Goal: Task Accomplishment & Management: Use online tool/utility

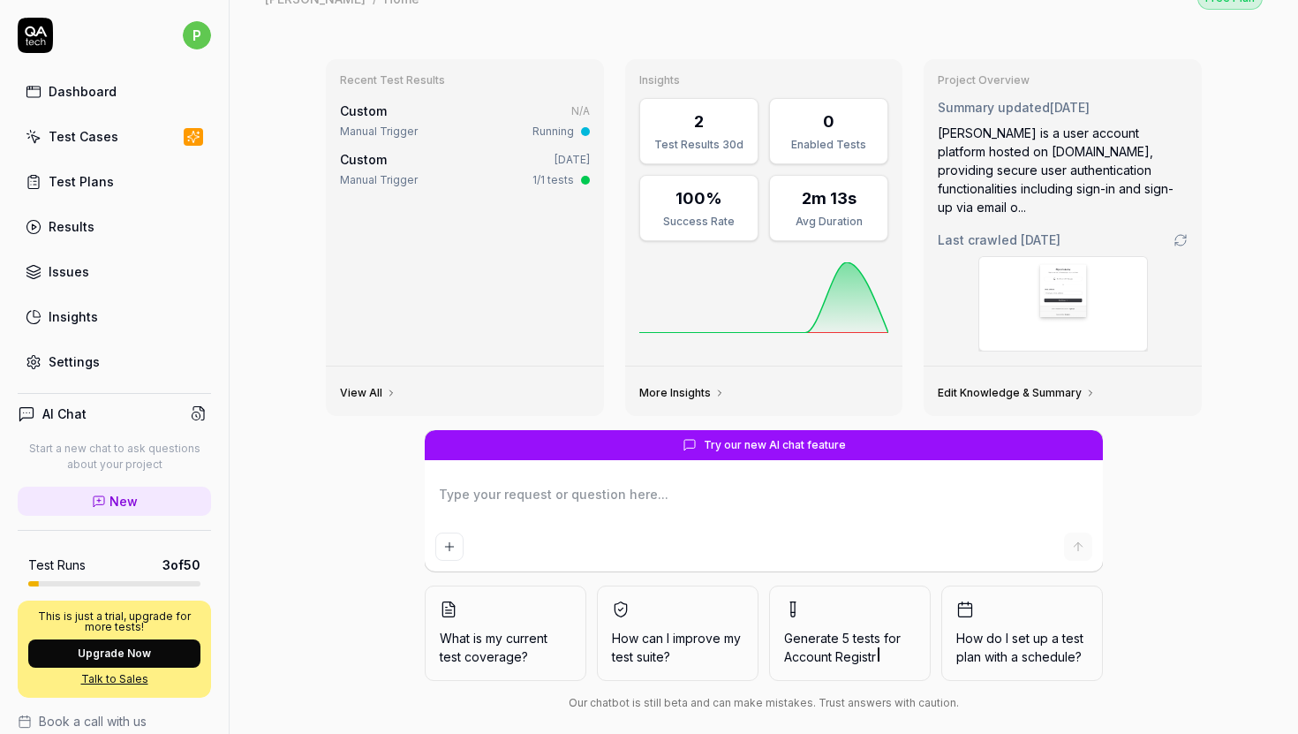
scroll to position [33, 0]
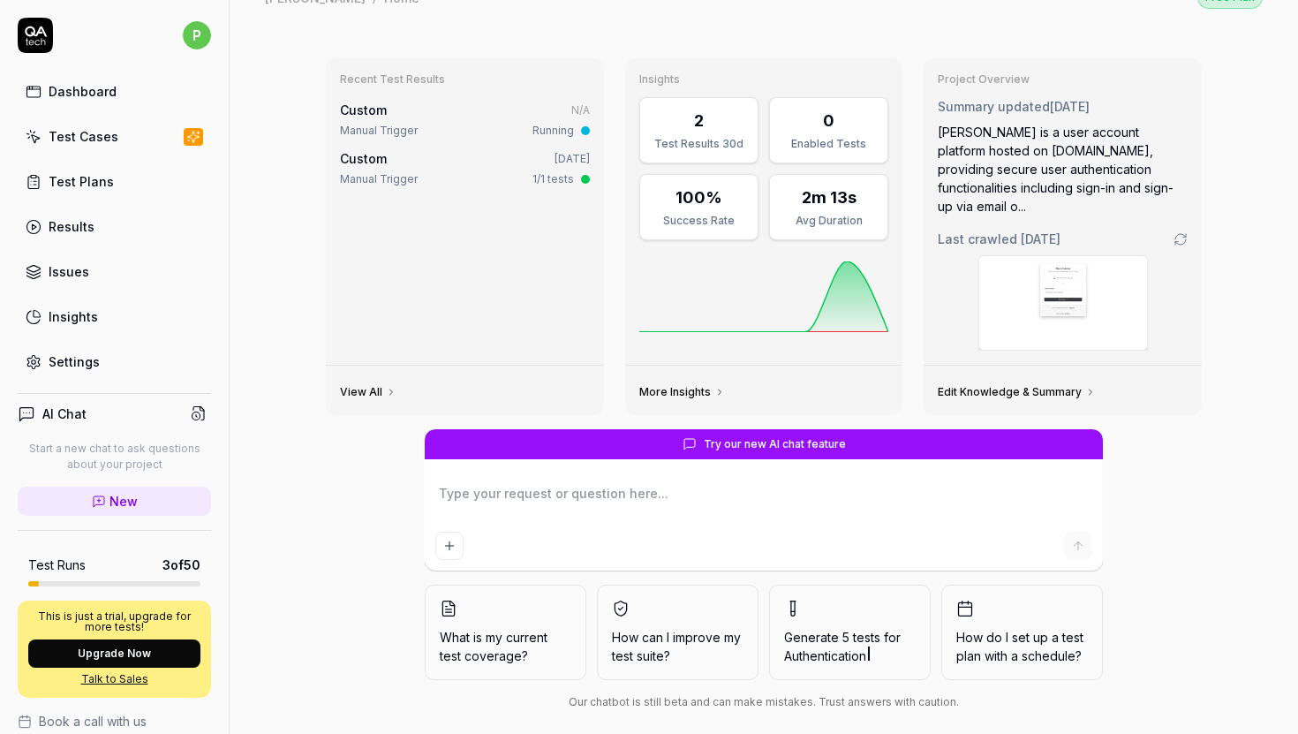
click at [83, 144] on div "Test Cases" at bounding box center [84, 136] width 70 height 19
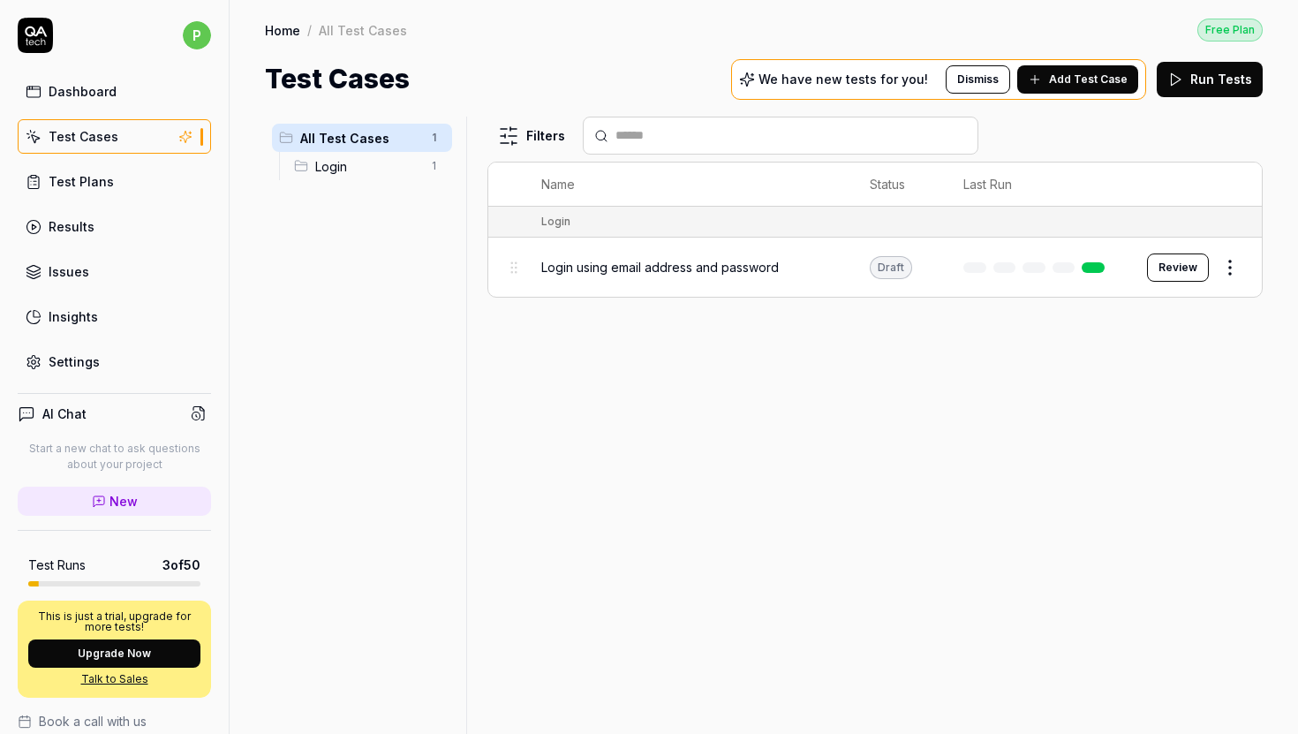
click at [773, 264] on span "Login using email address and password" at bounding box center [659, 267] width 237 height 19
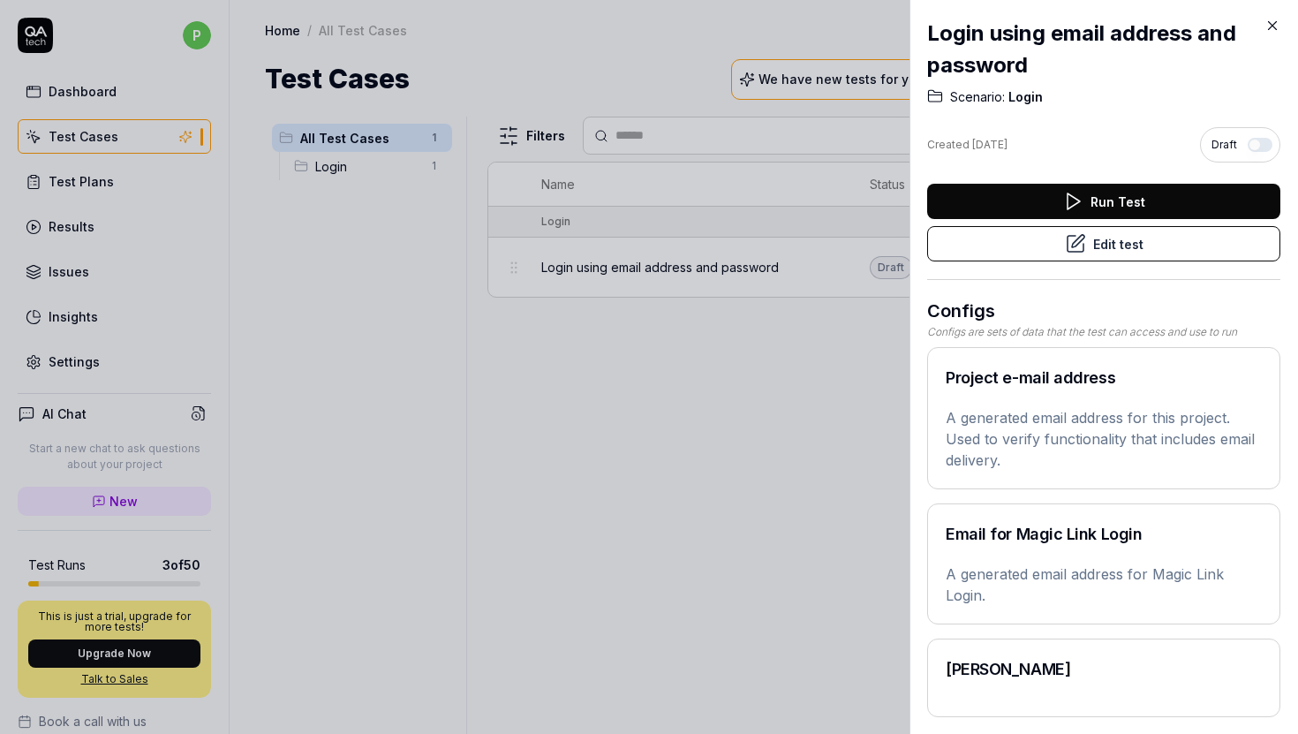
click at [1130, 246] on button "Edit test" at bounding box center [1103, 243] width 353 height 35
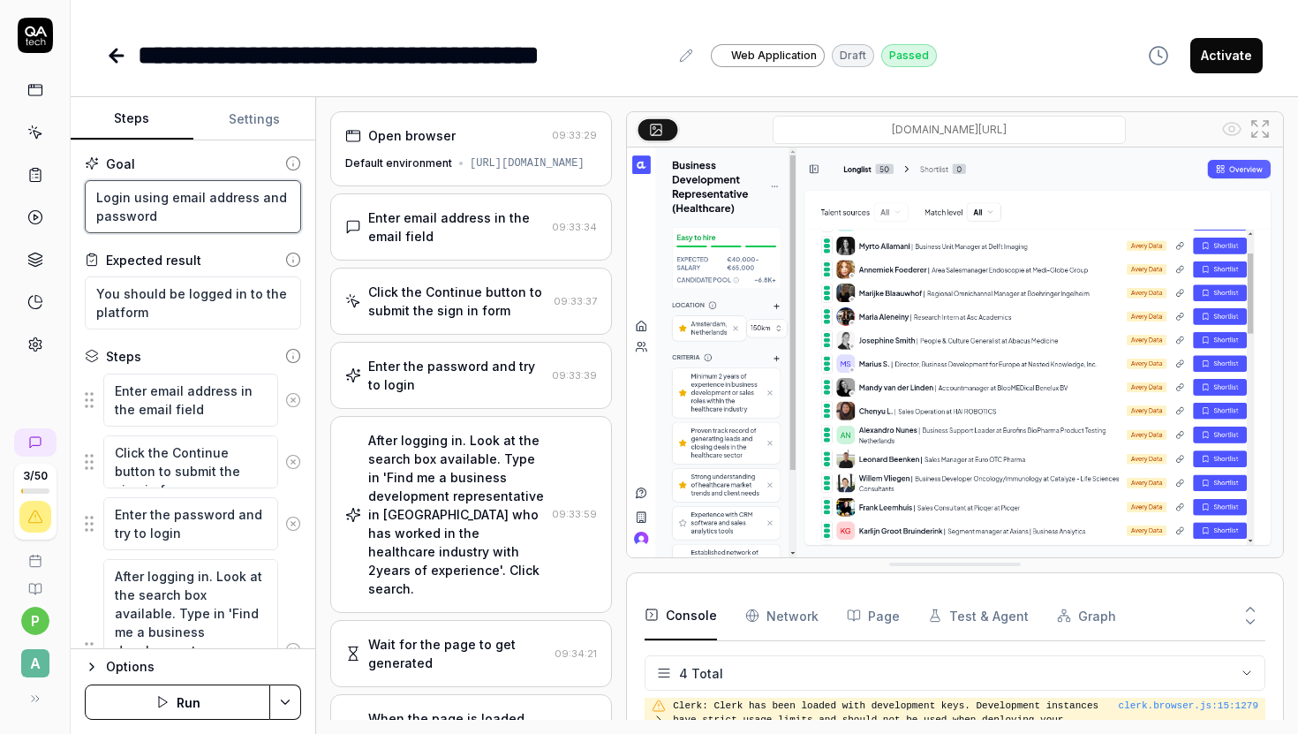
click at [153, 207] on textarea "Login using email address and password" at bounding box center [193, 206] width 216 height 53
click at [252, 123] on button "Settings" at bounding box center [254, 119] width 123 height 42
click at [145, 120] on button "Steps" at bounding box center [132, 119] width 123 height 42
click at [290, 158] on icon at bounding box center [293, 163] width 16 height 16
click at [1235, 63] on button "Activate" at bounding box center [1226, 55] width 72 height 35
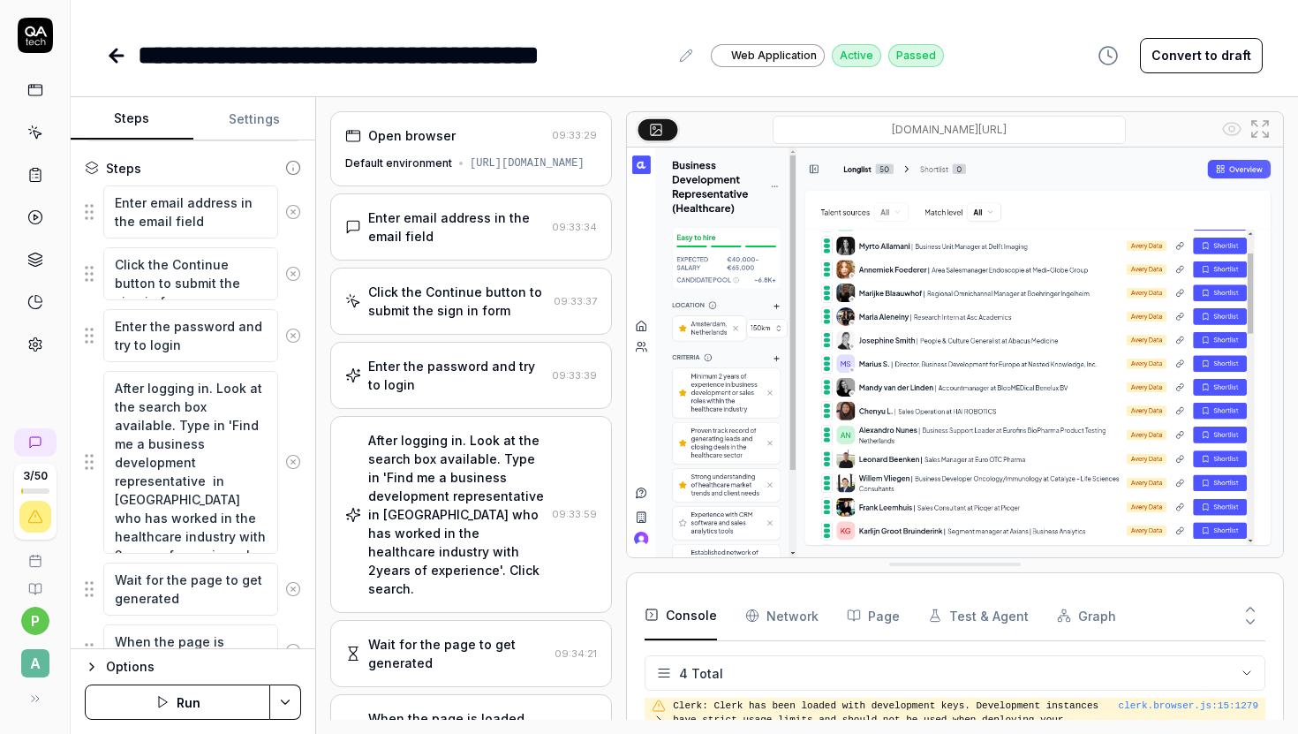
scroll to position [260, 0]
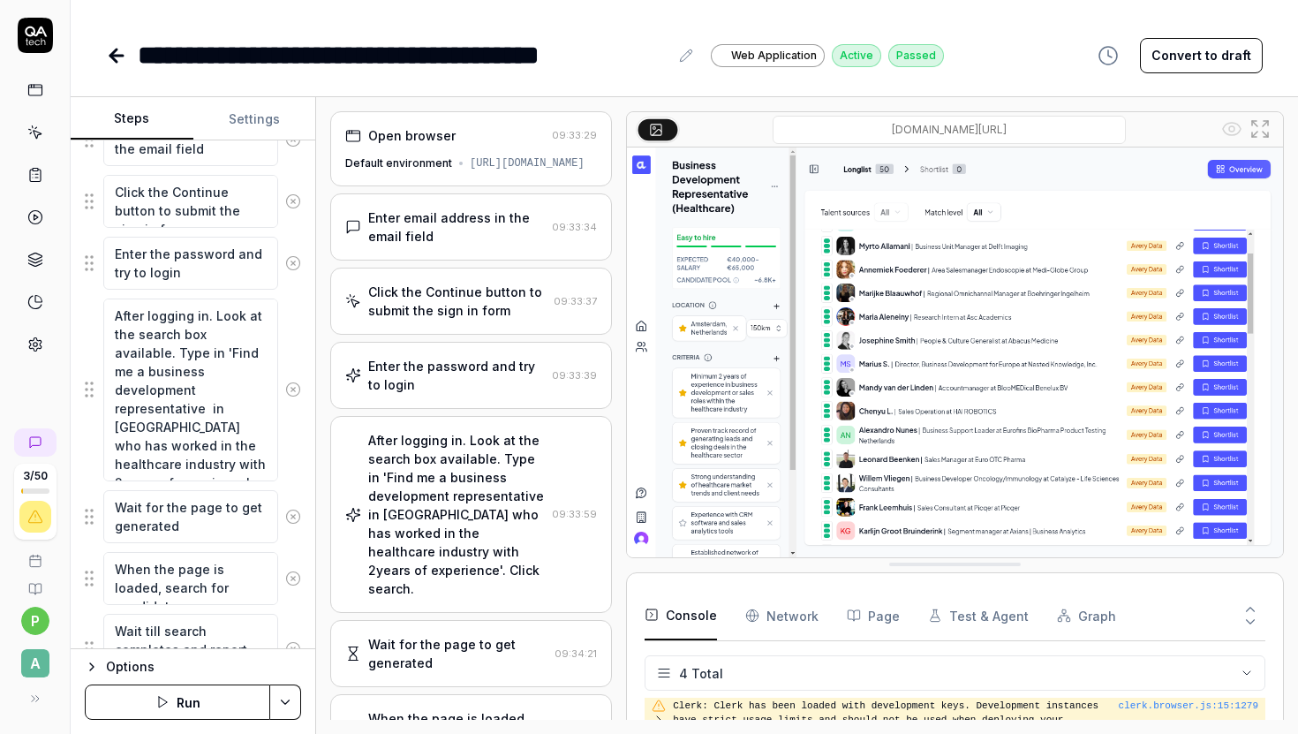
click at [293, 713] on html "**********" at bounding box center [649, 367] width 1298 height 734
click at [255, 625] on div "Run w. Dependencies" at bounding box center [219, 618] width 178 height 39
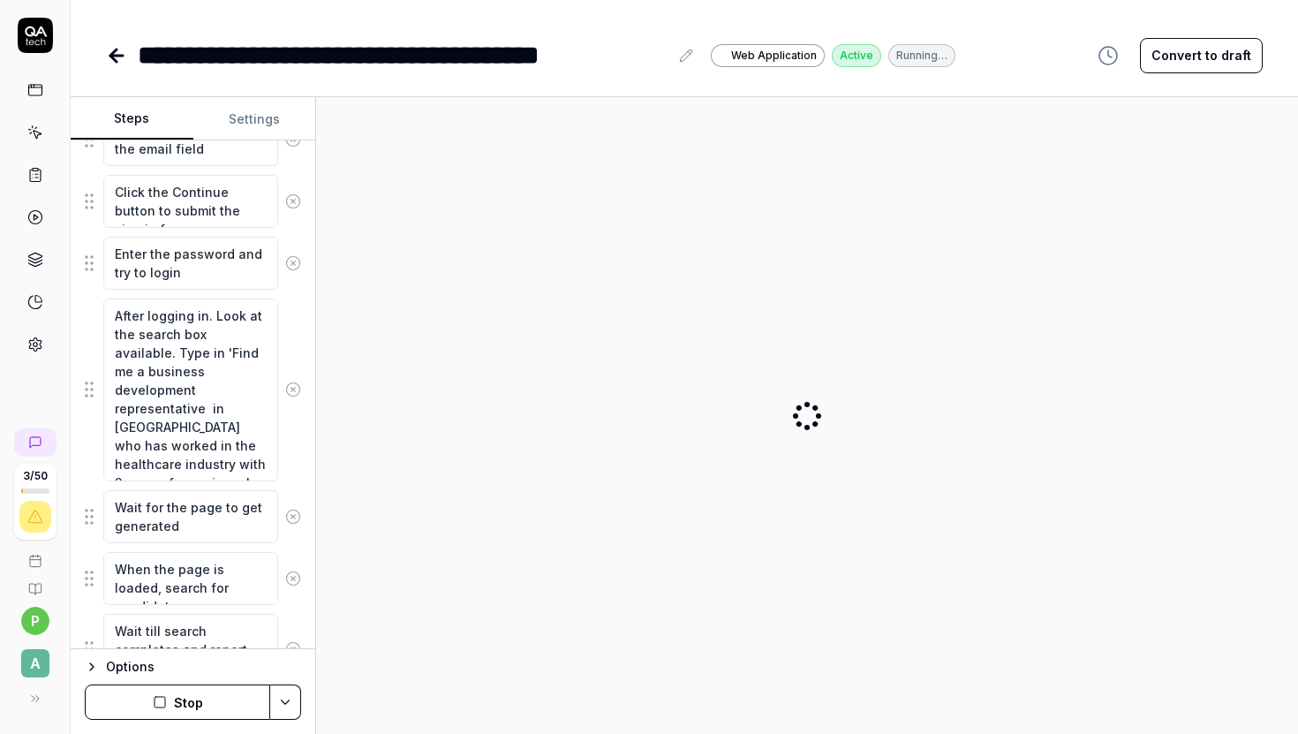
type textarea "*"
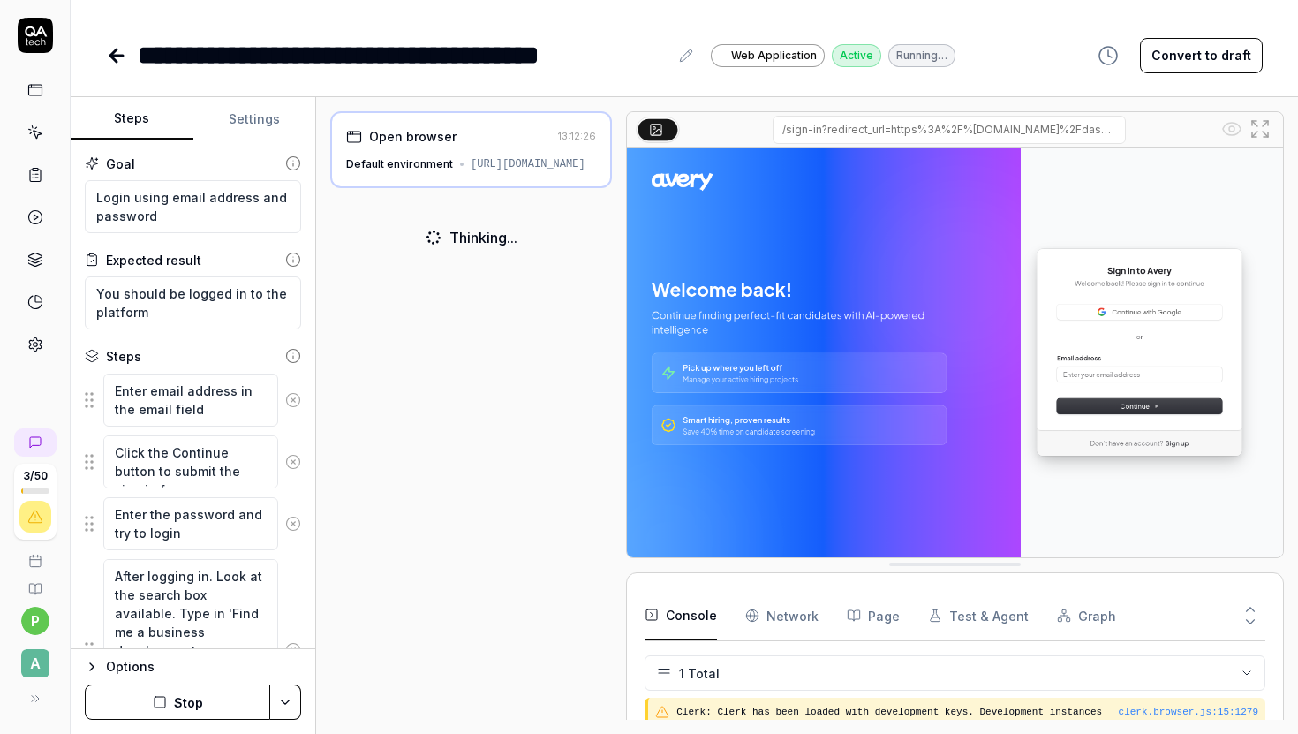
click at [221, 62] on div "**********" at bounding box center [403, 55] width 531 height 40
click at [357, 49] on div "**********" at bounding box center [403, 55] width 531 height 40
click at [544, 47] on div "**********" at bounding box center [403, 55] width 531 height 40
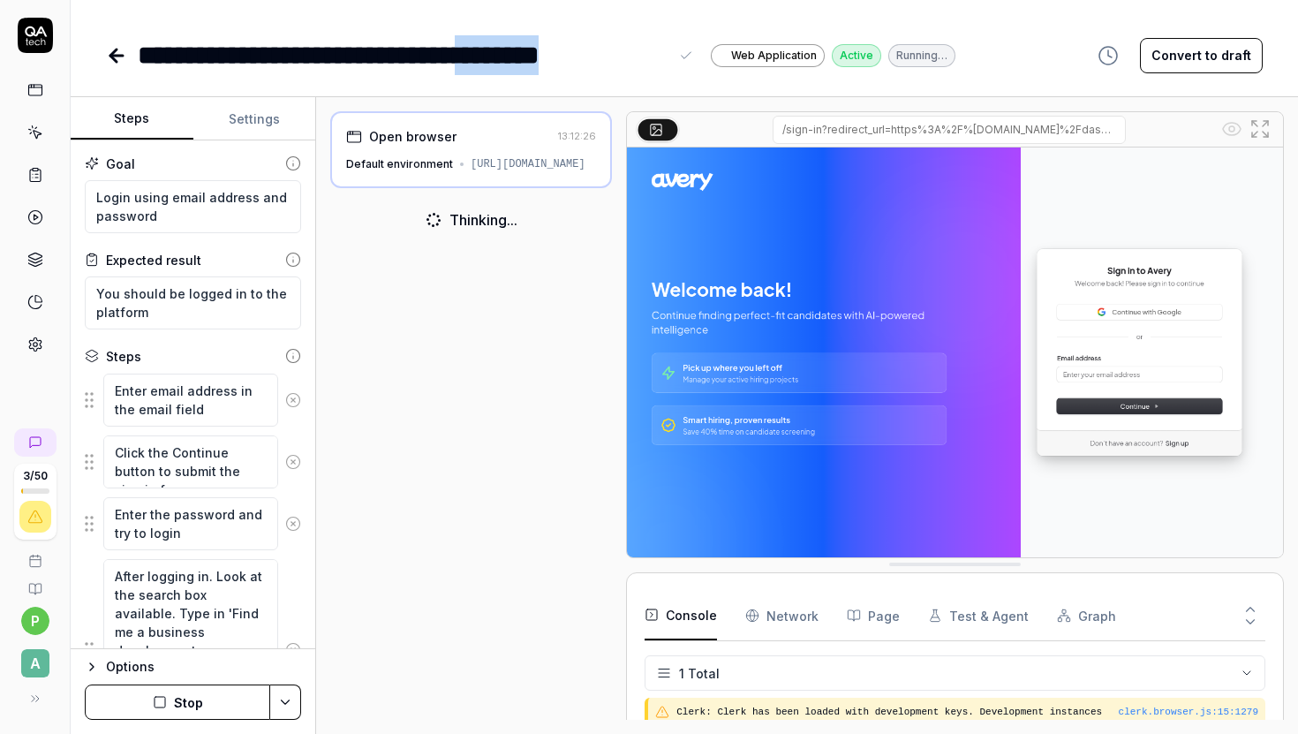
click at [544, 47] on div "**********" at bounding box center [403, 55] width 531 height 40
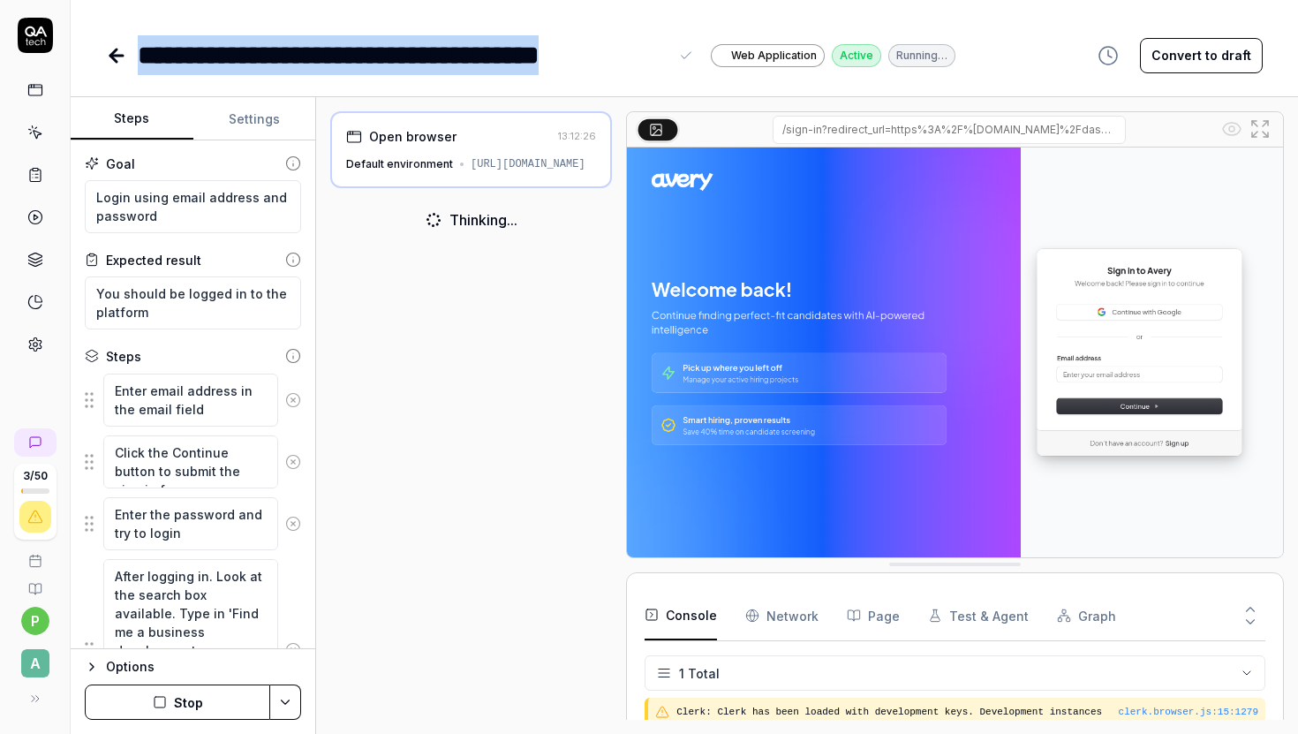
click at [544, 47] on div "**********" at bounding box center [403, 55] width 531 height 40
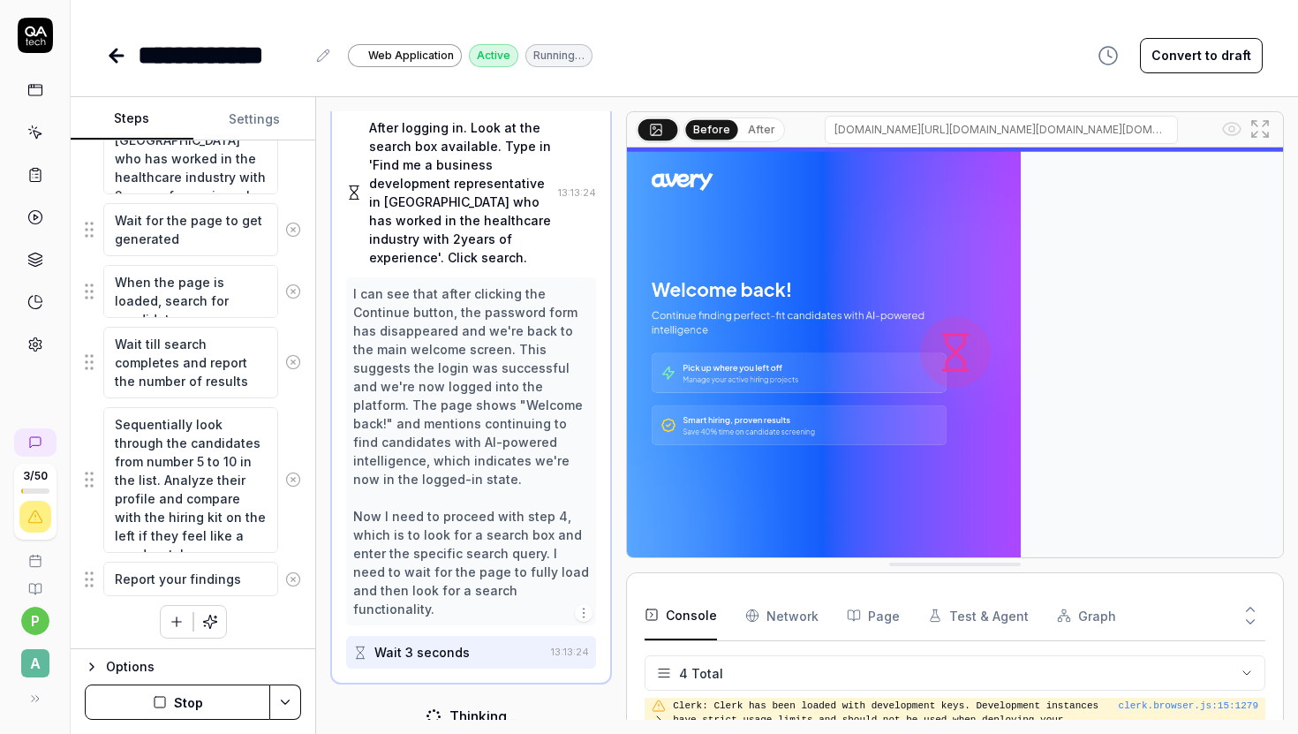
scroll to position [551, 0]
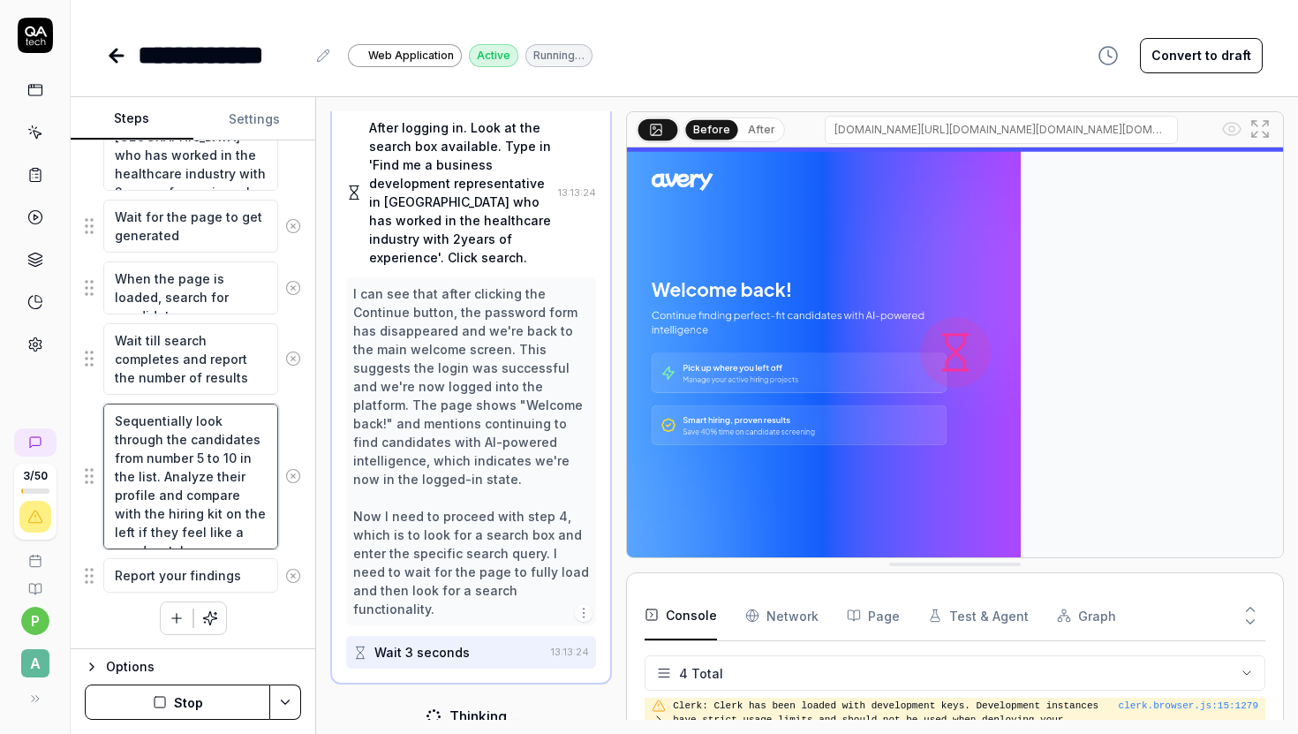
click at [169, 453] on textarea "Sequentially look through the candidates from number 5 to 10 in the list. Analy…" at bounding box center [190, 476] width 175 height 146
type textarea "*"
type textarea "Sequentially look through the candidates from number to 10 in the list. Analyze…"
type textarea "*"
type textarea "Sequentially look through the candidates from number 1 to 10 in the list. Analy…"
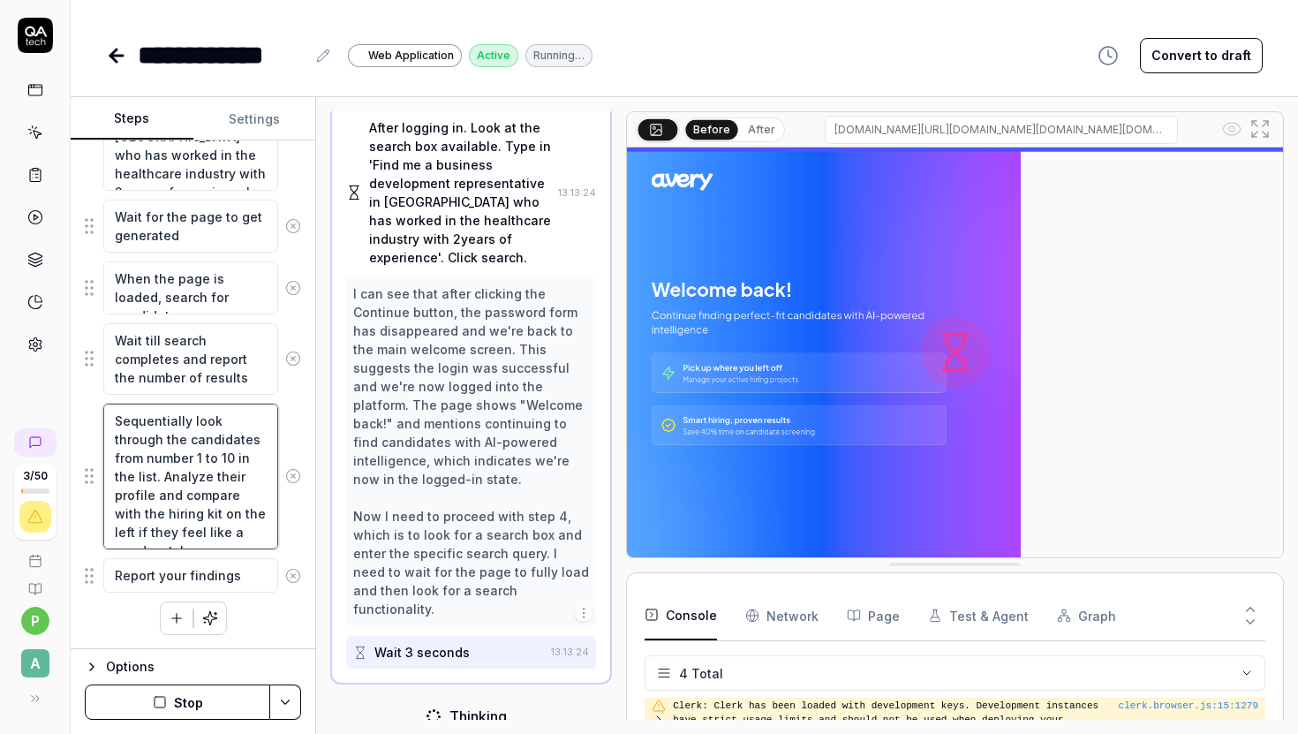
click at [195, 457] on textarea "Sequentially look through the candidates from number 1 to 10 in the list. Analy…" at bounding box center [190, 476] width 175 height 146
type textarea "*"
type textarea "Sequentially look through the candidates from number 1 to 5 in the list. Analyz…"
click at [254, 636] on div "Goal Login using email address and password Expected result You should be logge…" at bounding box center [193, 394] width 245 height 509
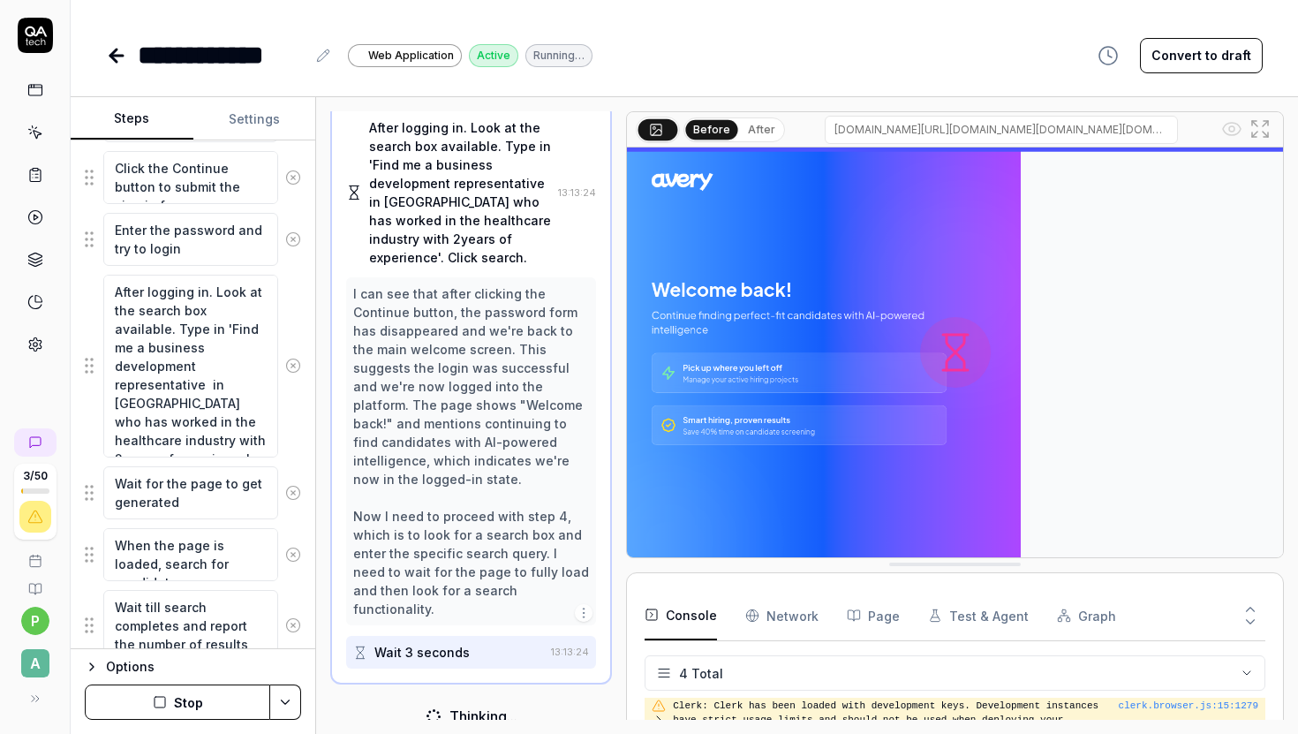
scroll to position [0, 0]
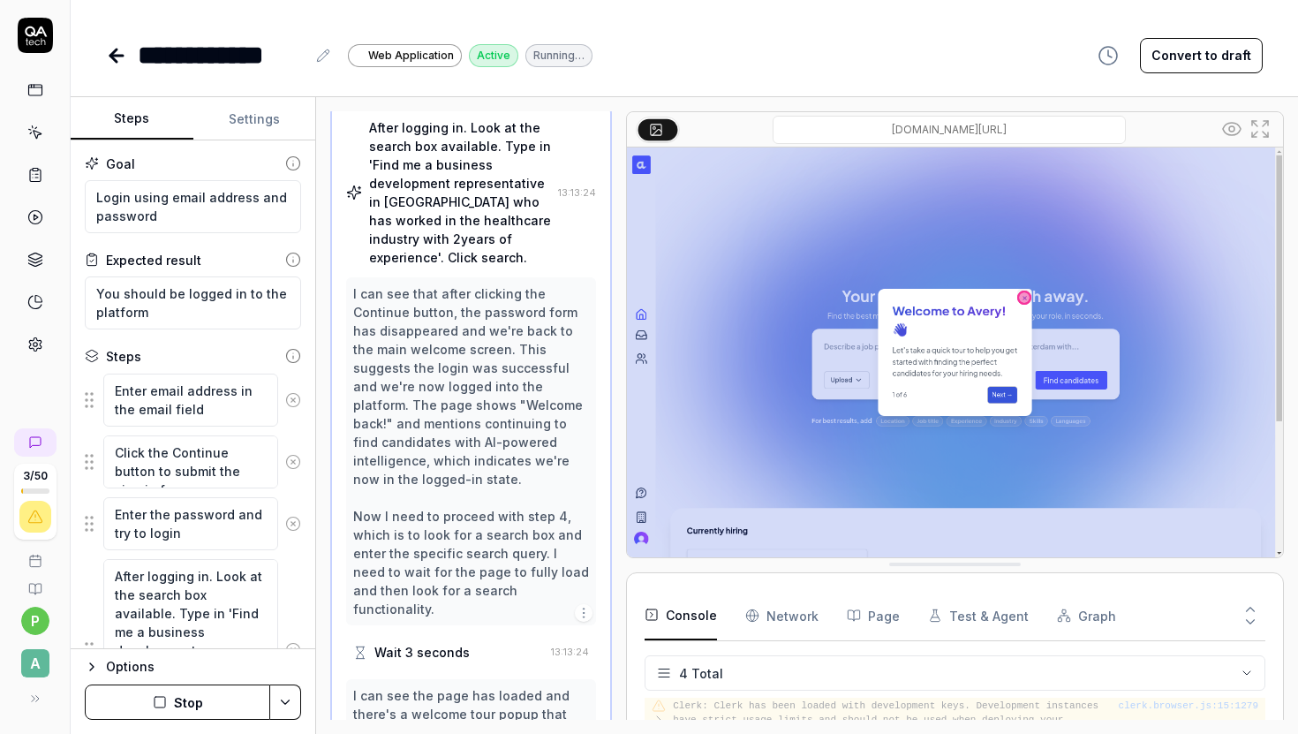
click at [118, 57] on icon at bounding box center [116, 55] width 21 height 21
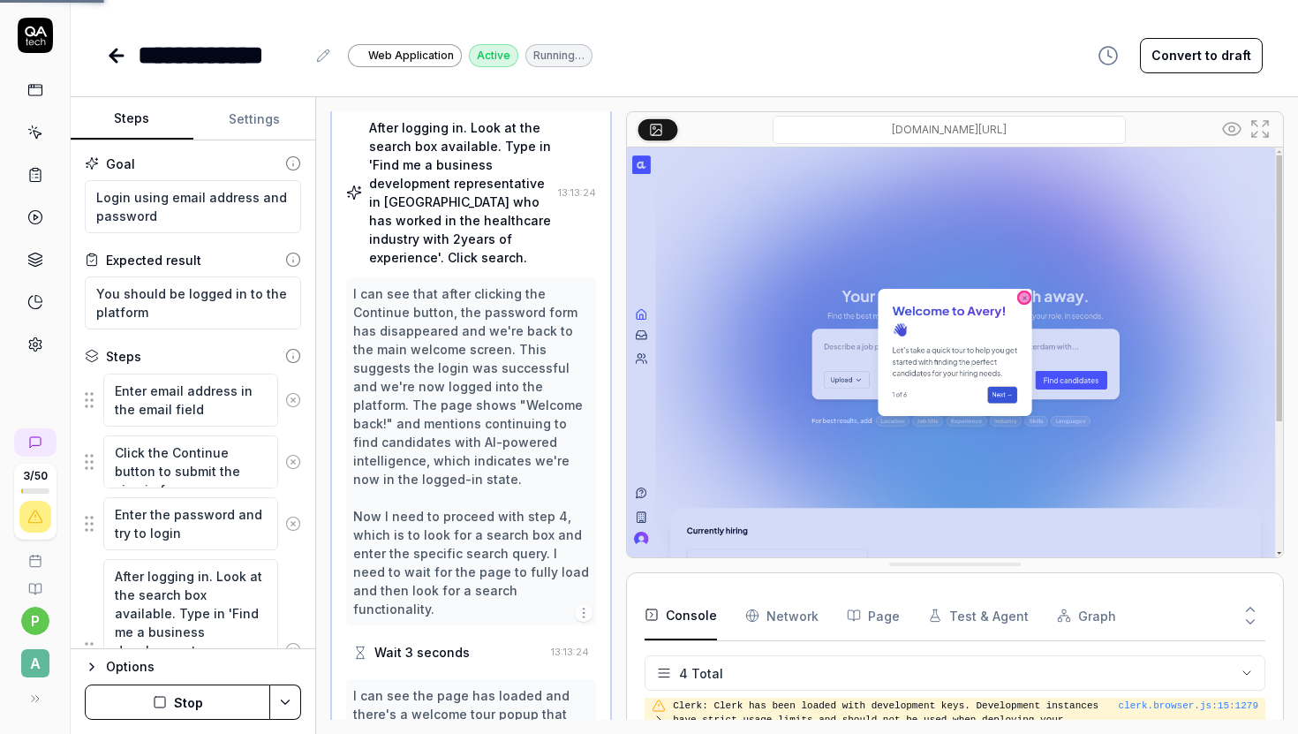
scroll to position [456, 0]
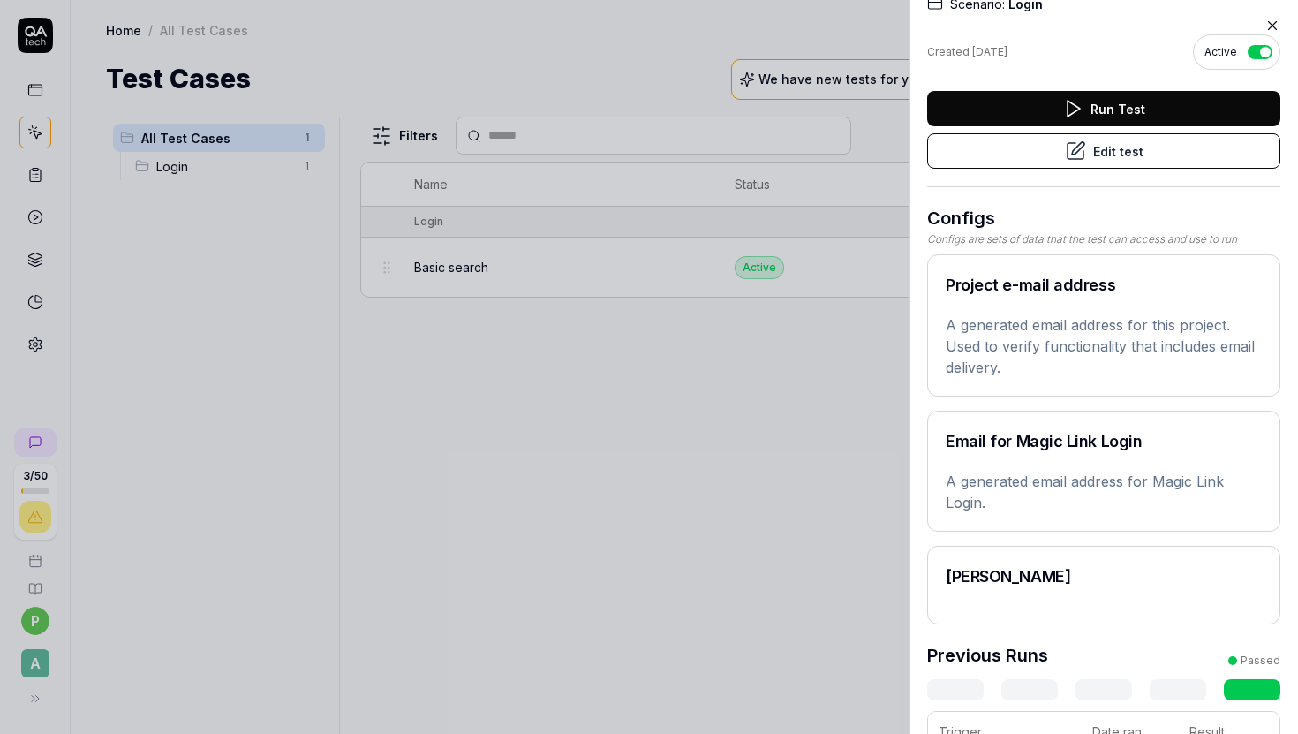
scroll to position [64, 0]
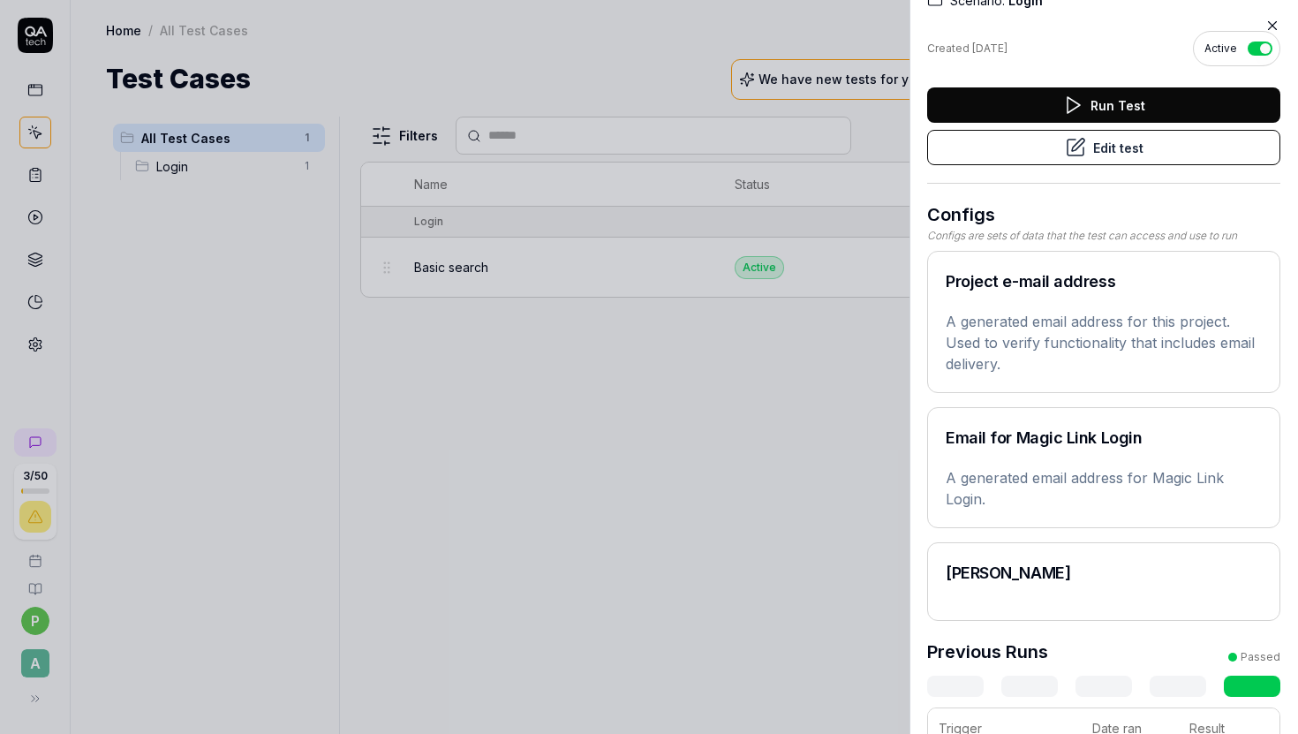
click at [1048, 295] on div "Project e-mail address A generated email address for this project. Used to veri…" at bounding box center [1103, 322] width 353 height 142
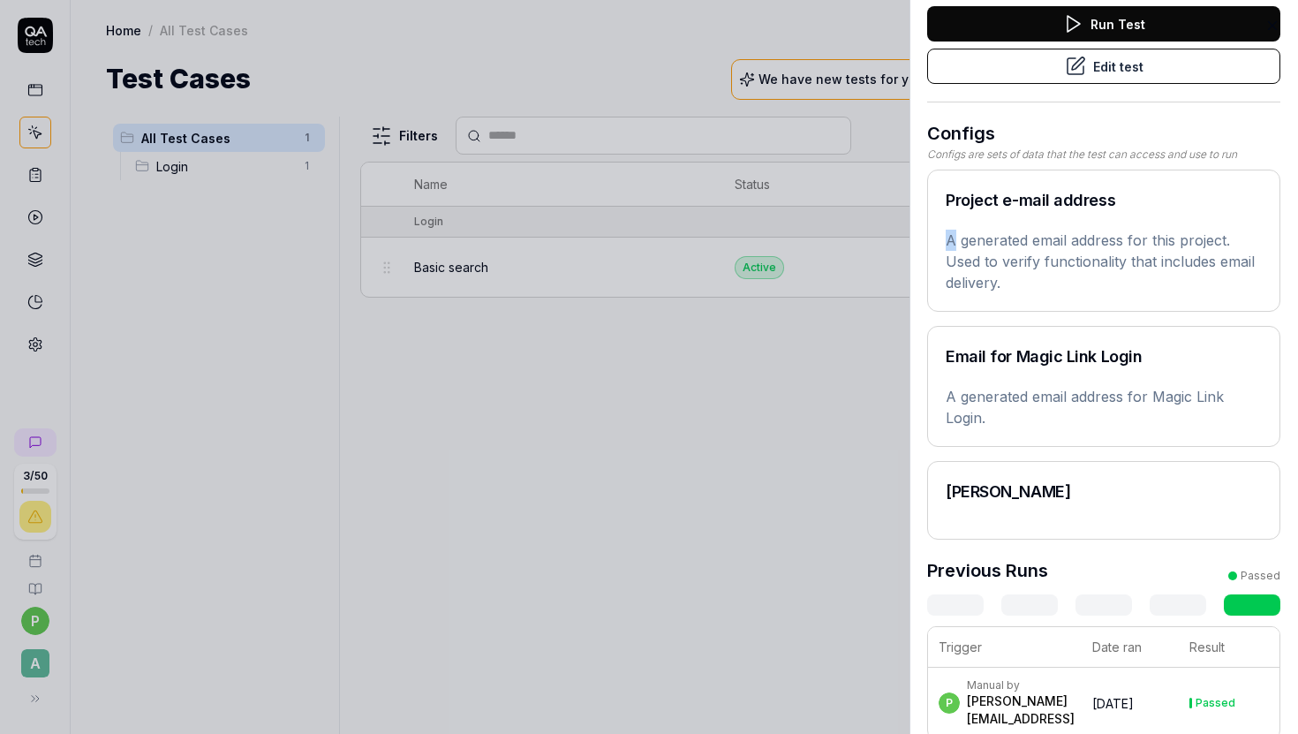
scroll to position [0, 0]
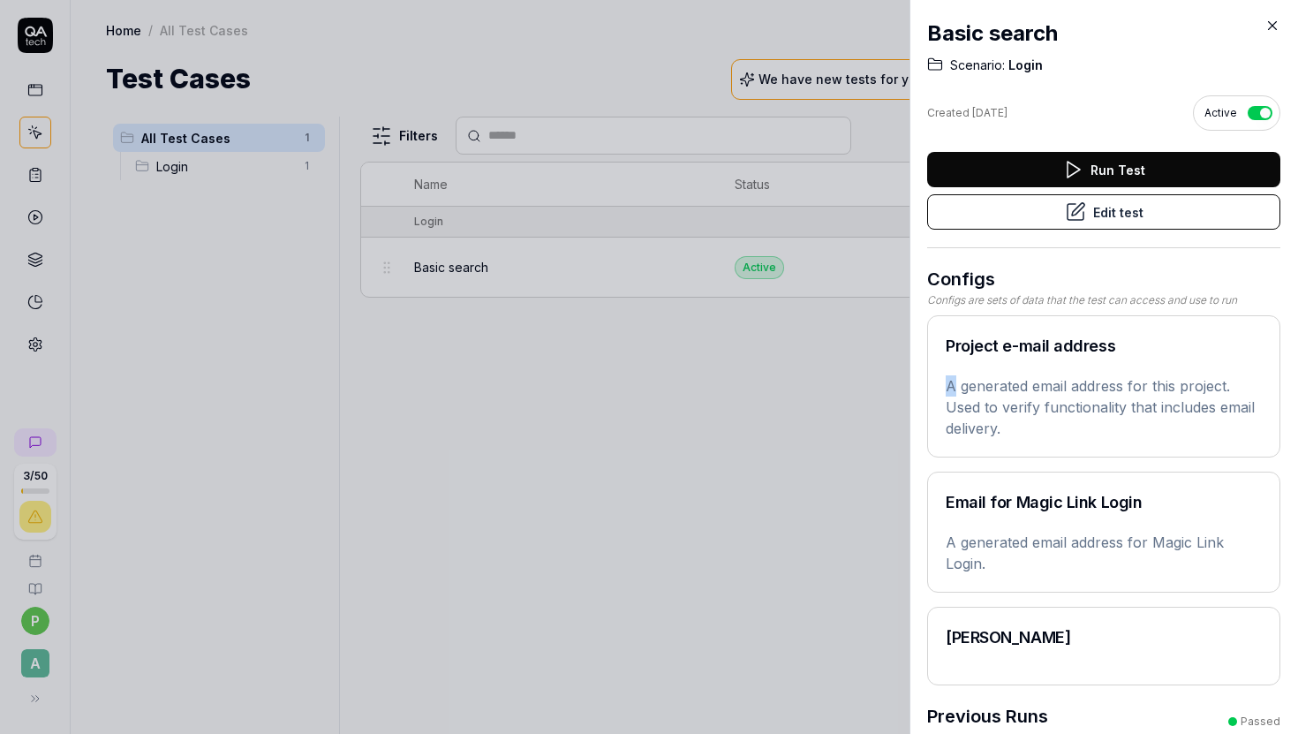
click at [1272, 27] on icon at bounding box center [1272, 26] width 16 height 16
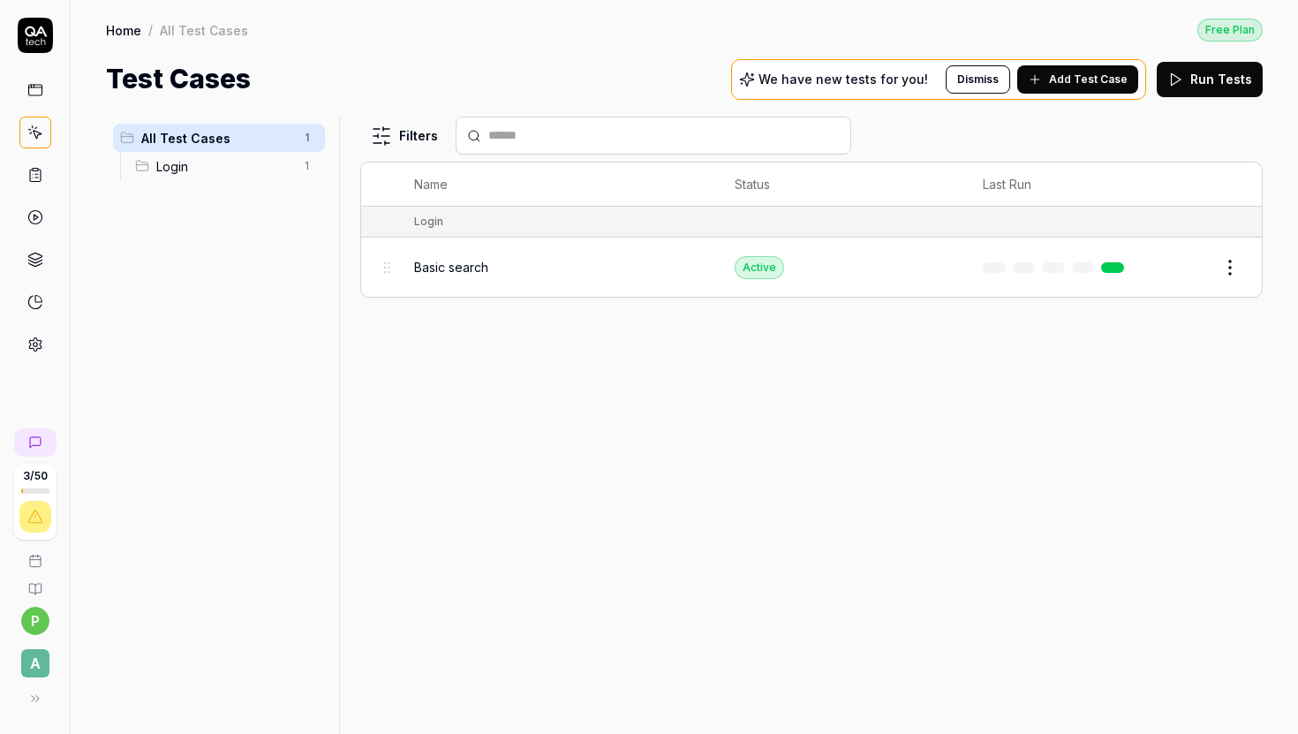
click at [1233, 268] on html "3 / 50 p A Home / All Test Cases Free Plan Home / All Test Cases Free Plan Test…" at bounding box center [649, 367] width 1298 height 734
click at [1142, 492] on div "Duplicate" at bounding box center [1157, 496] width 168 height 39
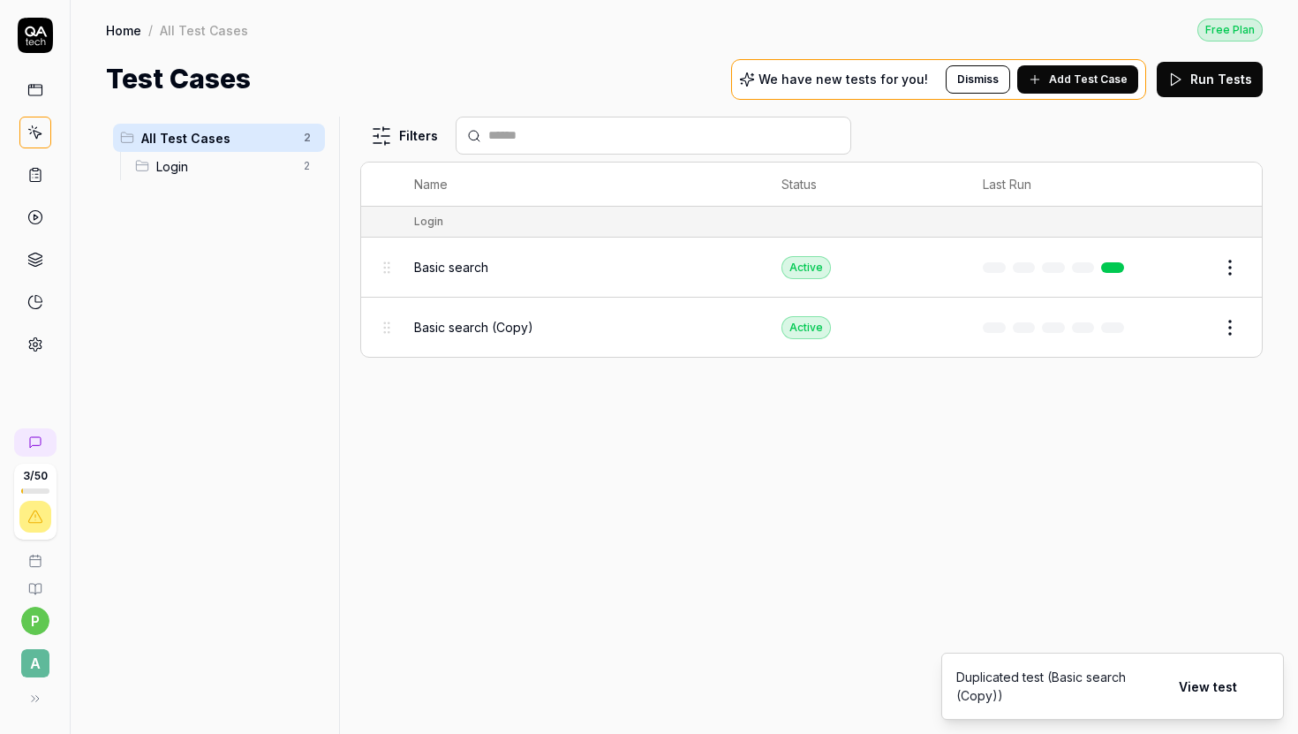
click at [1187, 332] on button "Edit" at bounding box center [1187, 327] width 42 height 28
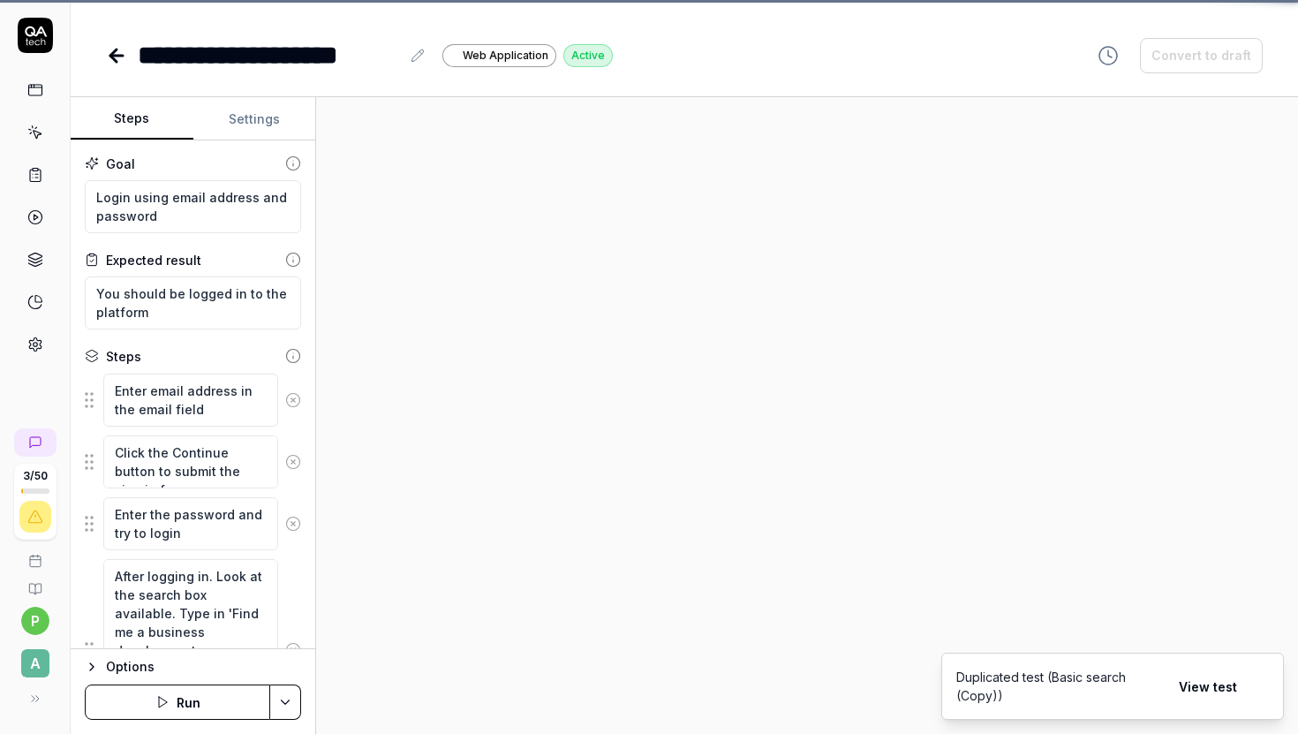
type textarea "*"
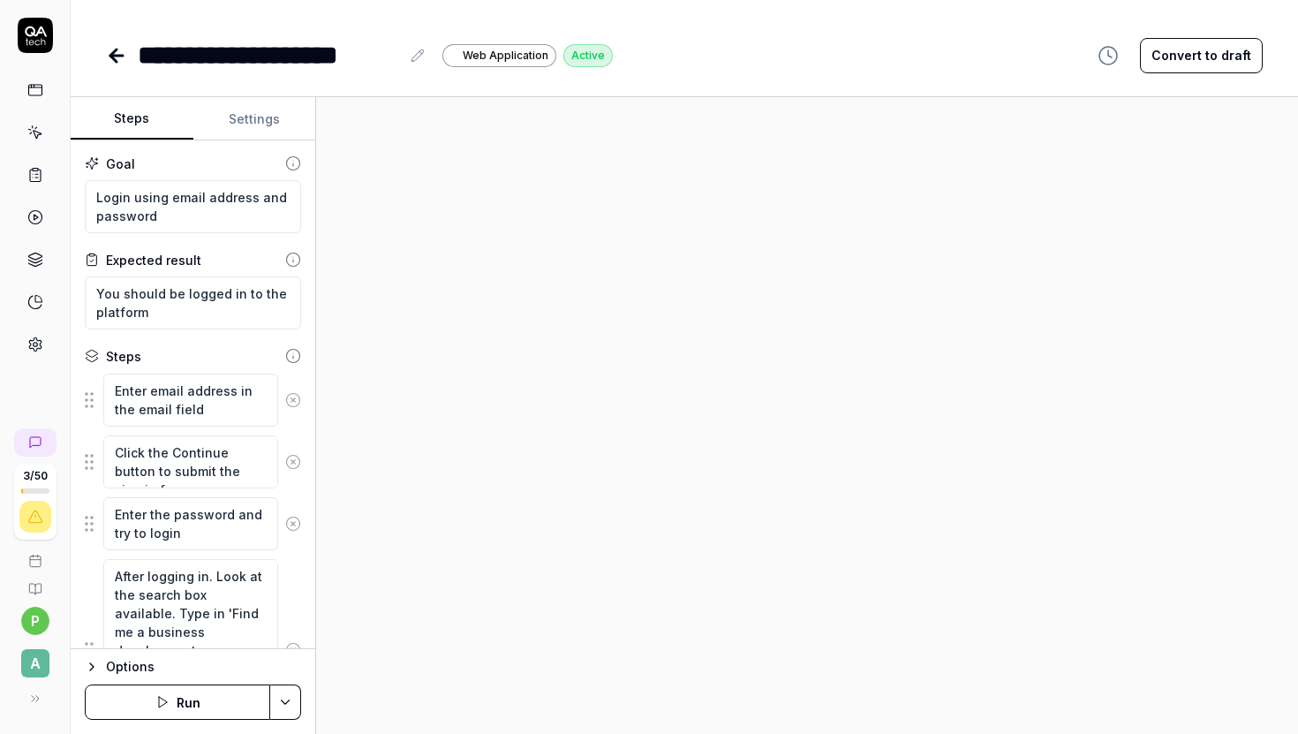
click at [345, 60] on div "**********" at bounding box center [269, 55] width 262 height 40
click at [419, 60] on icon at bounding box center [418, 56] width 14 height 14
click at [343, 53] on div "**********" at bounding box center [269, 55] width 262 height 40
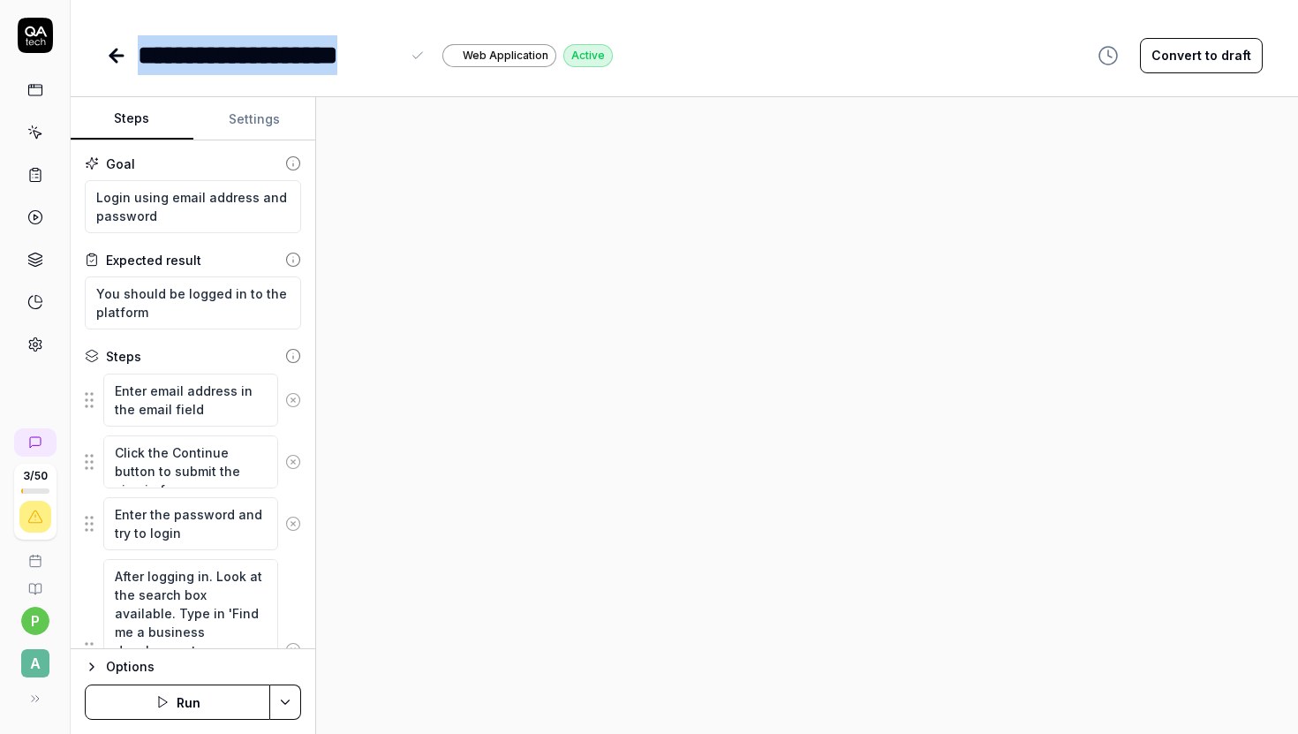
click at [343, 53] on div "**********" at bounding box center [269, 55] width 262 height 40
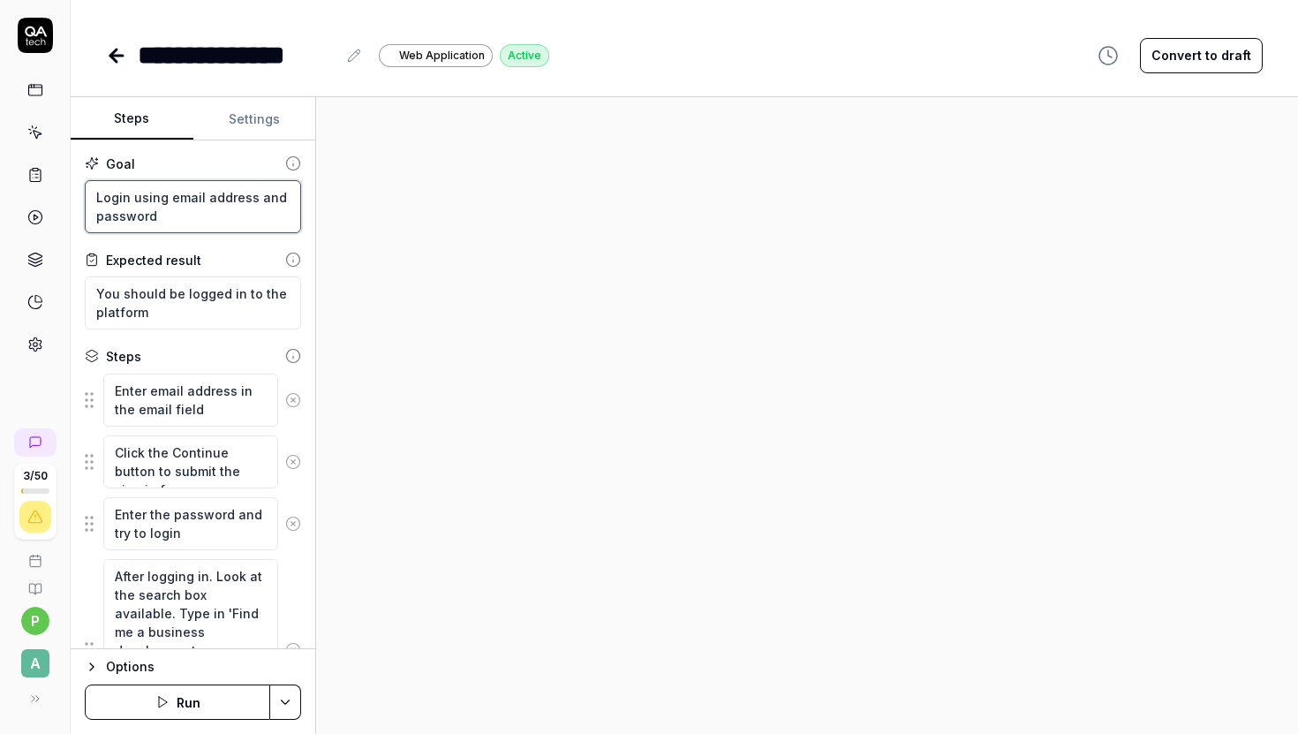
click at [186, 207] on textarea "Login using email address and password" at bounding box center [193, 206] width 216 height 53
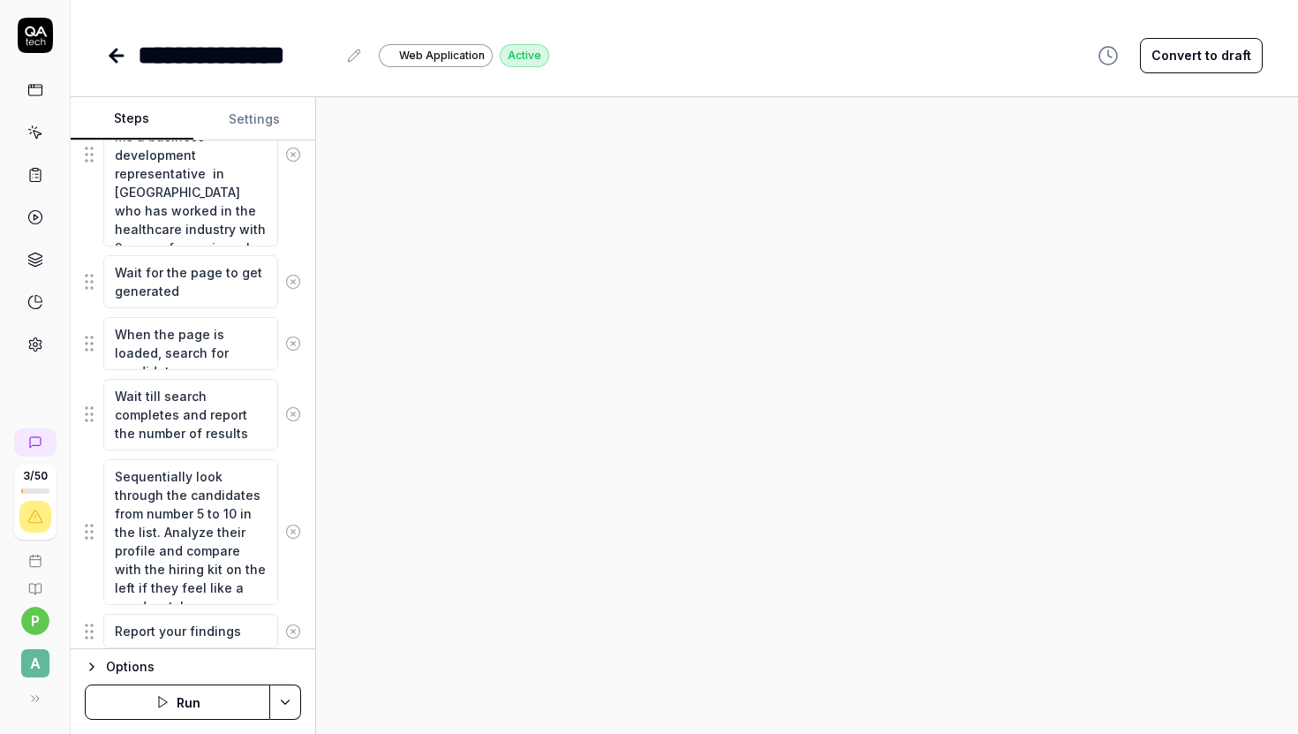
scroll to position [551, 0]
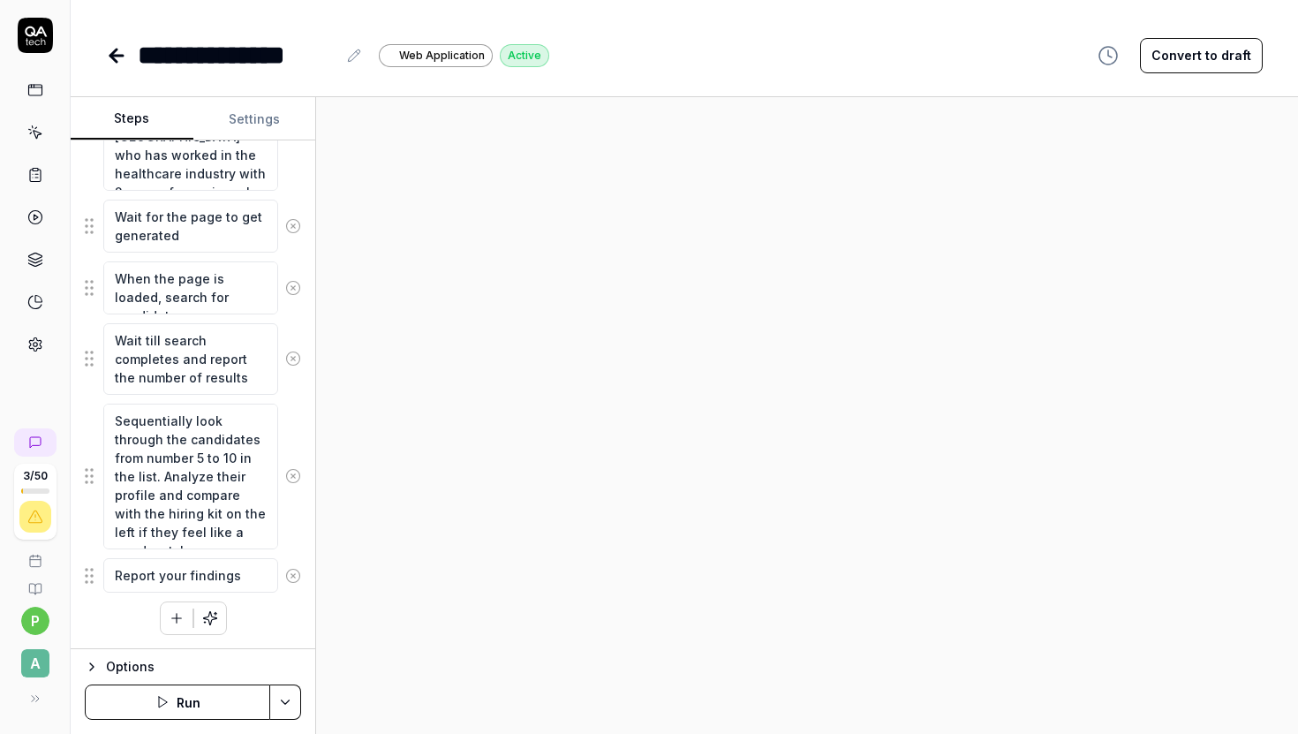
click at [291, 576] on icon at bounding box center [292, 575] width 4 height 4
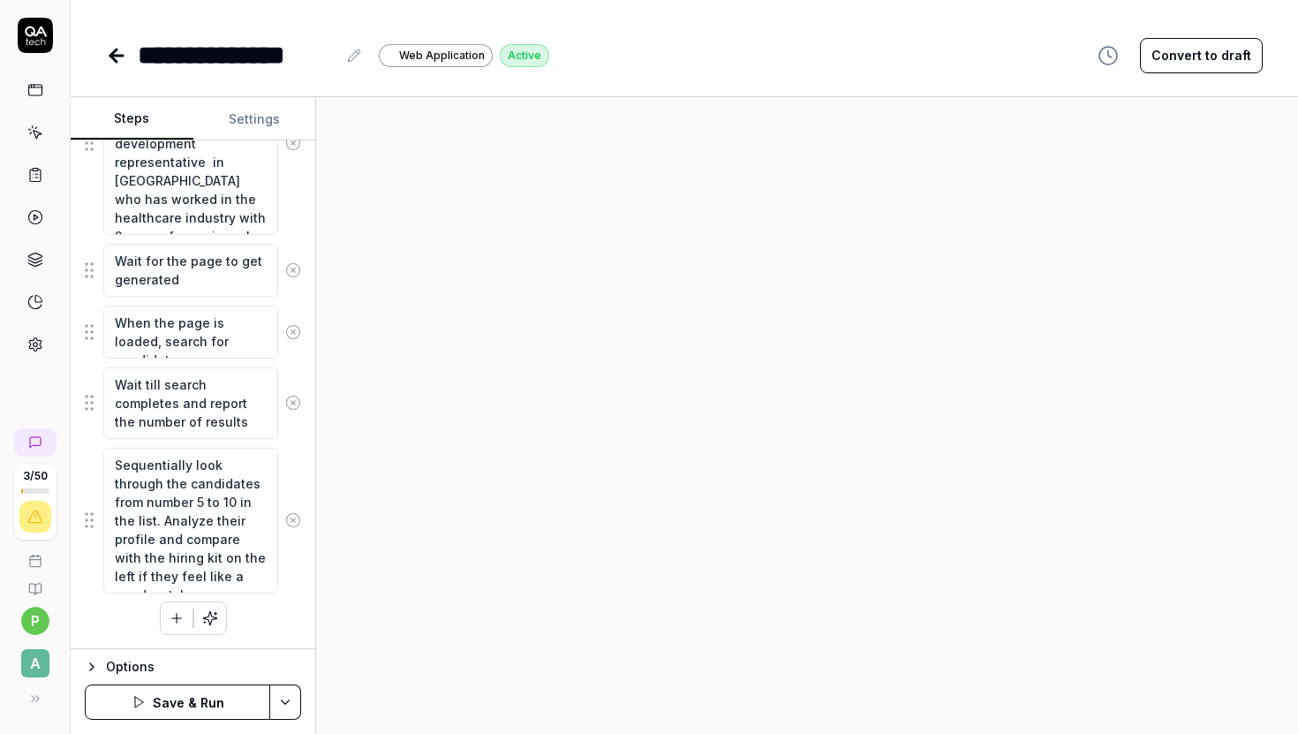
click at [297, 517] on icon at bounding box center [293, 520] width 16 height 16
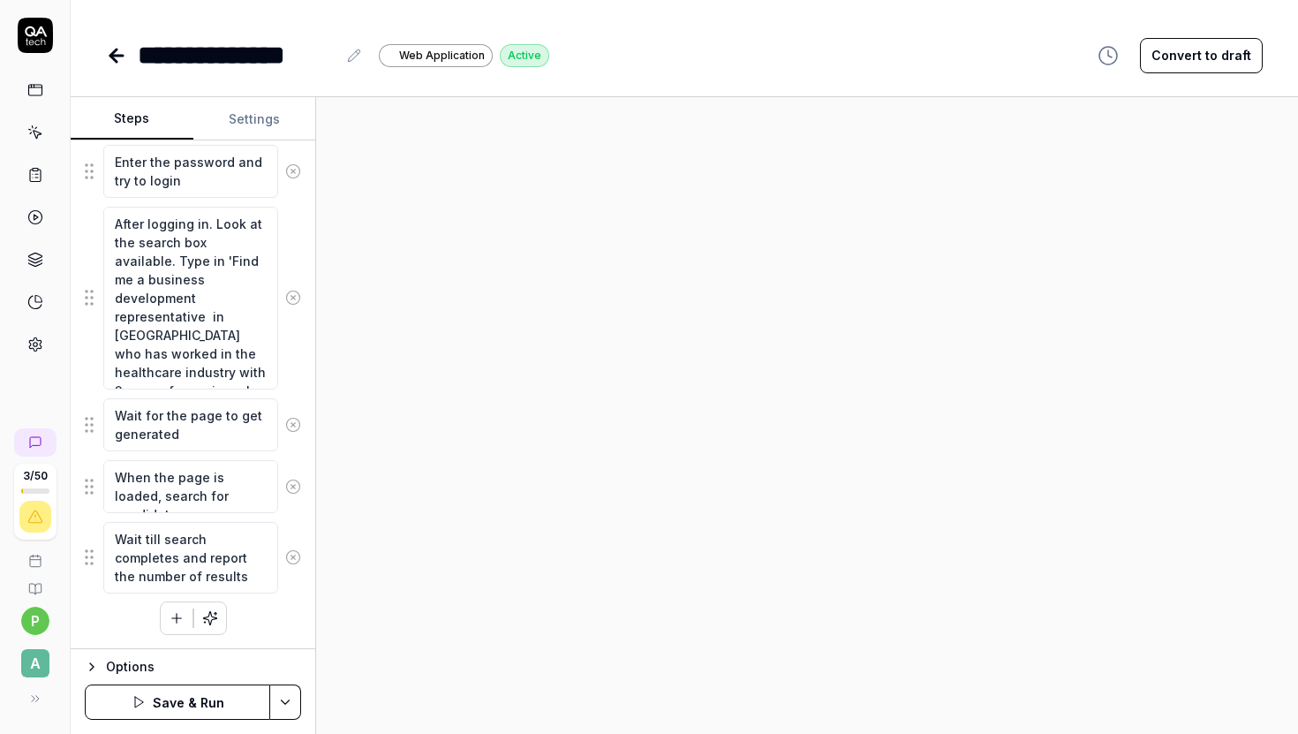
click at [294, 486] on icon at bounding box center [292, 486] width 4 height 4
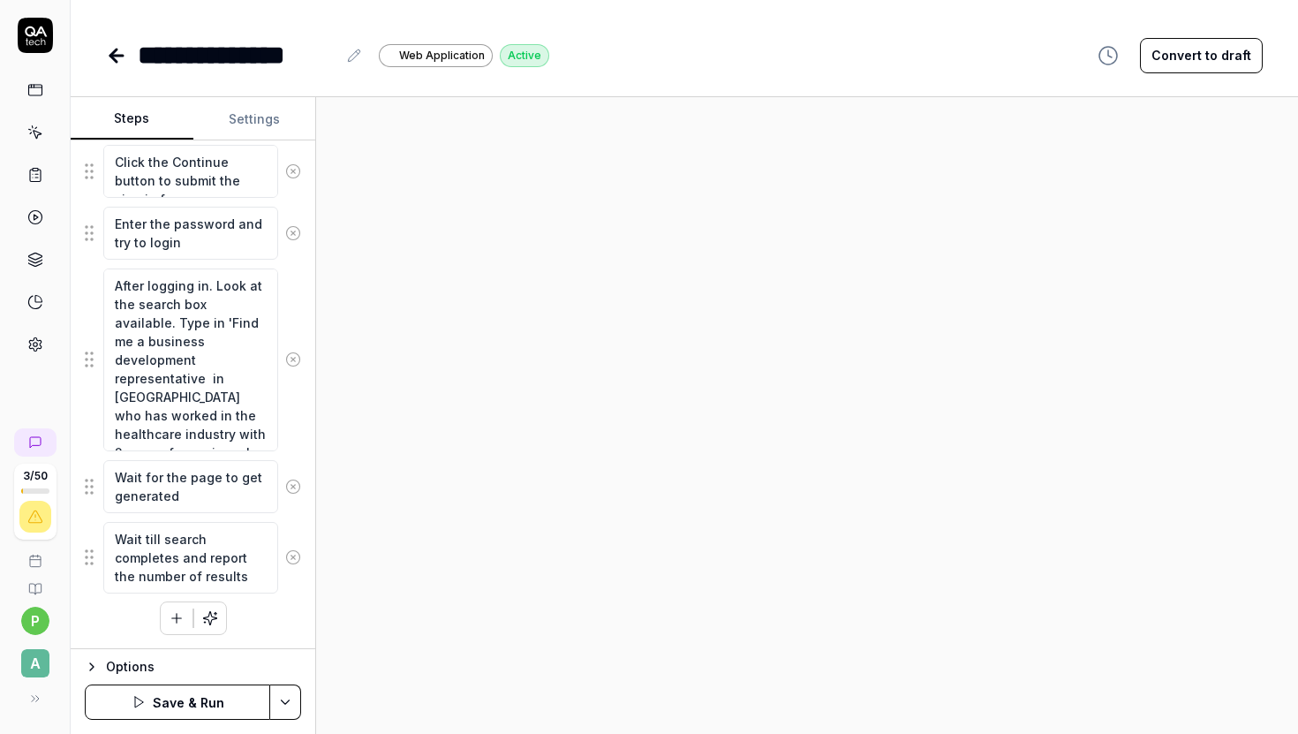
scroll to position [290, 0]
click at [290, 362] on icon at bounding box center [293, 359] width 16 height 16
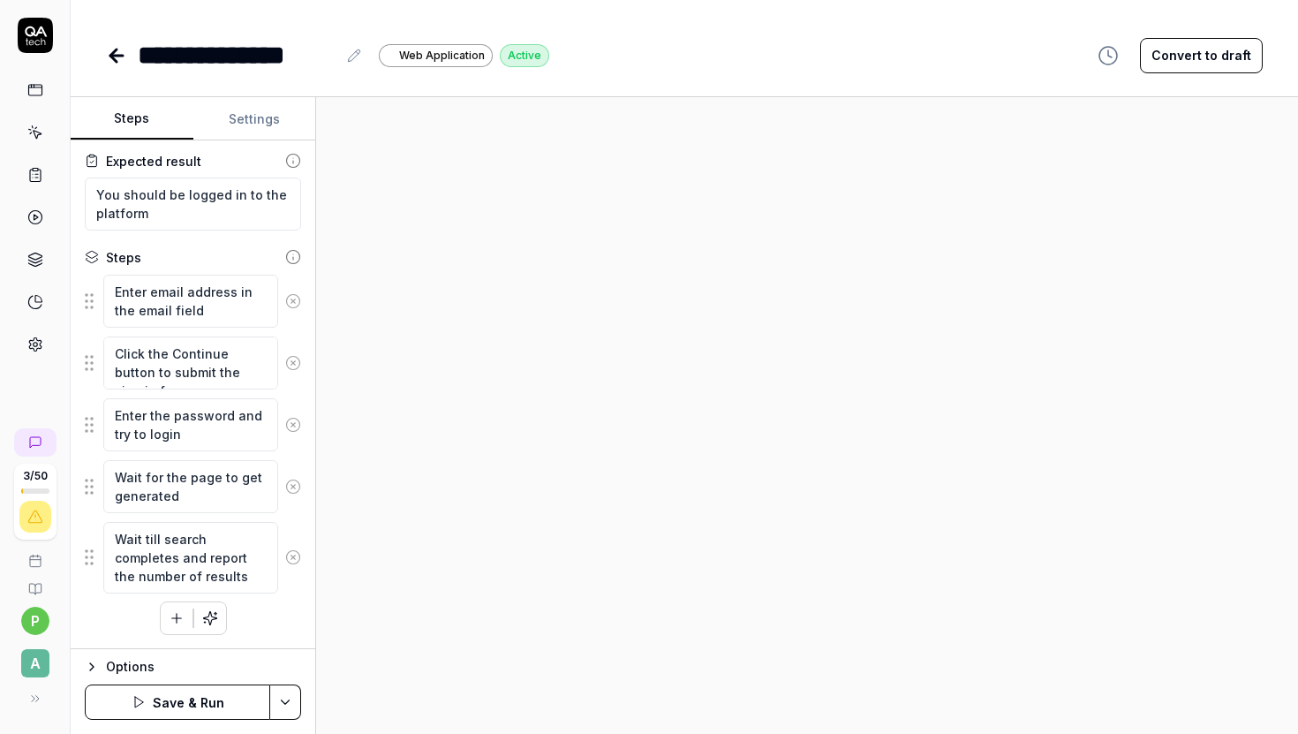
click at [298, 487] on icon at bounding box center [293, 487] width 16 height 16
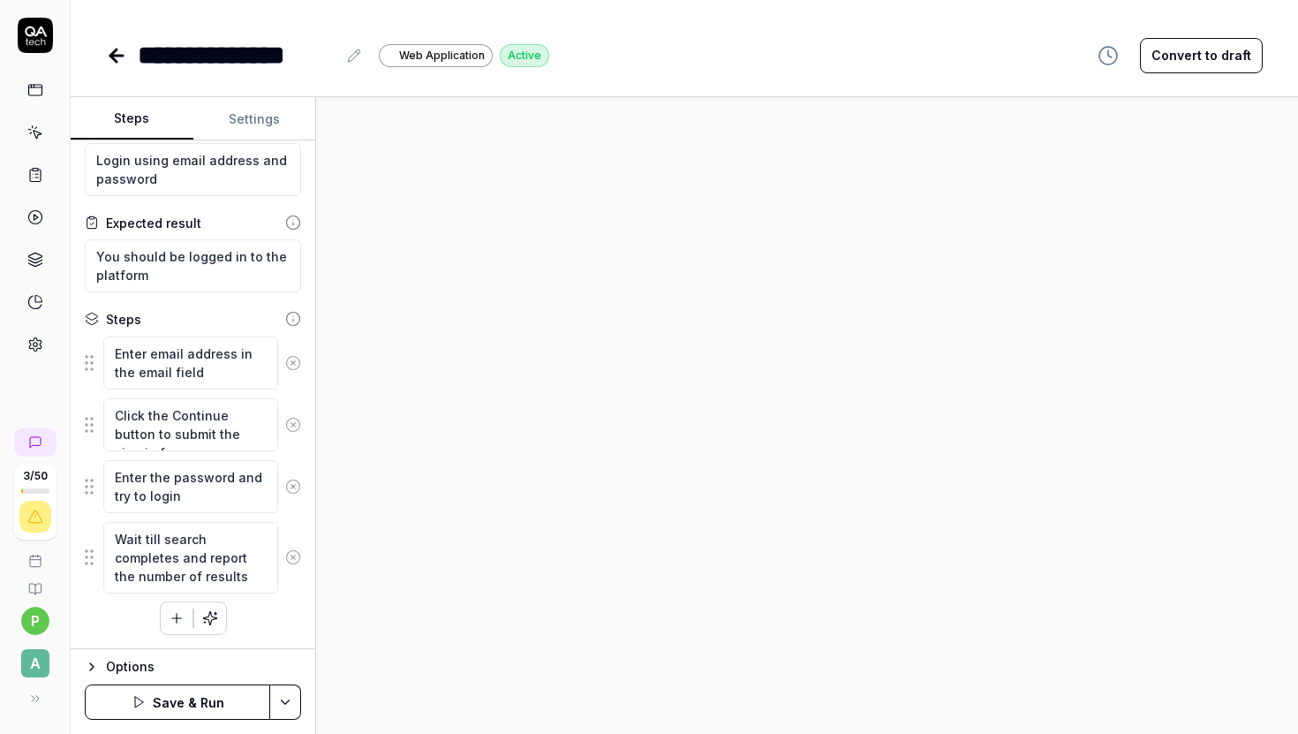
click at [298, 553] on circle at bounding box center [292, 557] width 13 height 13
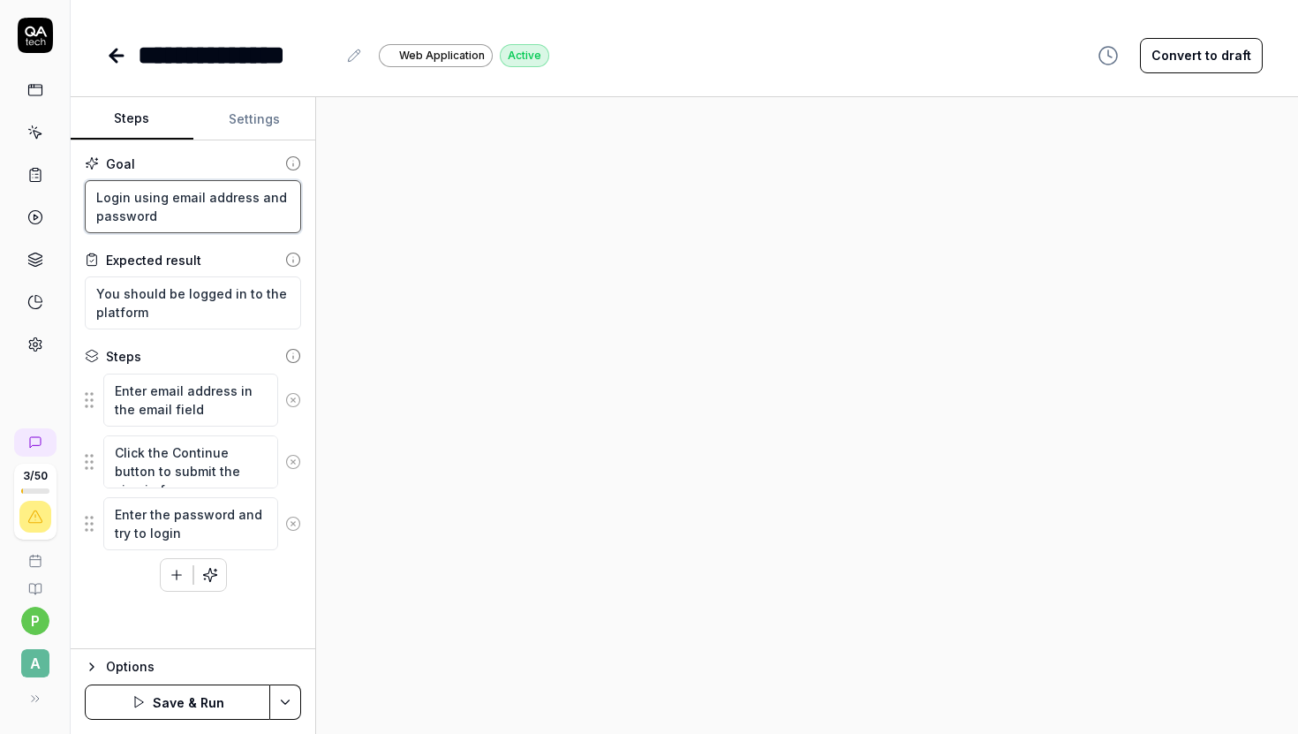
drag, startPoint x: 175, startPoint y: 217, endPoint x: 70, endPoint y: 194, distance: 107.5
click at [71, 194] on div "Goal Login using email address and password Expected result You should be logge…" at bounding box center [193, 394] width 245 height 509
type textarea "*"
type textarea "T"
type textarea "*"
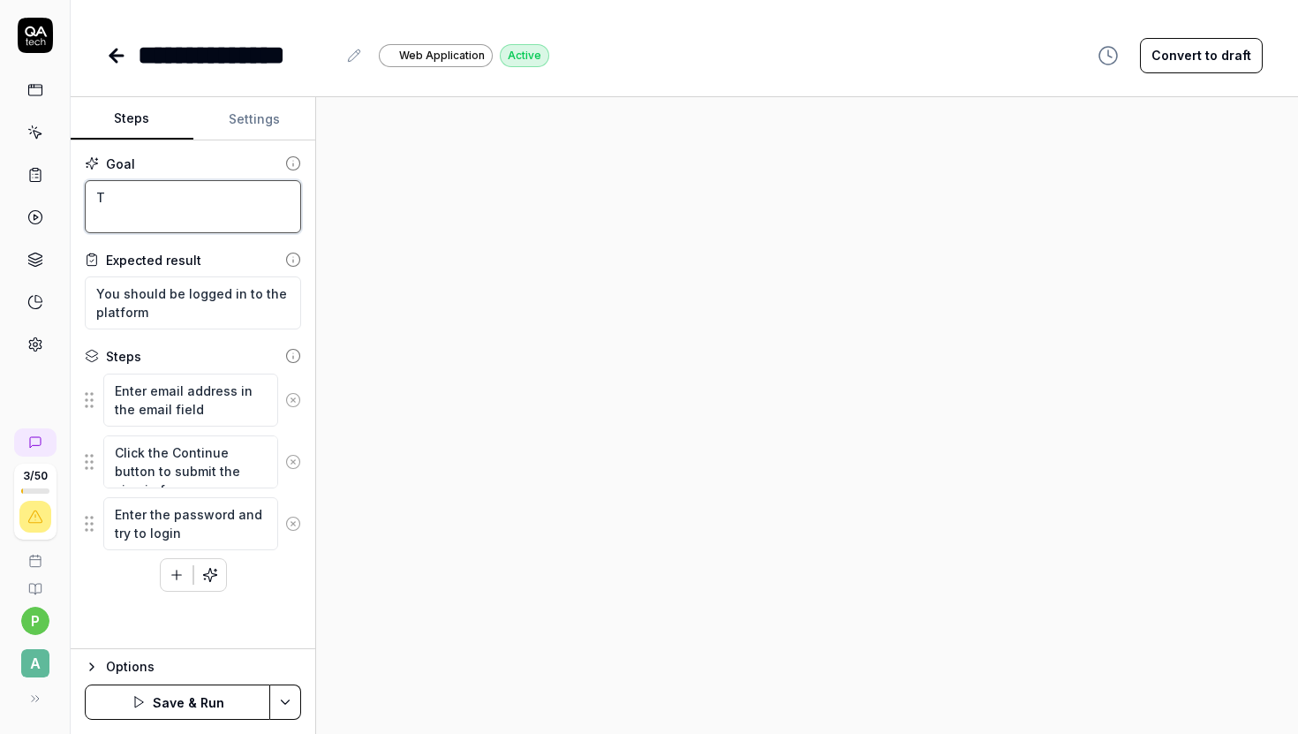
type textarea "Th"
type textarea "*"
type textarea "The"
type textarea "*"
type textarea "The"
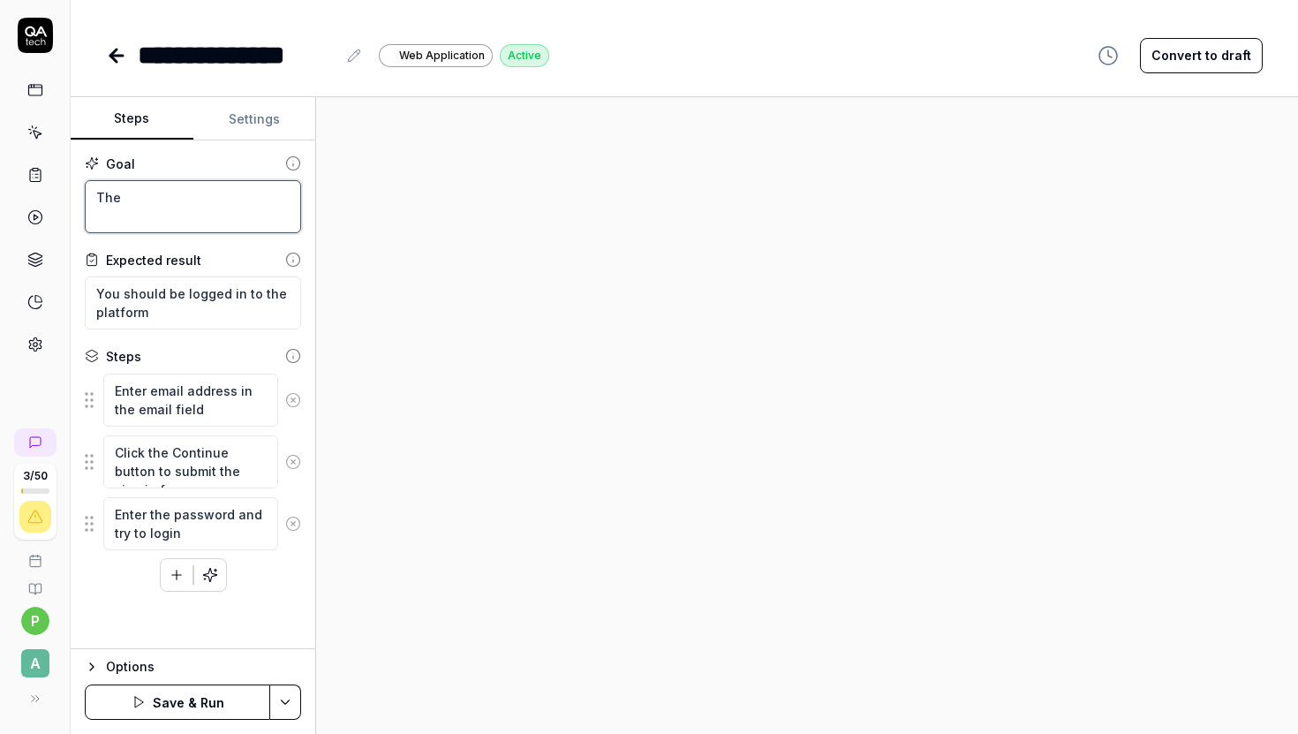
type textarea "*"
type textarea "The S"
type textarea "*"
type textarea "The Sy"
type textarea "*"
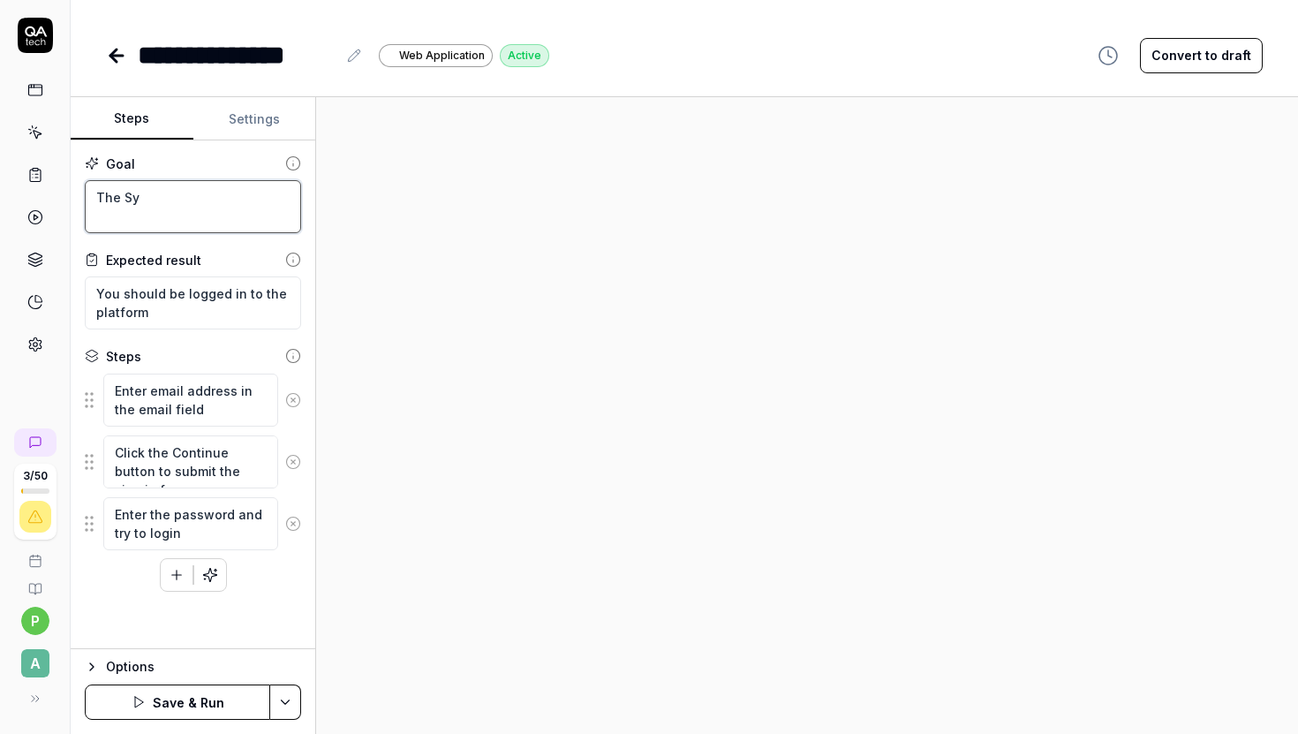
type textarea "The Syn"
type textarea "*"
type textarea "The Sync"
type textarea "*"
type textarea "The Syn"
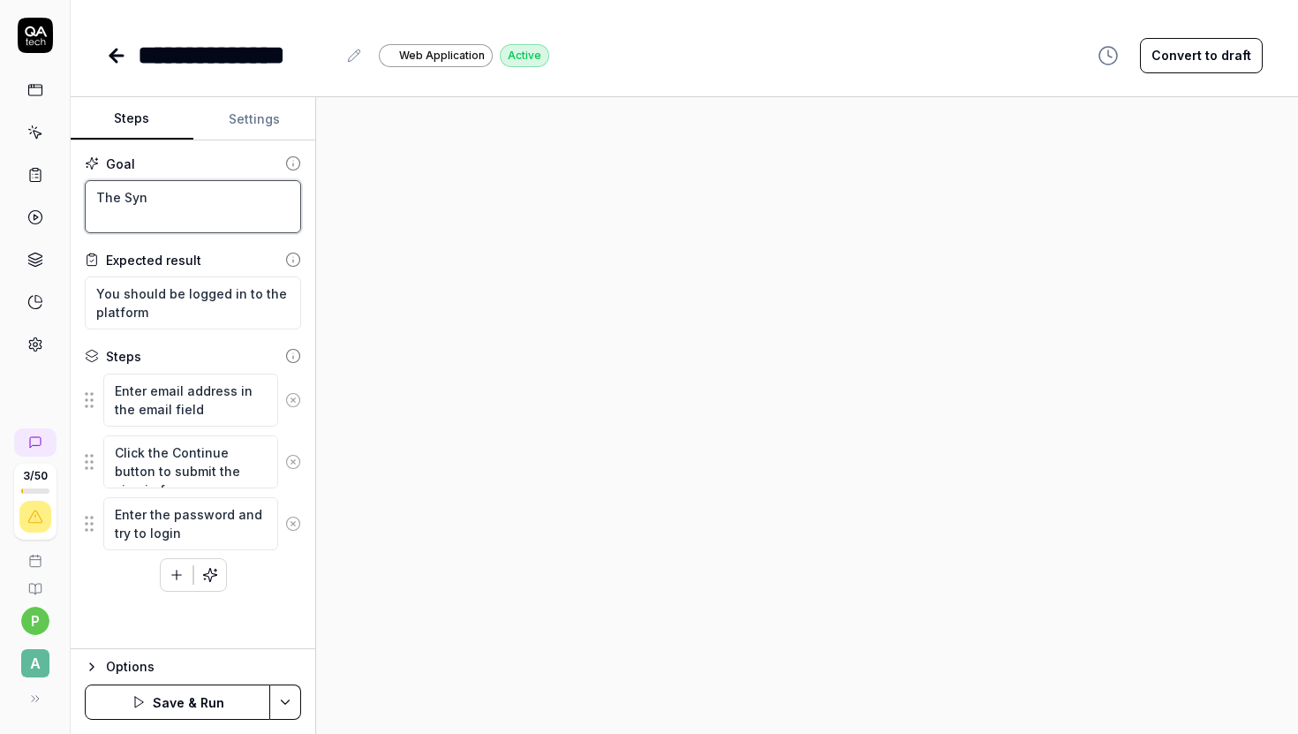
type textarea "*"
type textarea "The Sy"
type textarea "*"
type textarea "The S"
type textarea "*"
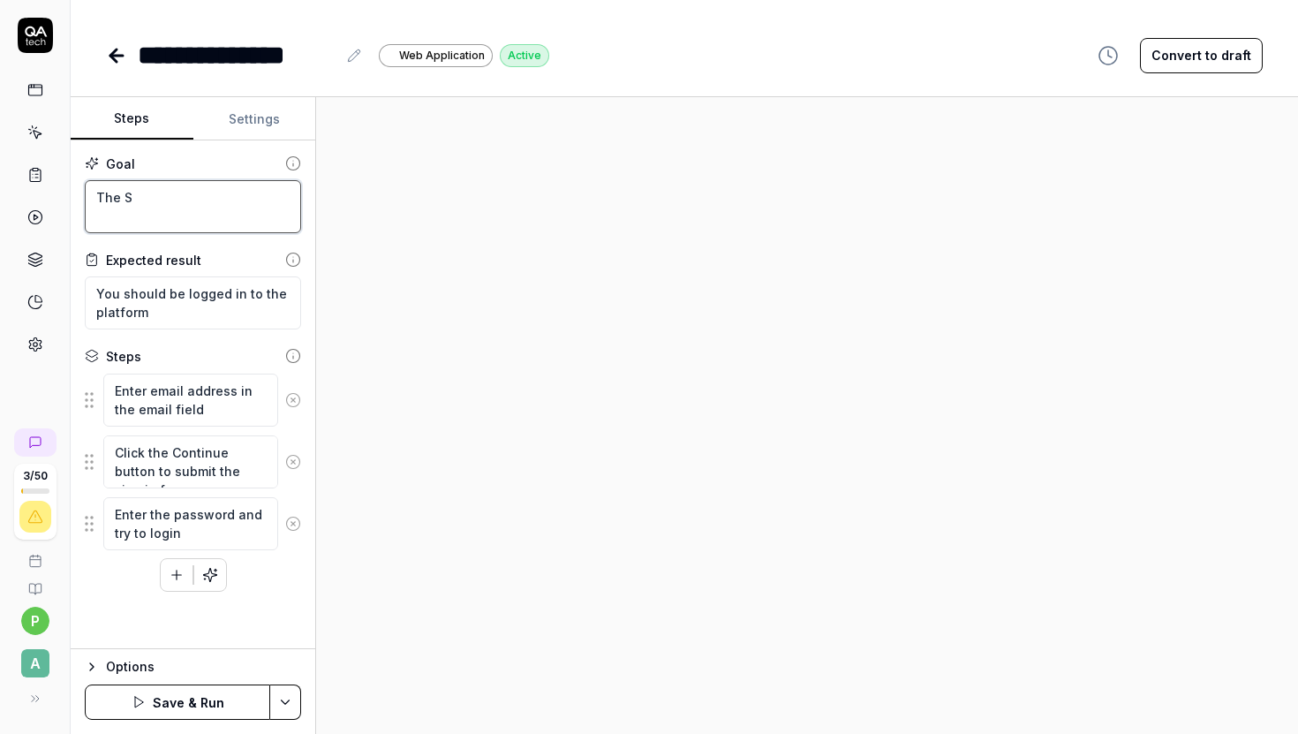
type textarea "The"
type textarea "*"
type textarea "The R"
type textarea "*"
type textarea "The Re"
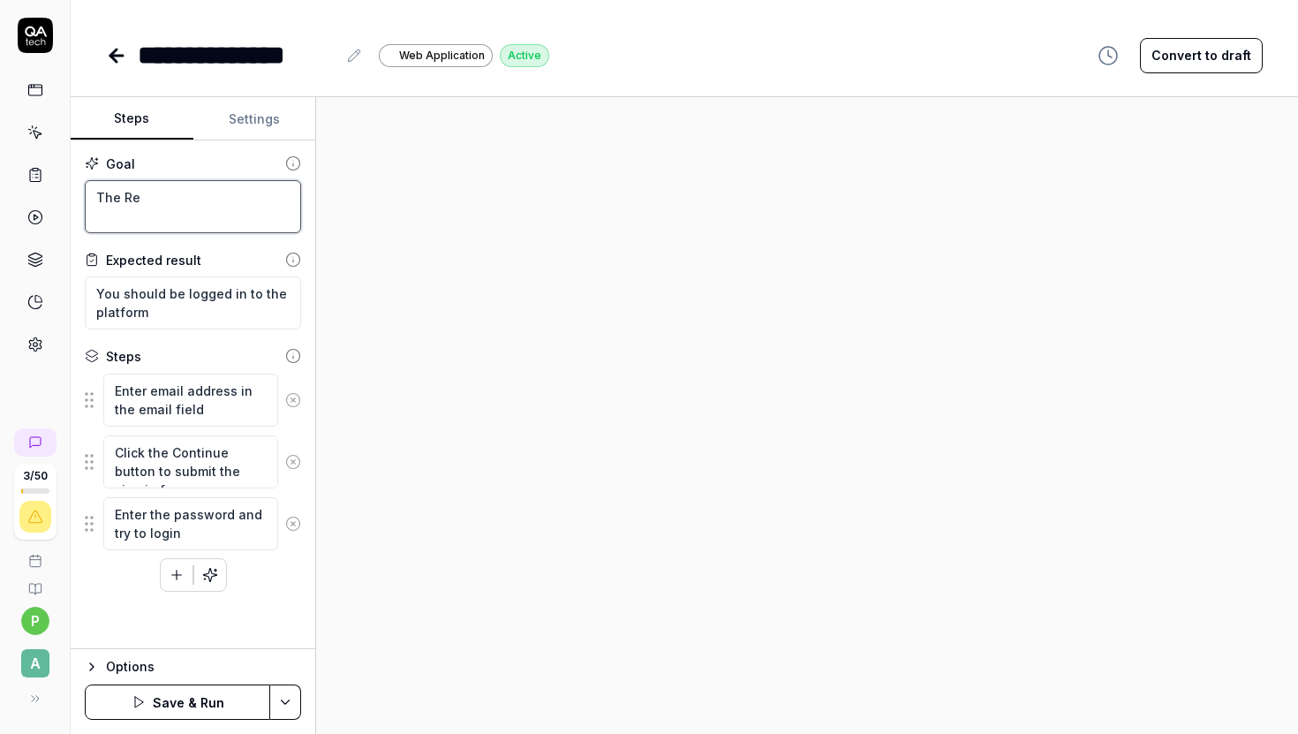
type textarea "*"
type textarea "The Rec"
type textarea "*"
type textarea "The Recr"
type textarea "*"
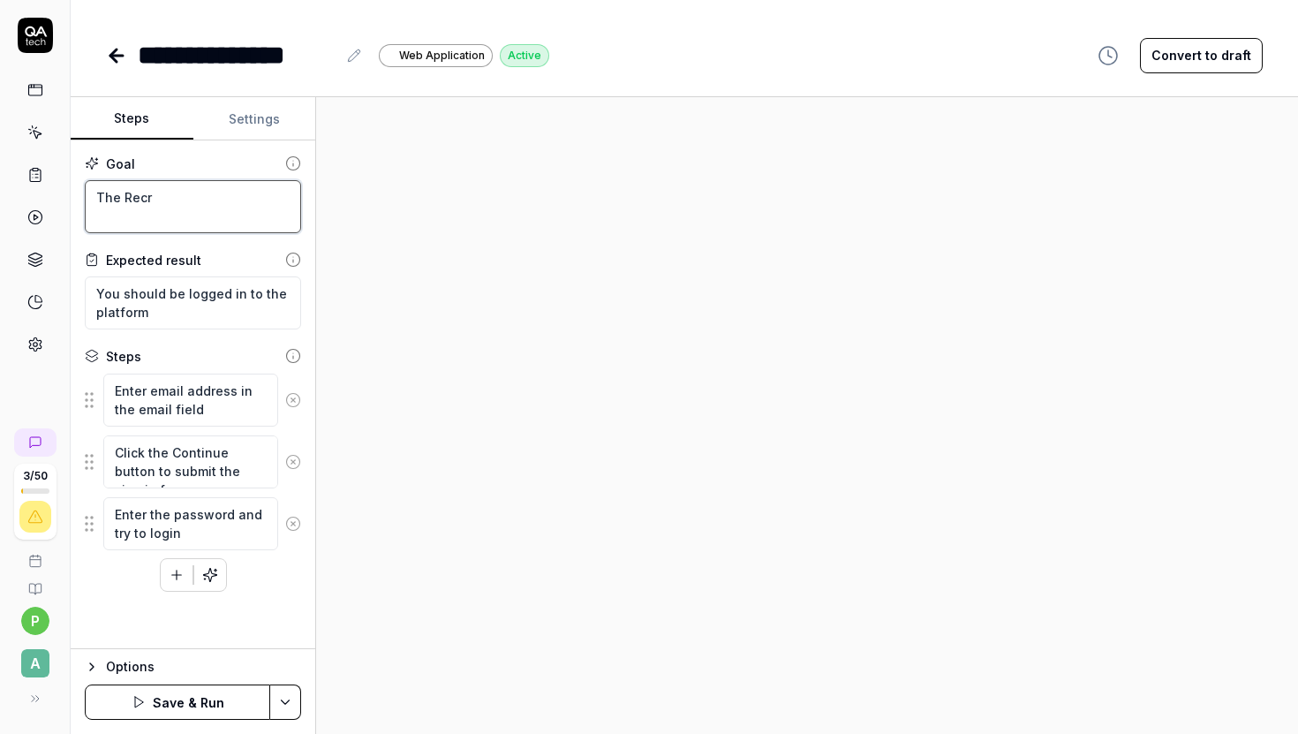
type textarea "The Recru"
type textarea "*"
type textarea "The Recrui"
type textarea "*"
type textarea "The Recruit"
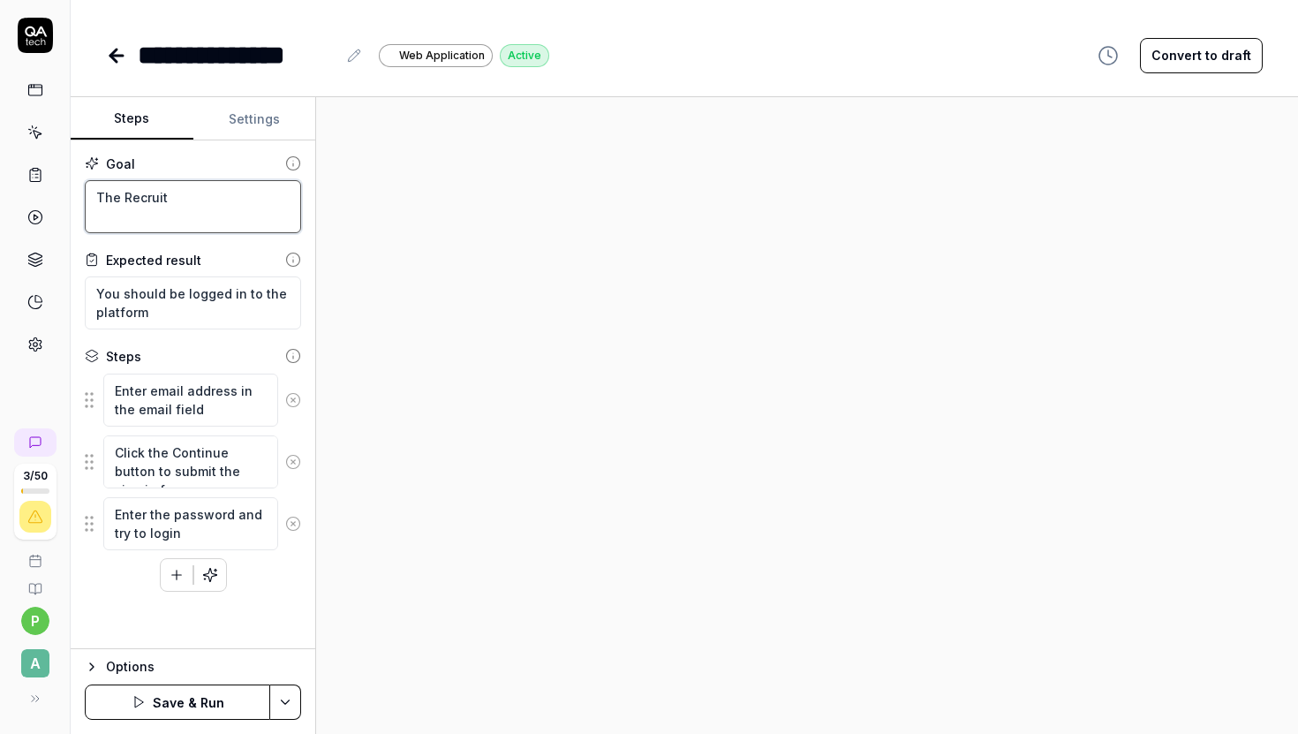
type textarea "*"
type textarea "The Recruite"
type textarea "*"
type textarea "The Recruitee"
type textarea "*"
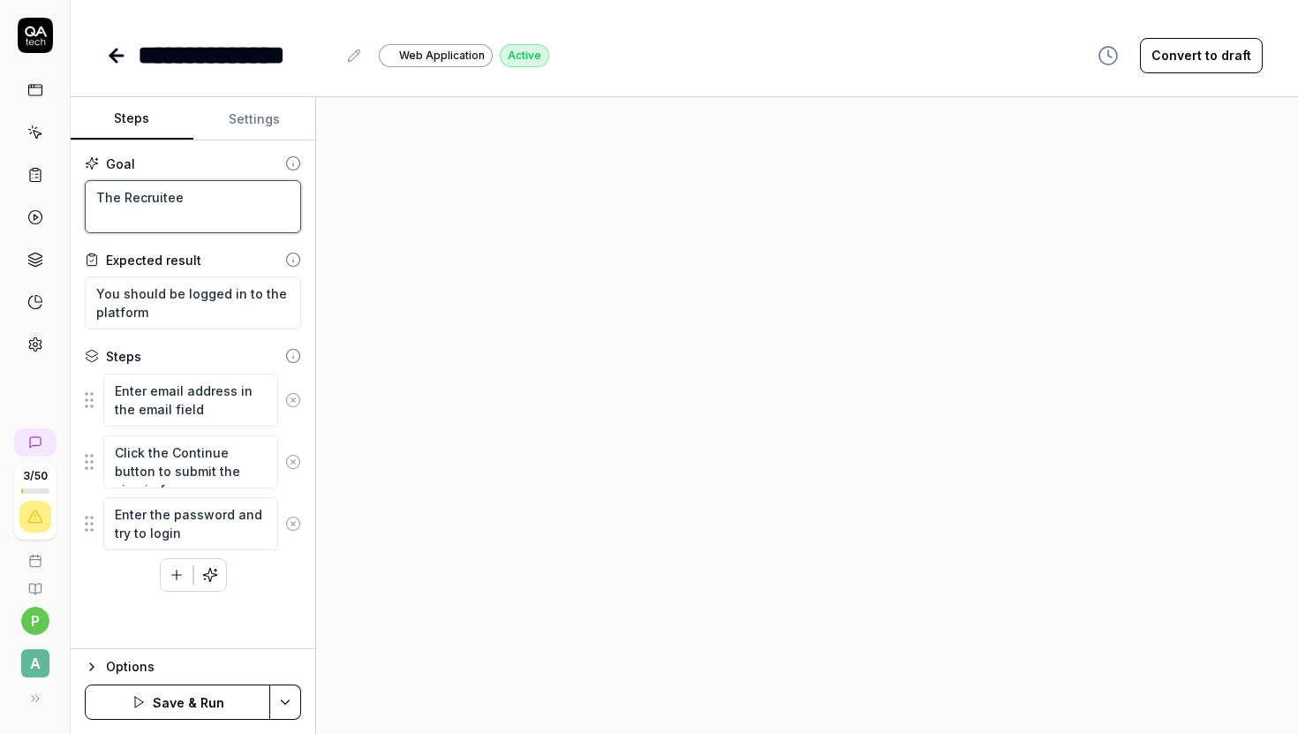
type textarea "The Recruitee s"
type textarea "*"
type textarea "The Recruitee s`"
type textarea "*"
type textarea "The Recruitee s`y"
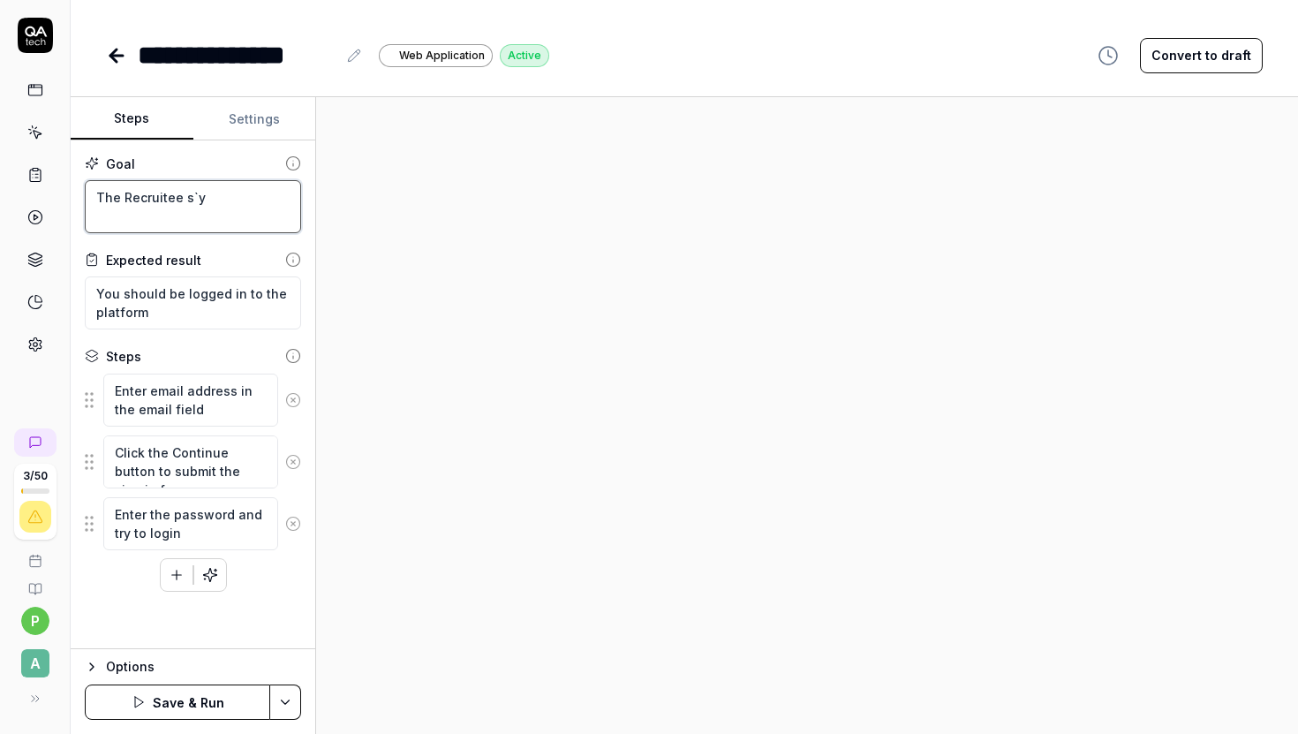
type textarea "*"
type textarea "The Recruitee s`yn"
type textarea "*"
type textarea "The Recruitee s`y"
type textarea "*"
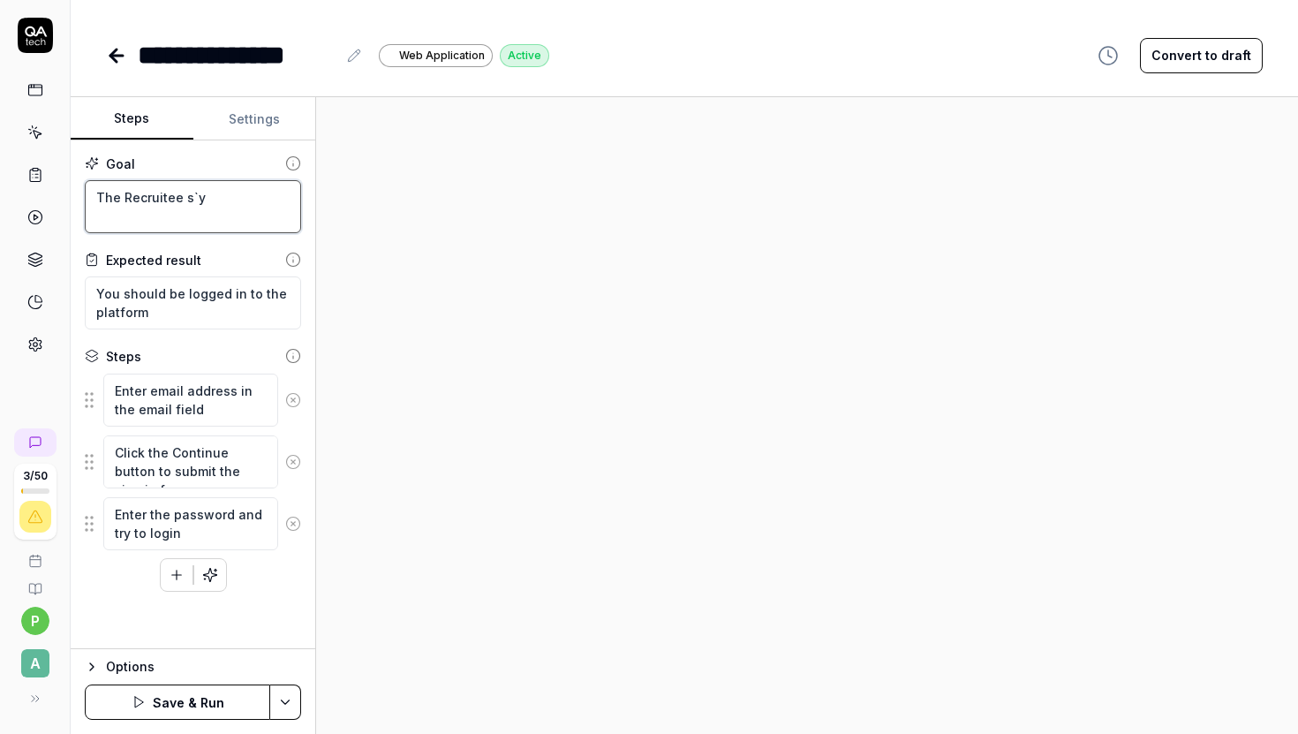
type textarea "The Recruitee s`"
type textarea "*"
type textarea "The Recruitee s"
type textarea "*"
type textarea "The Recruitee"
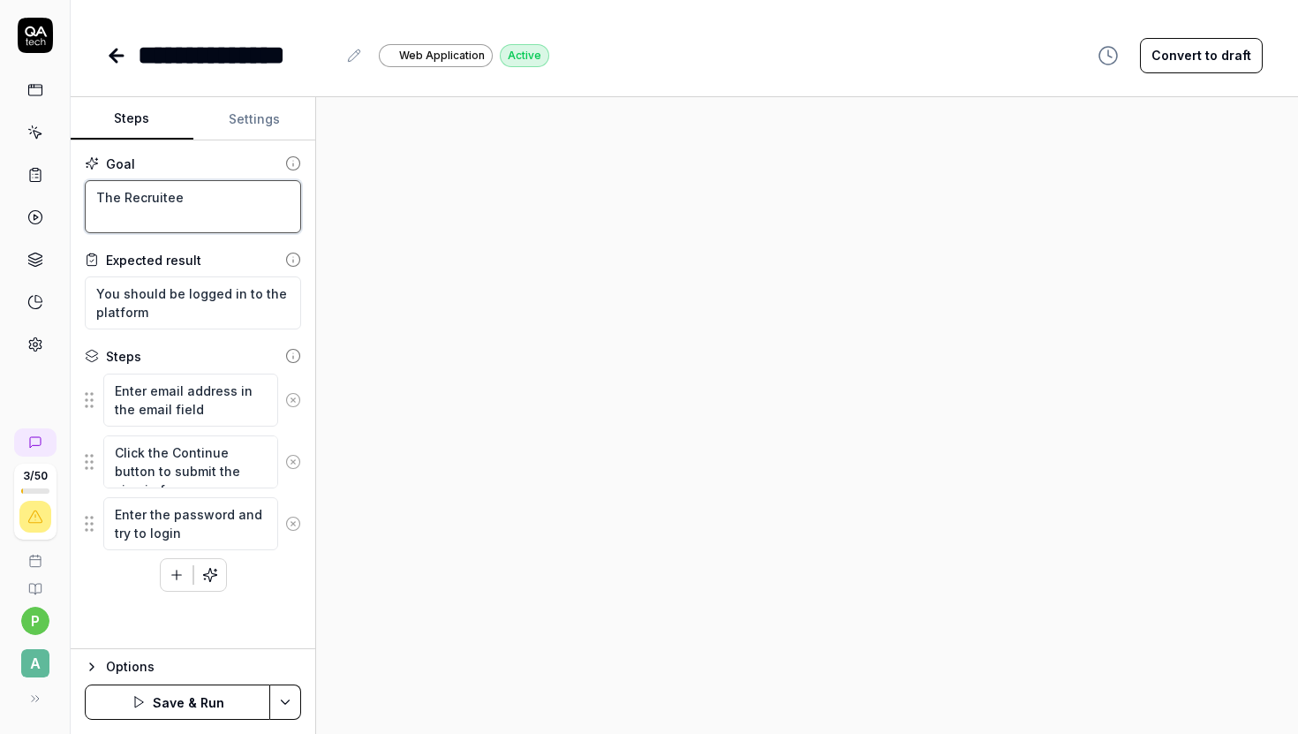
type textarea "*"
type textarea "The Recruitee"
type textarea "*"
type textarea "The RecruiteeS"
type textarea "*"
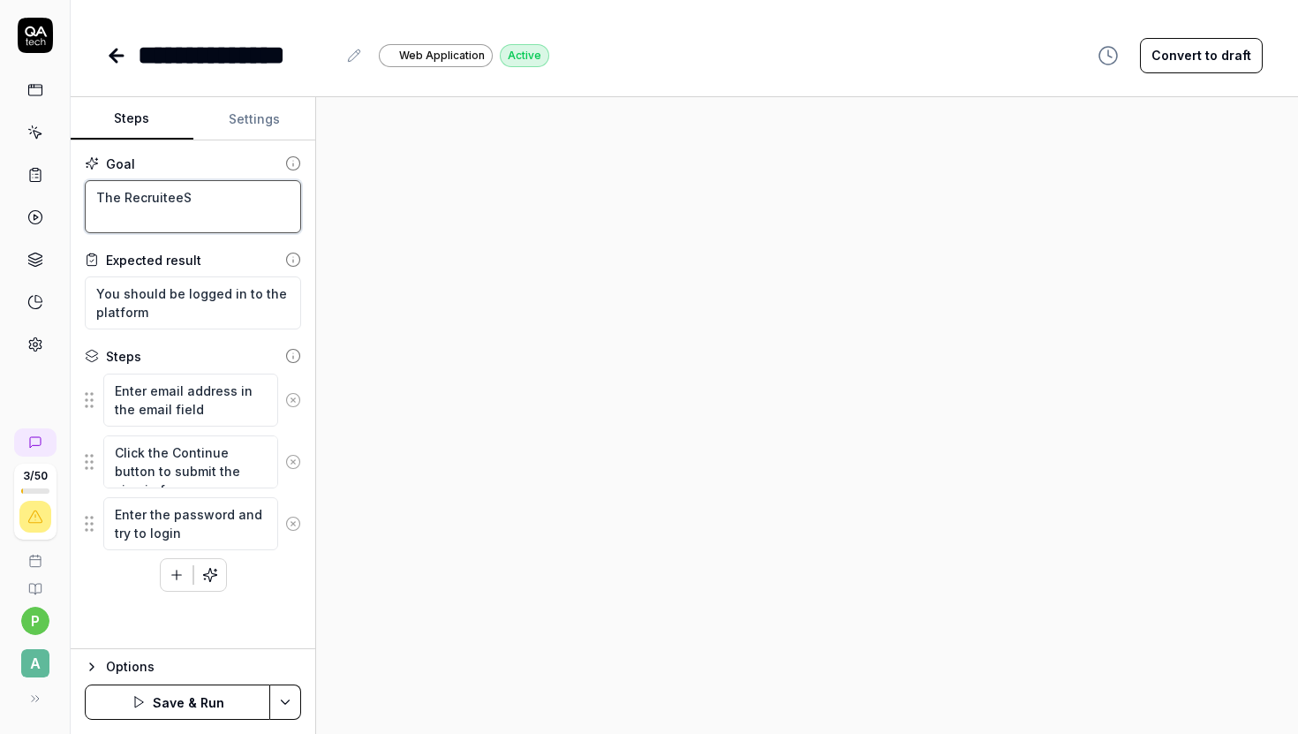
type textarea "The RecruiteeSy"
type textarea "*"
type textarea "The RecruiteeS"
type textarea "*"
type textarea "The Recruitee"
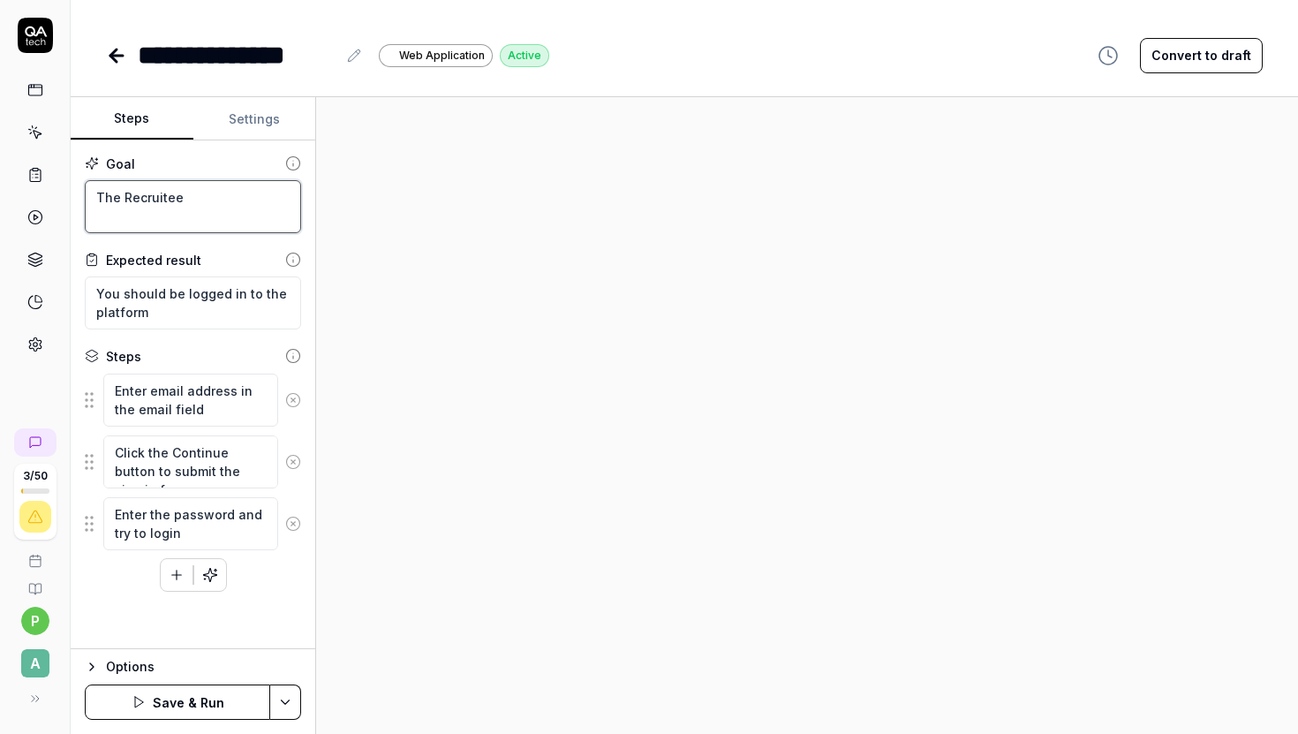
type textarea "*"
type textarea "The Recruitee"
type textarea "*"
type textarea "The Recruitee S"
type textarea "*"
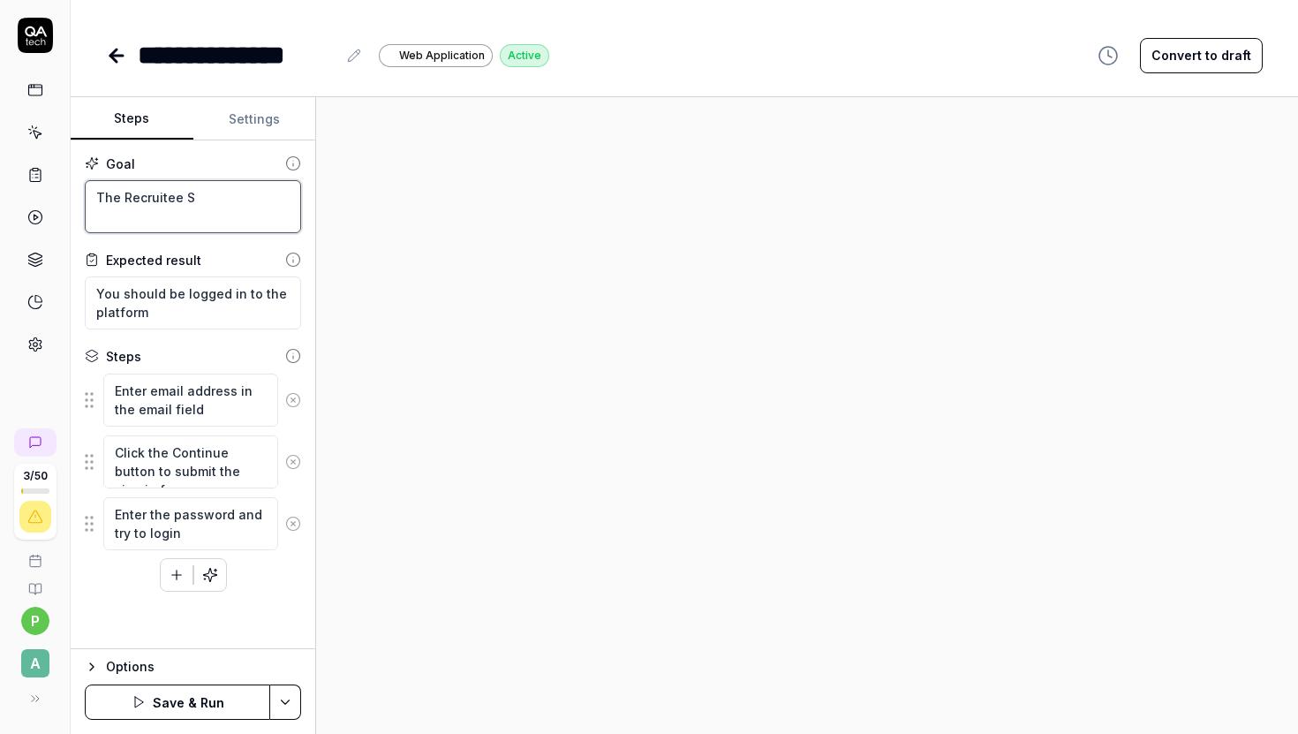
type textarea "The Recruitee Sy"
type textarea "*"
type textarea "The Recruitee Syn"
type textarea "*"
type textarea "The Recruitee Sync"
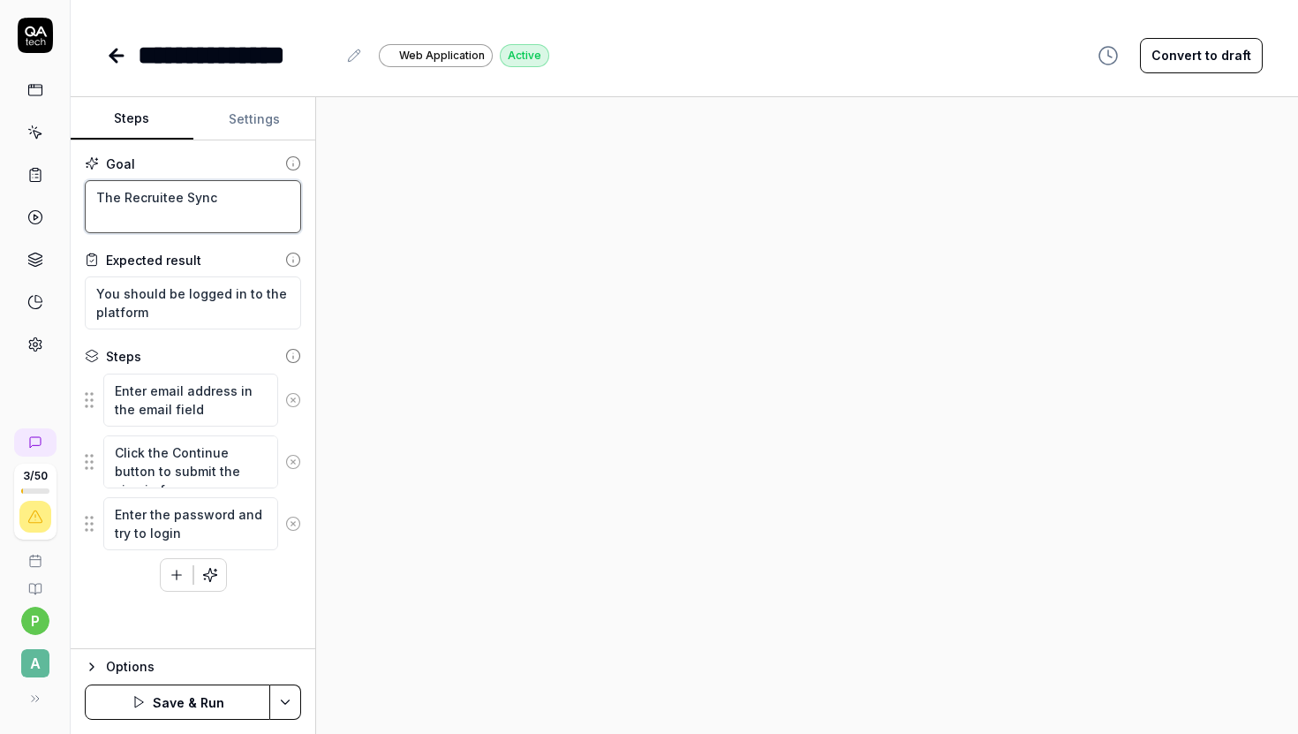
type textarea "*"
type textarea "The Recruitee Sync"
type textarea "*"
type textarea "The Recruitee Sync w"
type textarea "*"
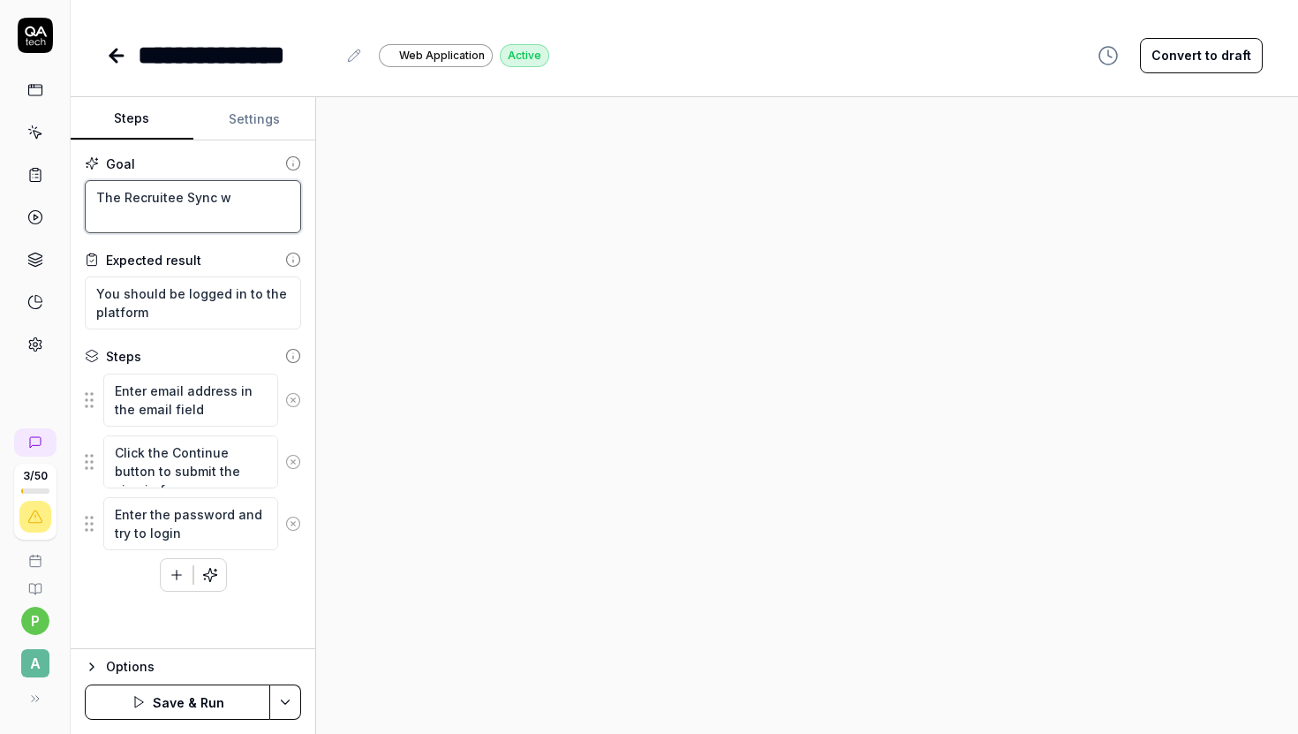
type textarea "The Recruitee Sync"
type textarea "*"
type textarea "The Recruitee Sync h"
type textarea "*"
type textarea "The Recruitee Sync ho"
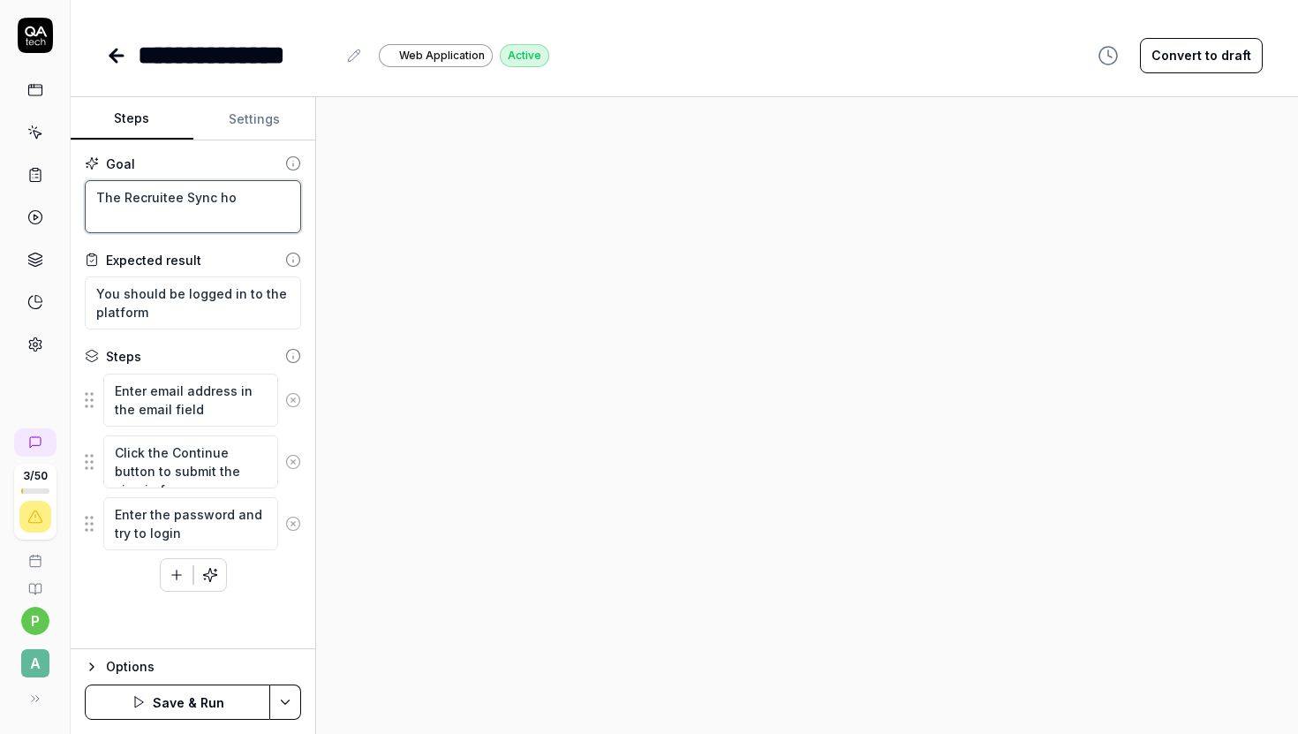
type textarea "*"
type textarea "The Recruitee Sync hou"
type textarea "*"
type textarea "The Recruitee Sync ho"
type textarea "*"
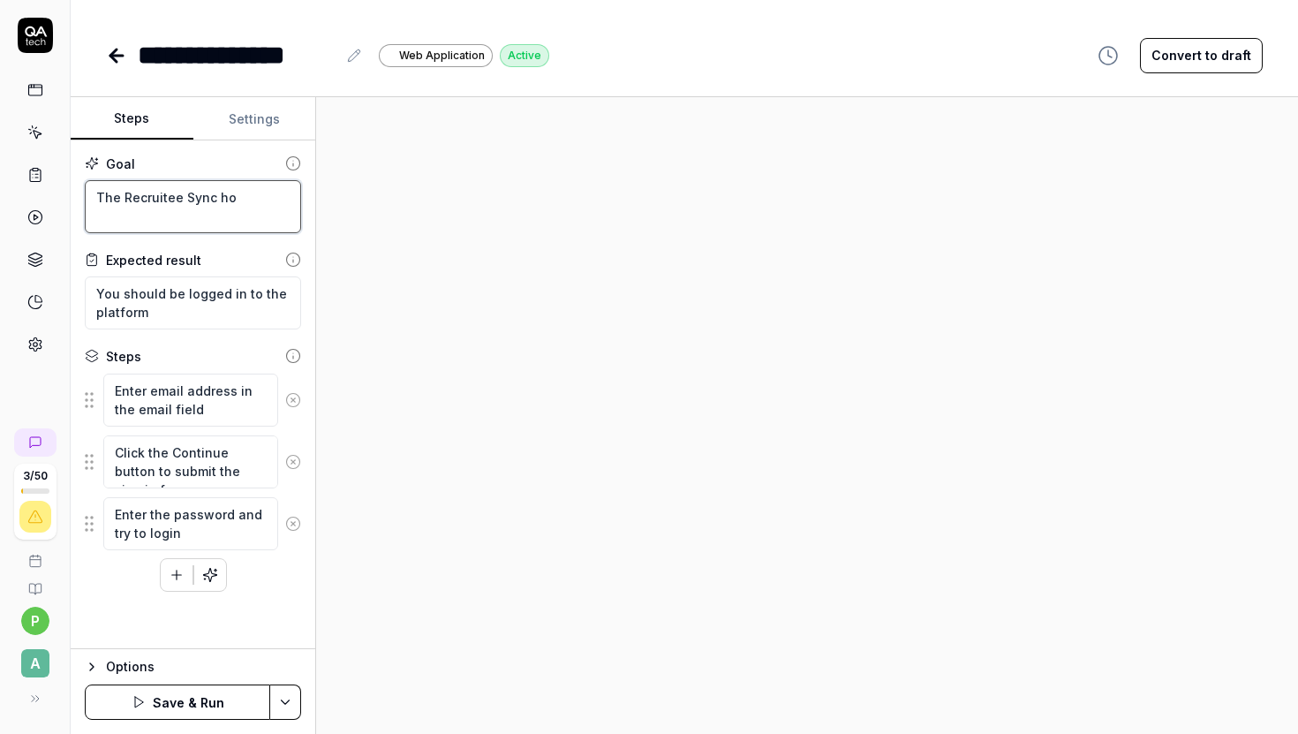
type textarea "The Recruitee Sync h"
type textarea "*"
type textarea "The Recruitee Sync"
type textarea "*"
type textarea "The Recruitee Sync s"
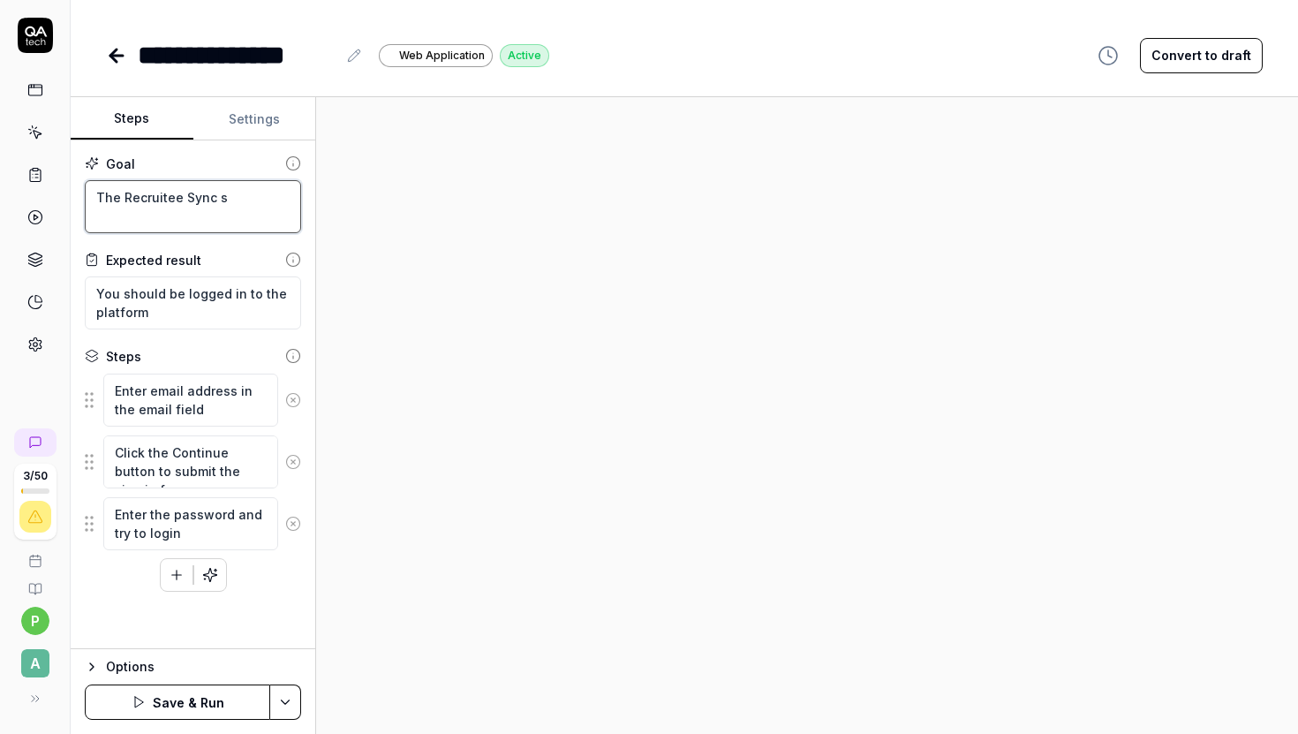
type textarea "*"
type textarea "The Recruitee Sync sh"
type textarea "*"
type textarea "The Recruitee Sync sho"
type textarea "*"
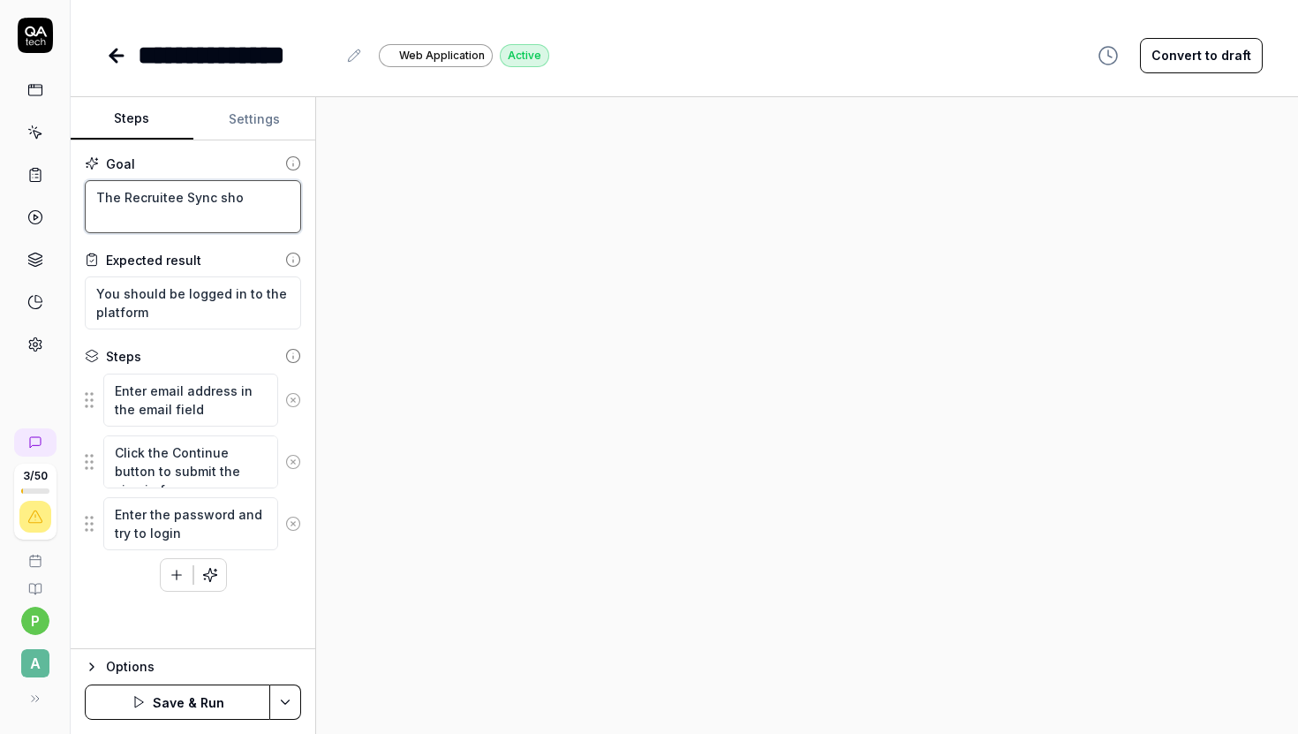
type textarea "The Recruitee Sync shou"
type textarea "*"
type textarea "The Recruitee Sync should"
type textarea "*"
type textarea "The Recruitee Sync should"
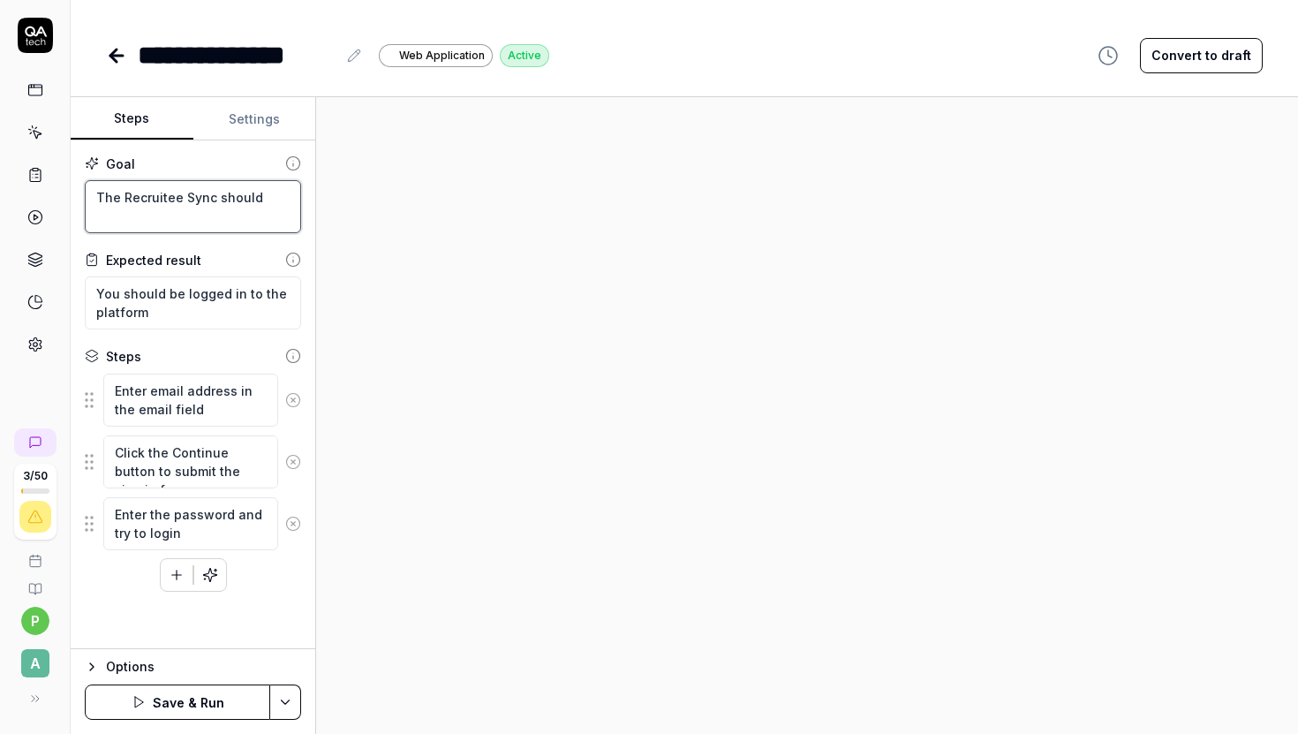
type textarea "*"
type textarea "The Recruitee Sync should wo"
type textarea "*"
type textarea "The Recruitee Sync should work"
type textarea "*"
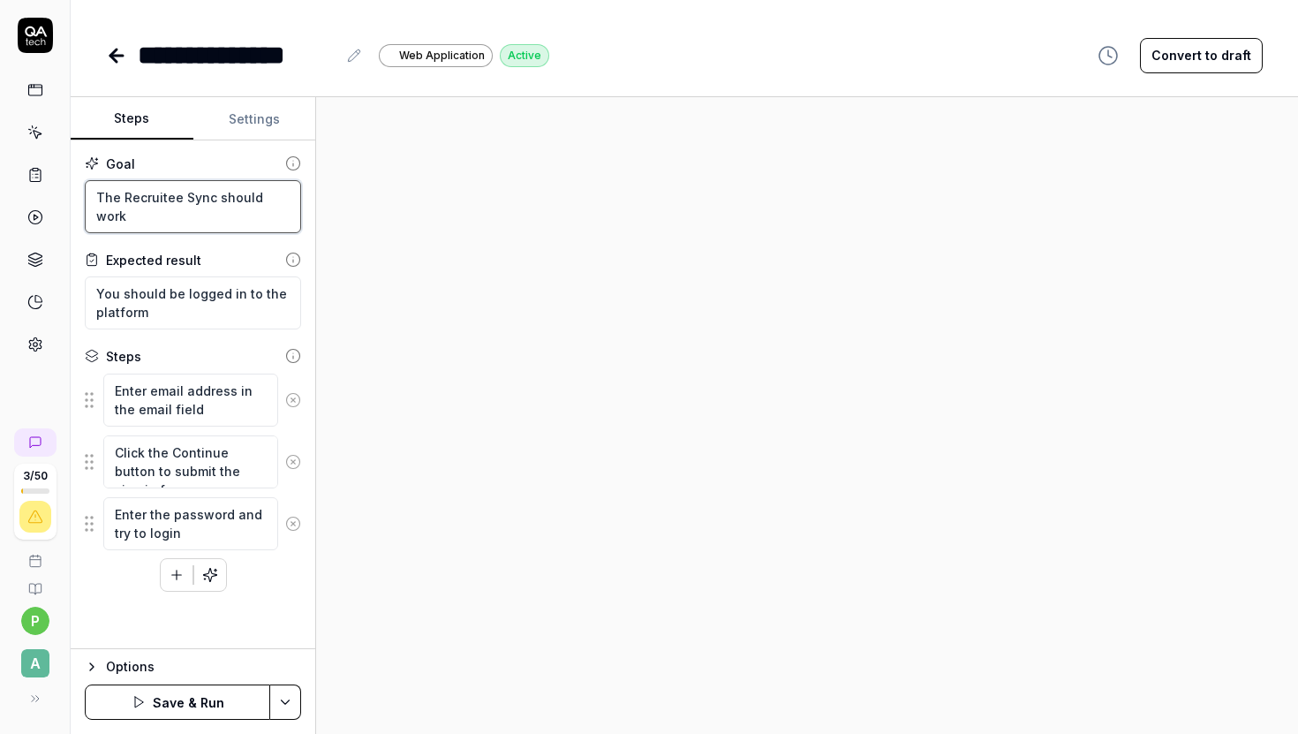
type textarea "The Recruitee Sync should work"
drag, startPoint x: 172, startPoint y: 316, endPoint x: 165, endPoint y: 298, distance: 19.0
click at [165, 298] on textarea "You should be logged in to the platform" at bounding box center [193, 302] width 216 height 53
type textarea "*"
type textarea "You should s"
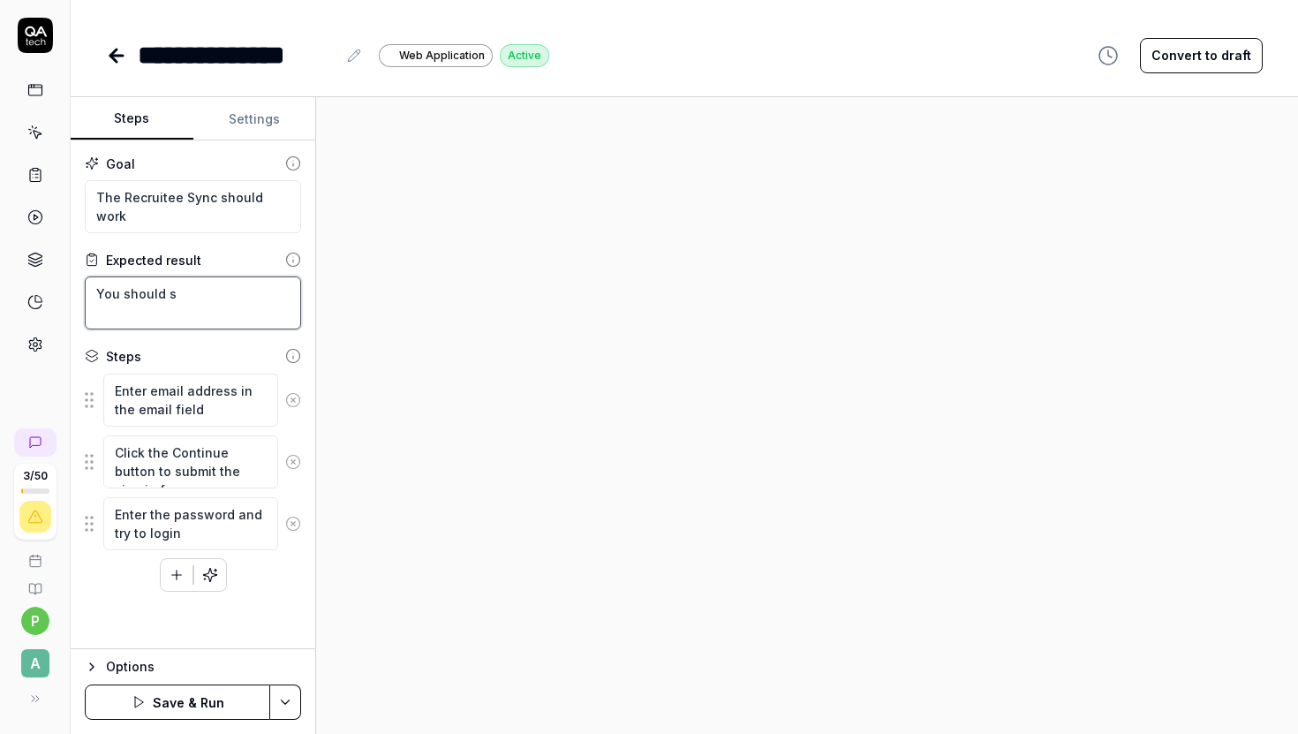
type textarea "*"
type textarea "You should se"
type textarea "*"
type textarea "You should see"
type textarea "*"
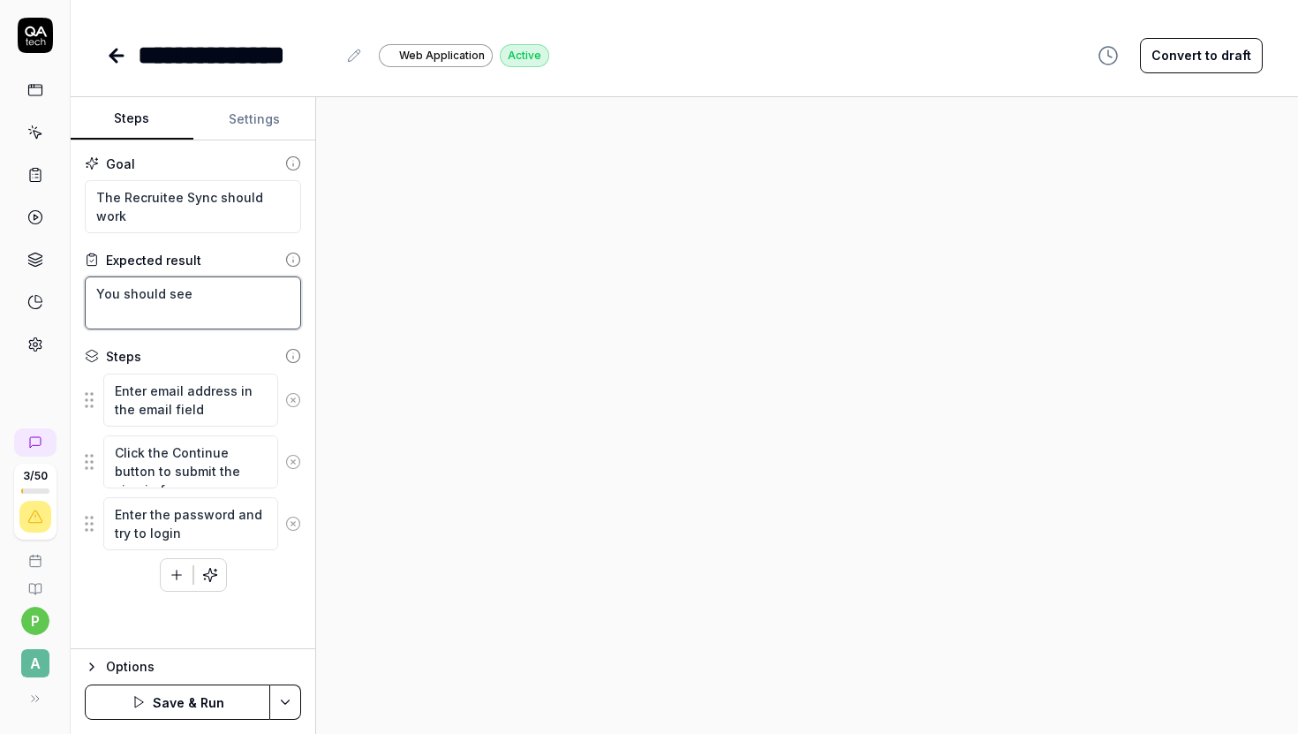
type textarea "You should see"
type textarea "*"
type textarea "You should see y"
type textarea "*"
type textarea "You should see yo"
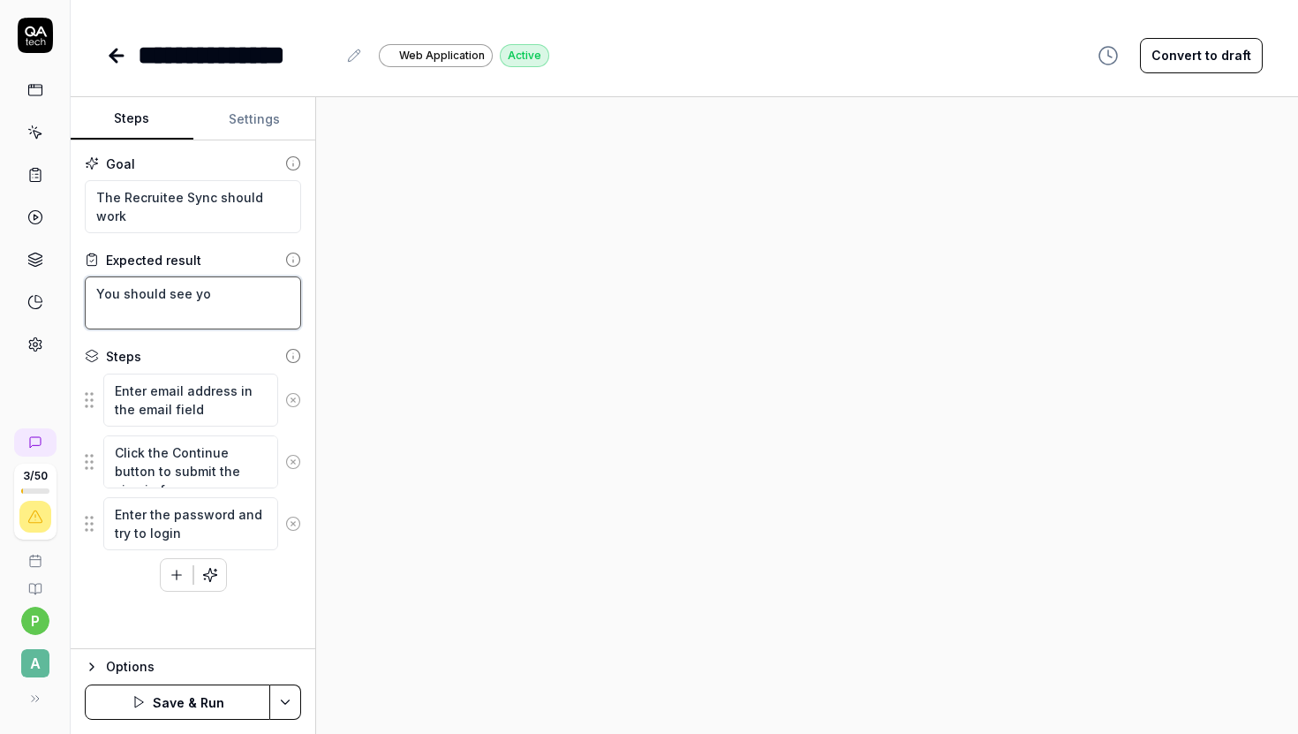
type textarea "*"
type textarea "You should see yor"
type textarea "*"
type textarea "You should see yo"
type textarea "*"
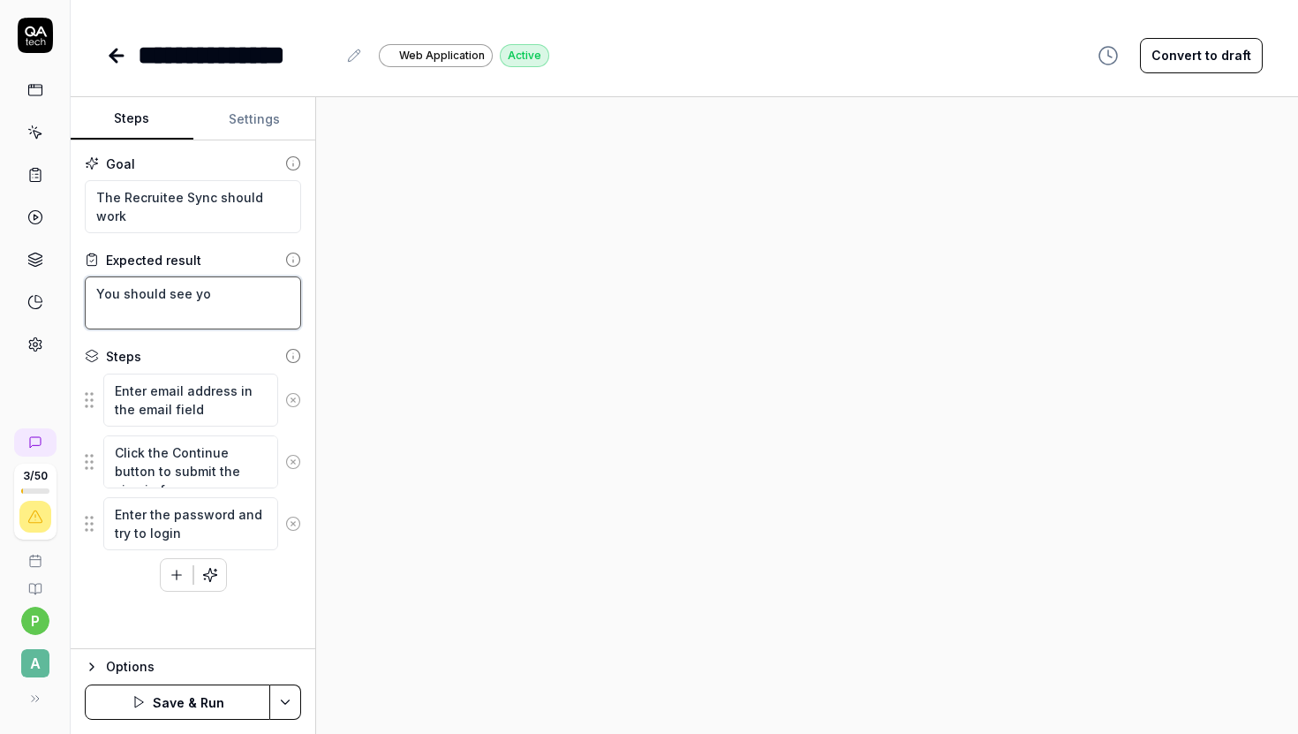
type textarea "You should see you"
type textarea "*"
type textarea "You should see your"
type textarea "*"
type textarea "You should see your"
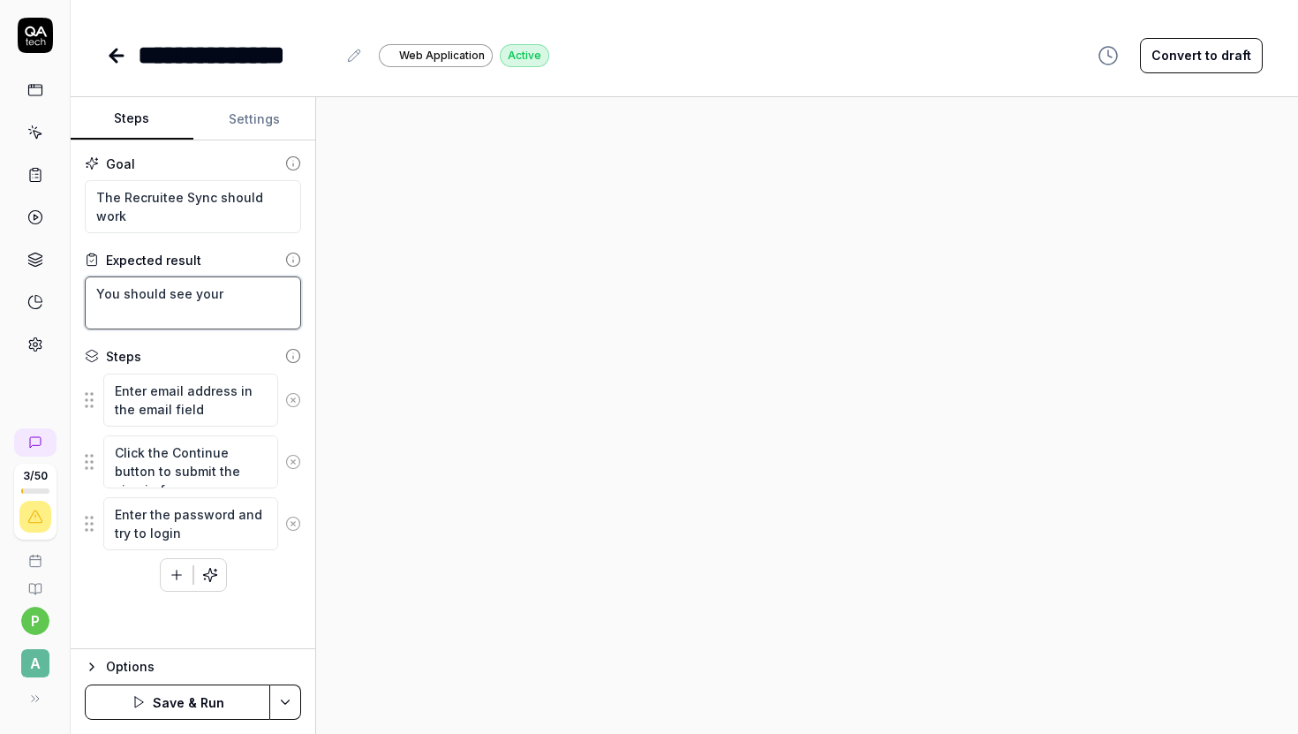
type textarea "*"
type textarea "You should see your c"
type textarea "*"
type textarea "You should see your ca"
type textarea "*"
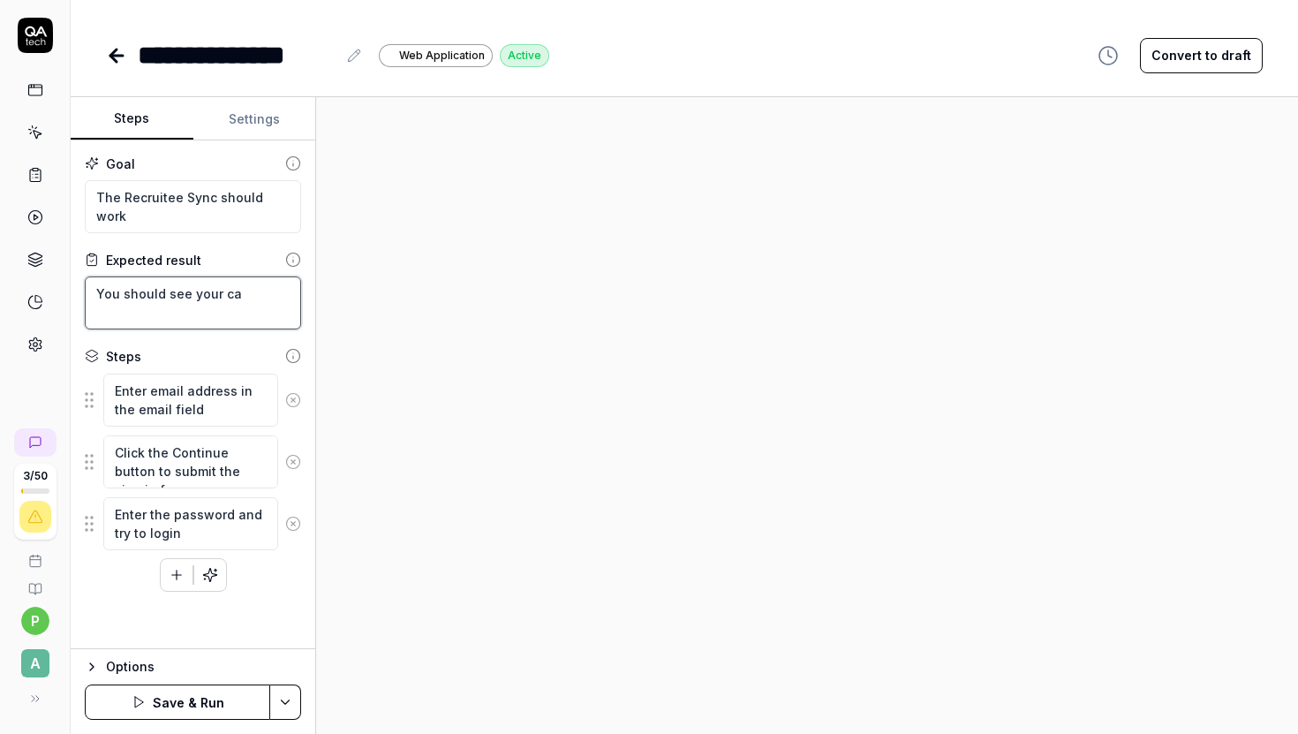
type textarea "You should see your can"
type textarea "*"
type textarea "You should see your cand"
type textarea "*"
type textarea "You should see your [PERSON_NAME]"
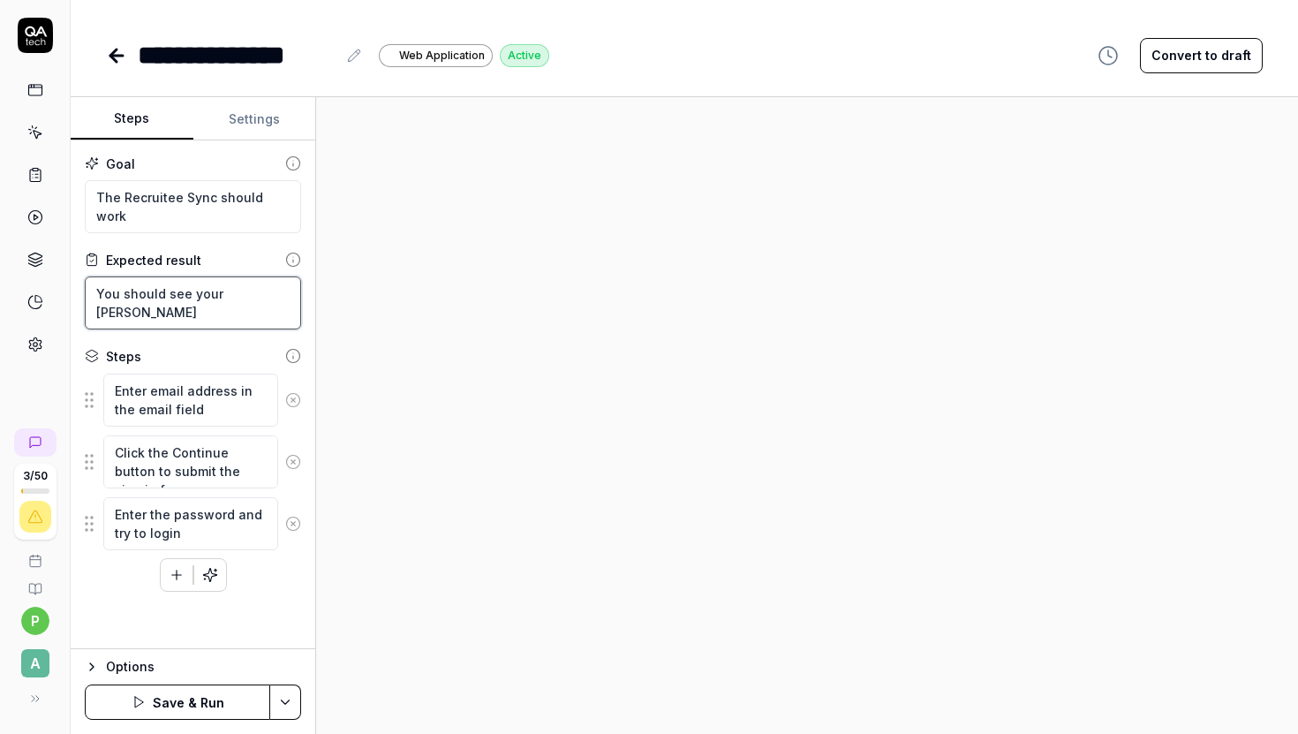
type textarea "*"
type textarea "You should see your candid"
type textarea "*"
type textarea "You should see your candida"
type textarea "*"
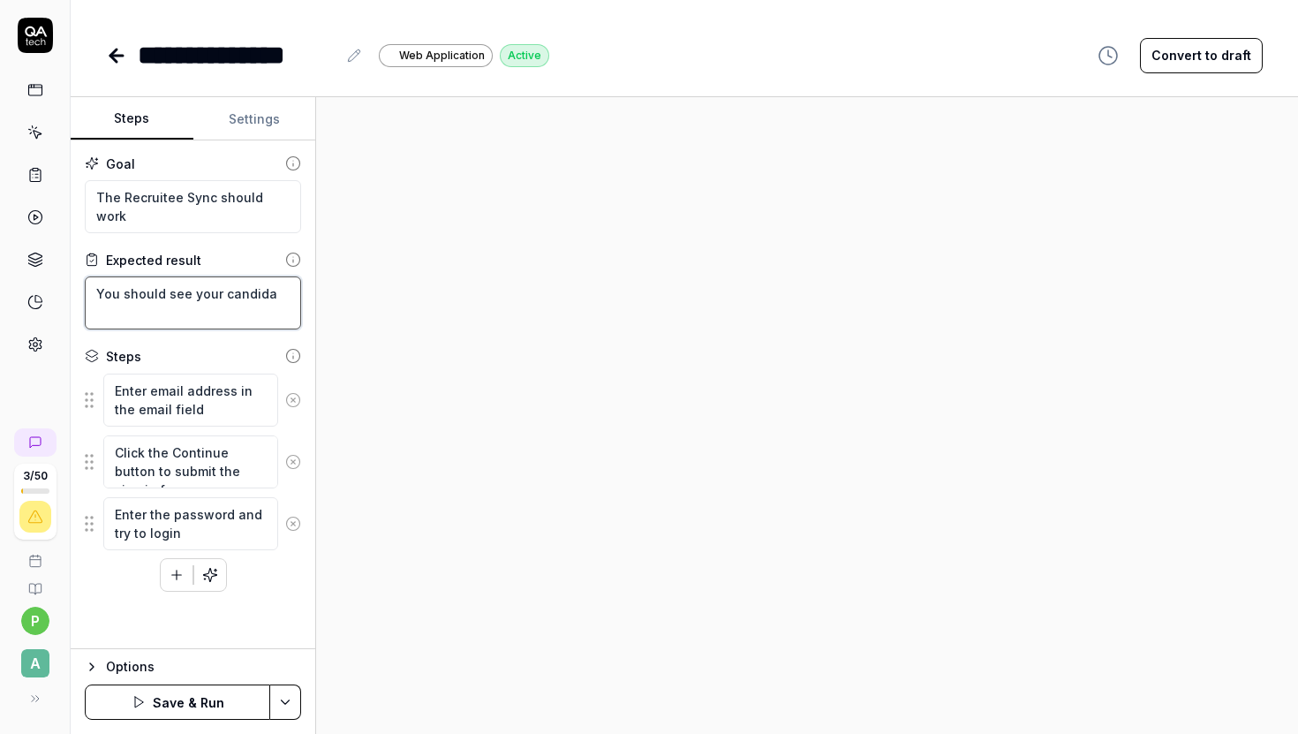
type textarea "You should see your candidat"
type textarea "*"
type textarea "You should see your candidate"
type textarea "*"
type textarea "You should see your candidates"
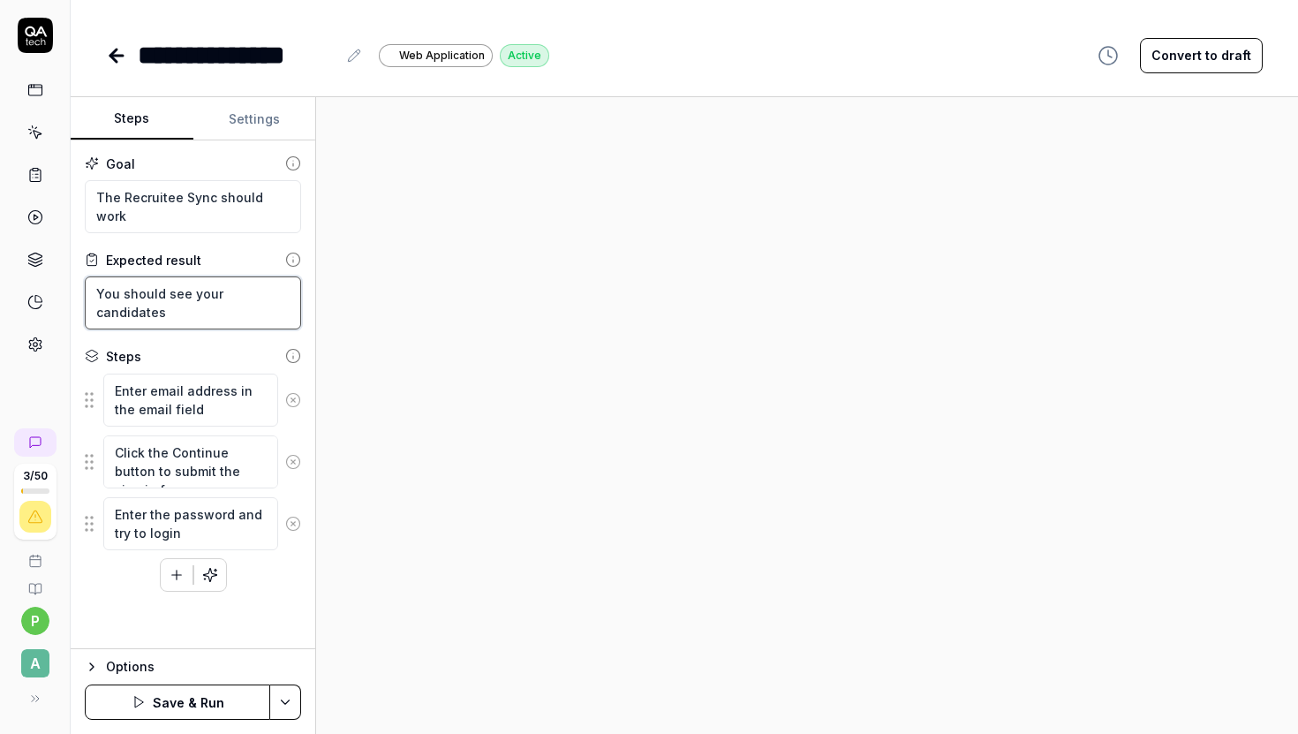
type textarea "*"
type textarea "You should see your candidates"
click at [199, 291] on textarea "You should see your candidates" at bounding box center [193, 302] width 216 height 53
type textarea "*"
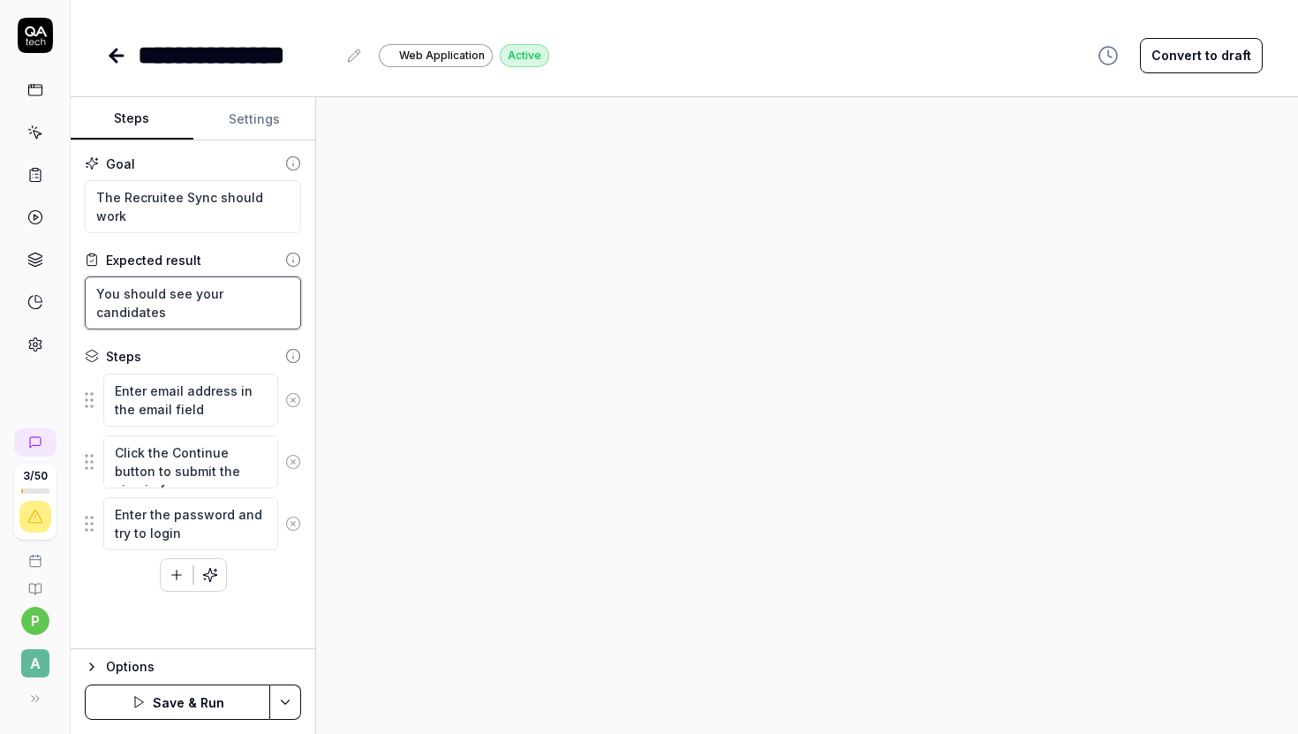
type textarea "You should see t candidates"
type textarea "*"
type textarea "You should see tjh candidates"
type textarea "*"
type textarea "You should see tjhe candidates"
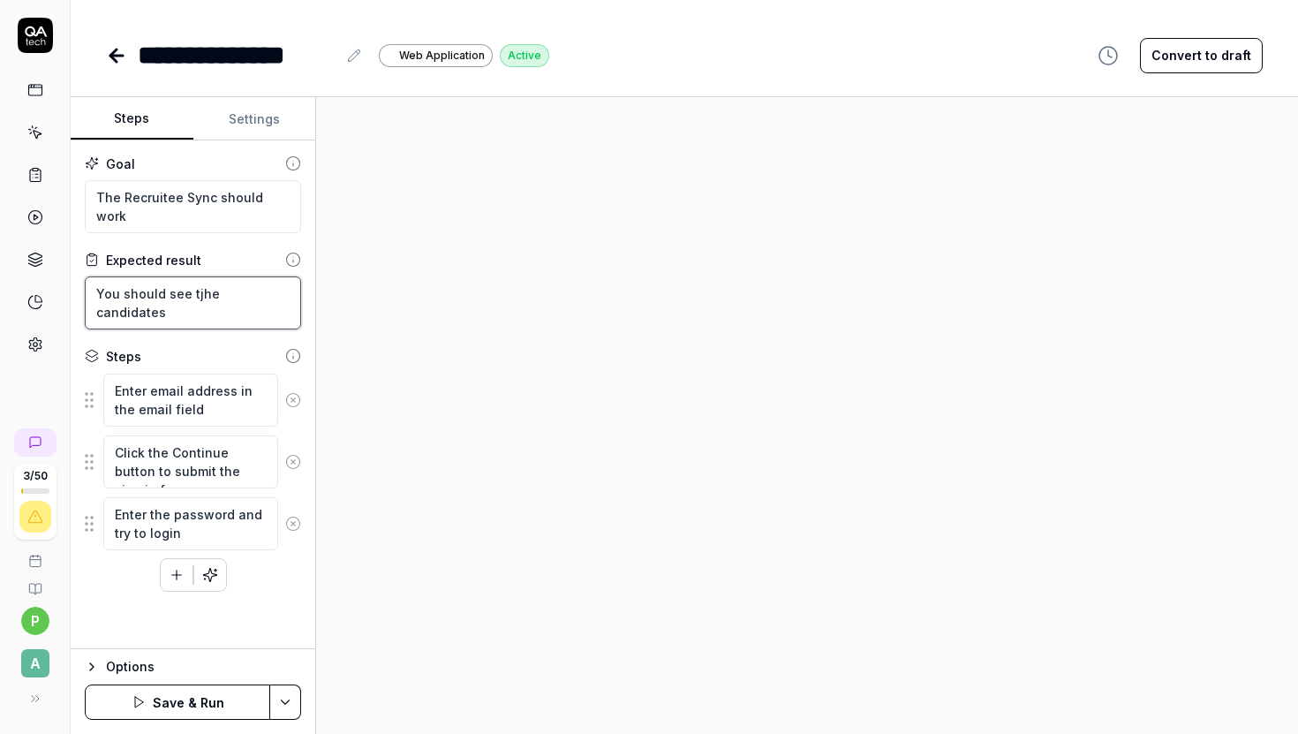
type textarea "*"
type textarea "You should see tjh candidates"
type textarea "*"
type textarea "You should see tj candidates"
type textarea "*"
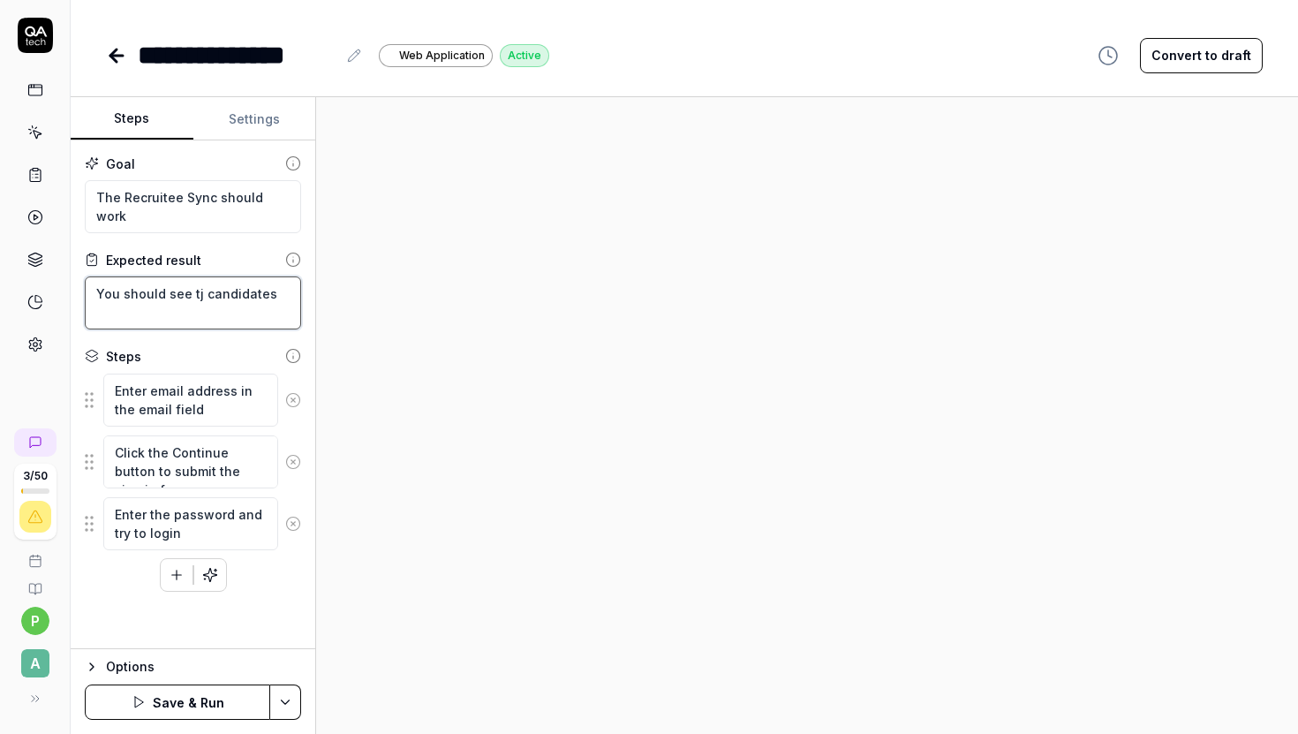
type textarea "You should see t candidates"
type textarea "*"
type textarea "You should see the candidates"
type textarea "*"
type textarea "You should see the candidates i"
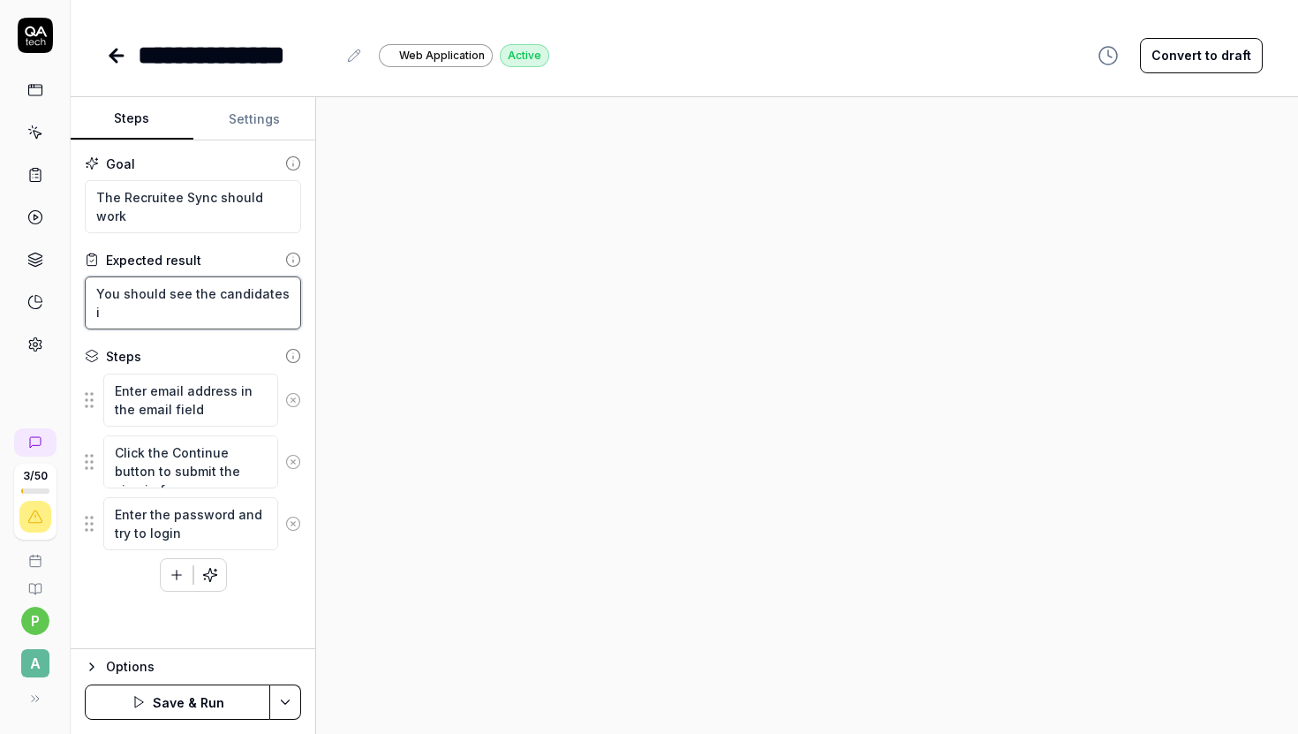
type textarea "*"
type textarea "You should see the candidates in"
type textarea "*"
type textarea "You should see the candidates in"
type textarea "*"
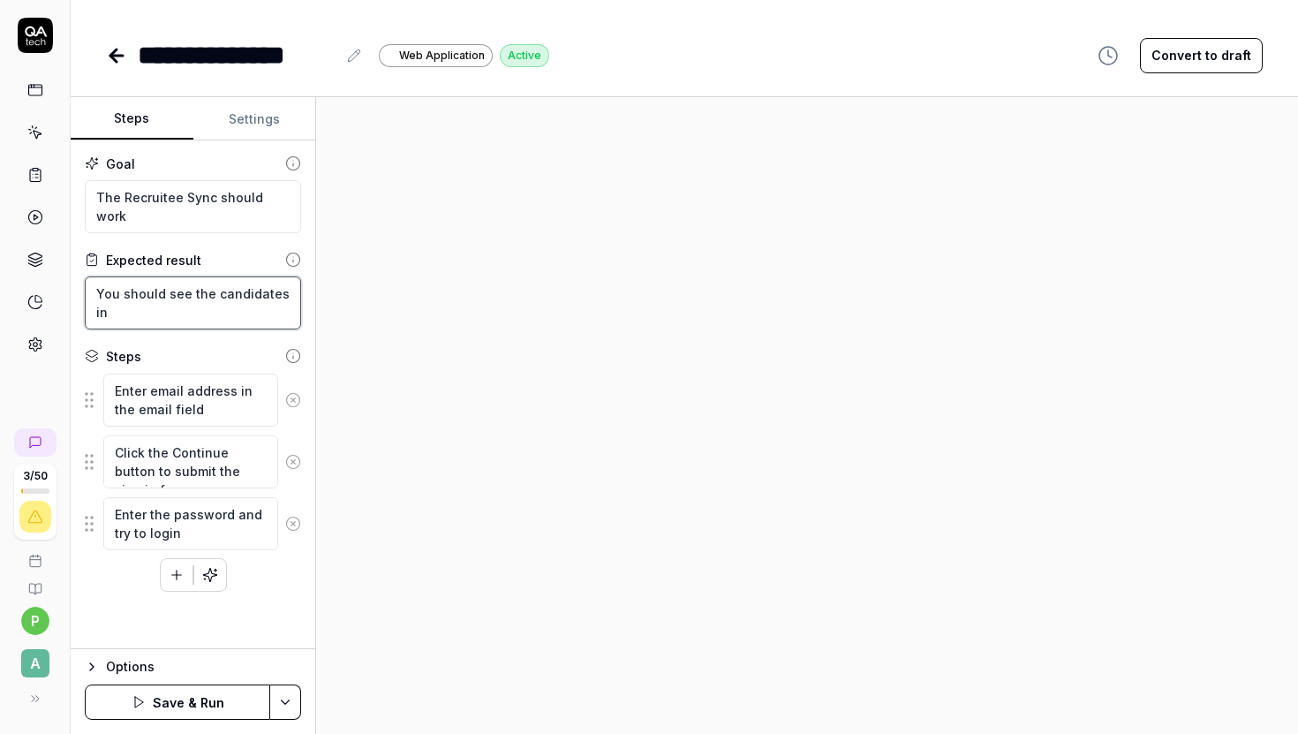
type textarea "You should see the candidates in y"
type textarea "*"
type textarea "You should see the candidates in yo"
type textarea "*"
type textarea "You should see the candidates in yor"
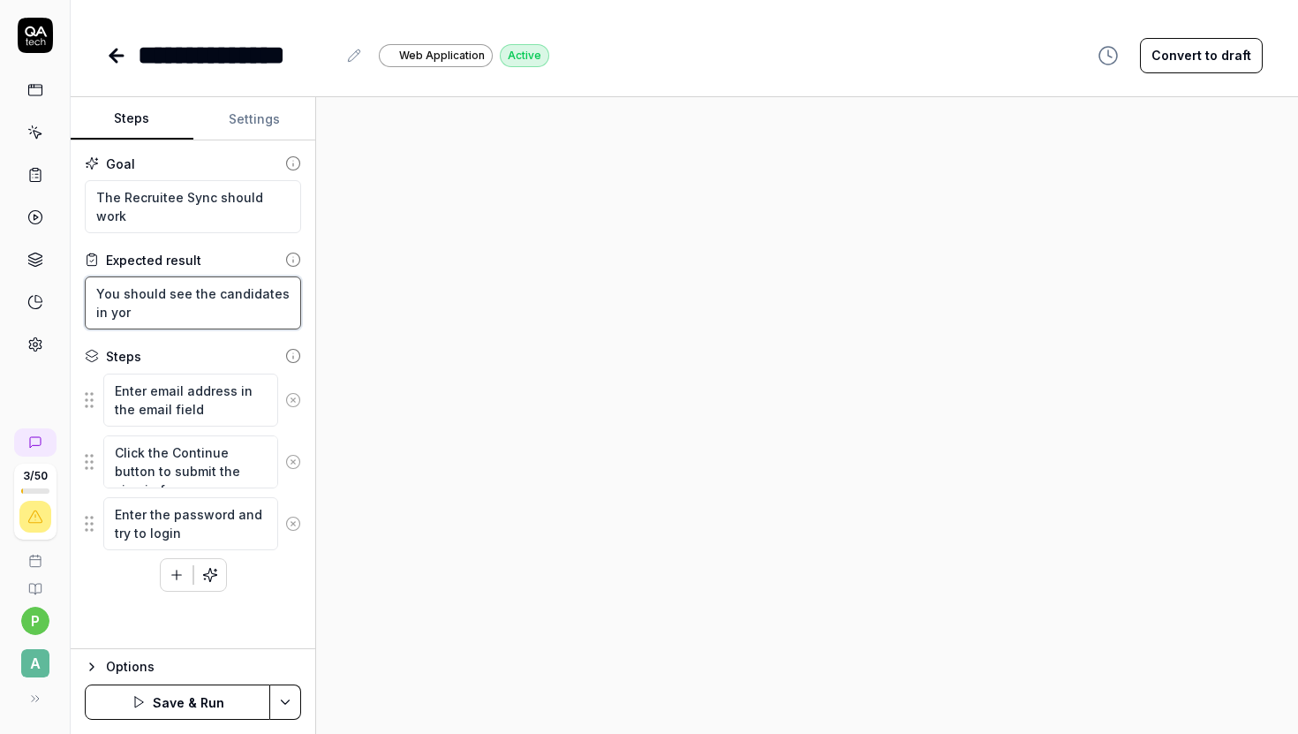
type textarea "*"
type textarea "You should see the candidates in yo"
type textarea "*"
type textarea "You should see the candidates in you"
type textarea "*"
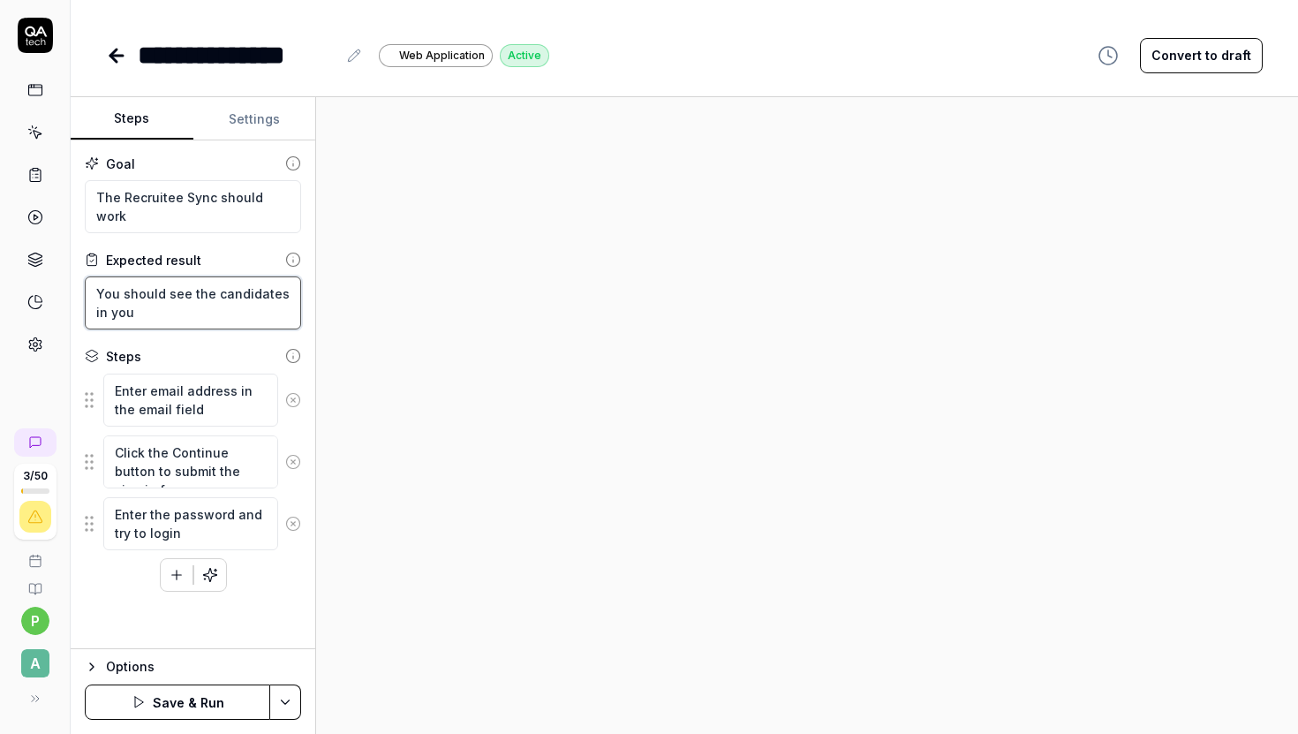
type textarea "You should see the candidates in your"
click at [99, 312] on textarea "You should see the candidates in your Recruitee" at bounding box center [193, 302] width 216 height 53
click at [245, 314] on textarea "You should see the candidates from your Recruitee" at bounding box center [193, 302] width 216 height 53
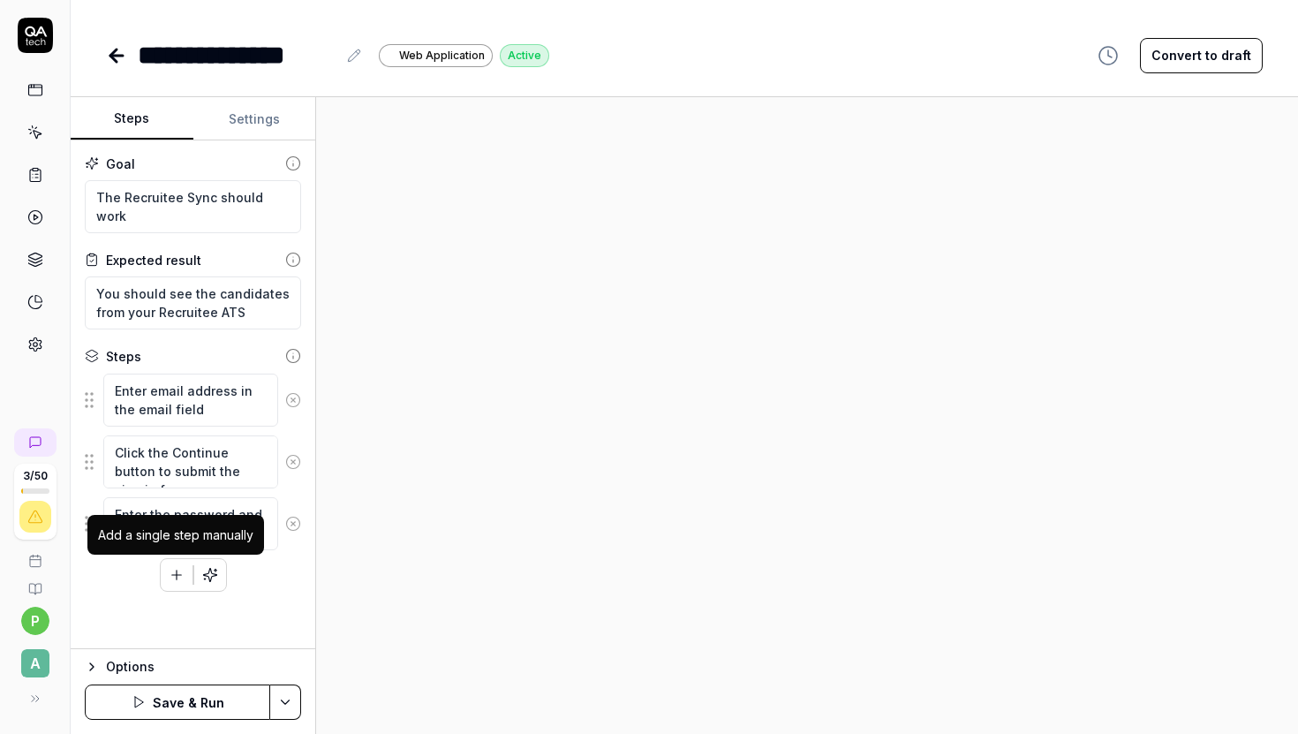
click at [180, 570] on icon "button" at bounding box center [177, 575] width 16 height 16
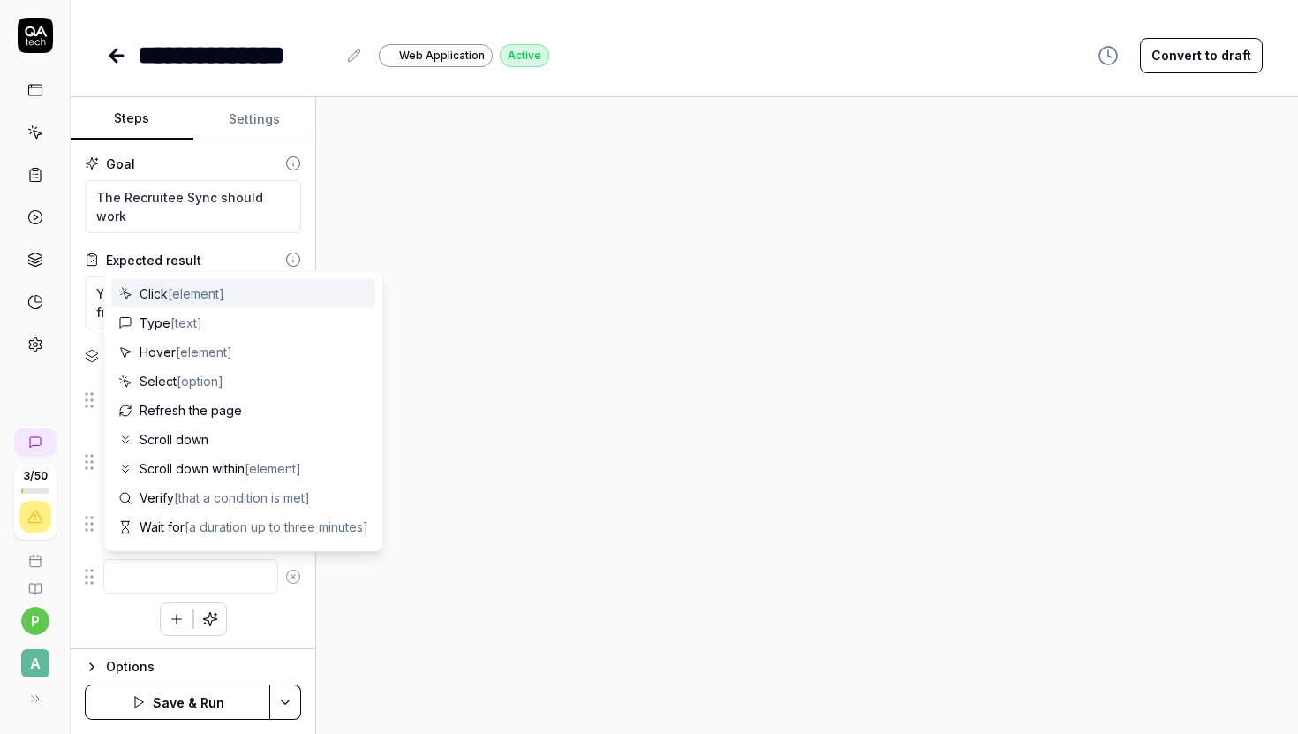
click at [174, 571] on textarea at bounding box center [190, 576] width 175 height 34
